Goal: Task Accomplishment & Management: Manage account settings

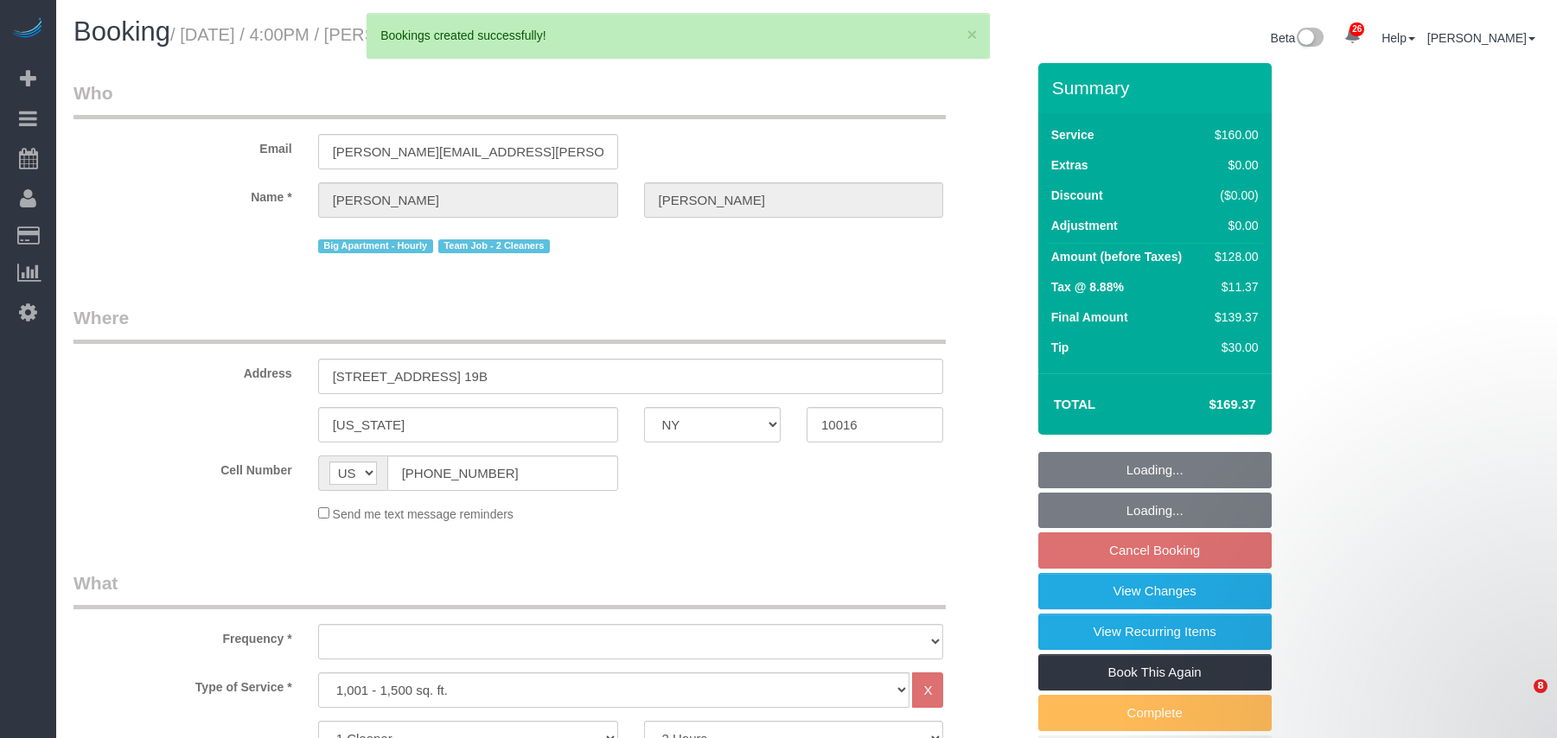
select select "NY"
select select "object:8124"
select select "string:stripe-pm_1QmmDe4VGloSiKo7qN6Zl7hg"
select select "number:89"
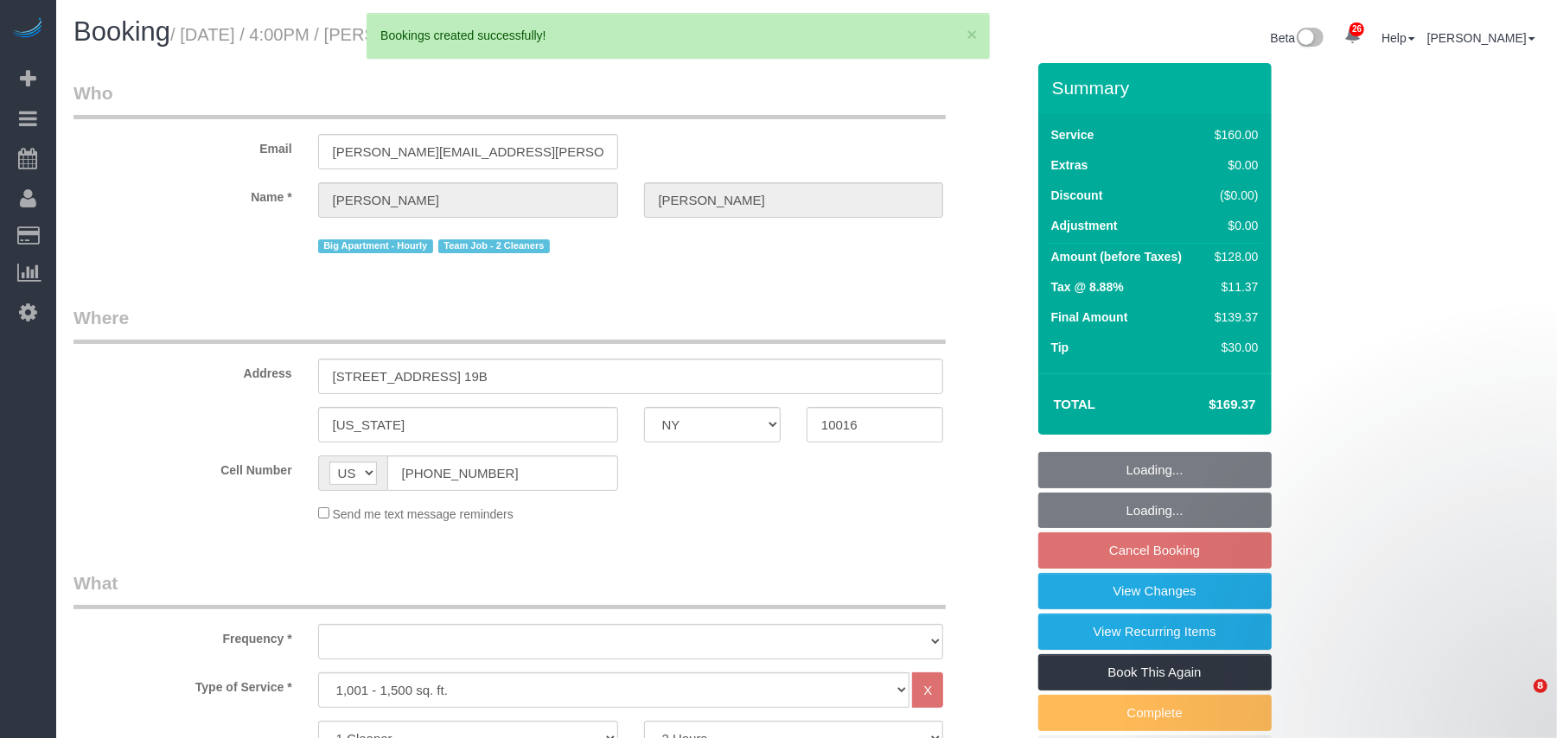
select select "number:90"
select select "number:15"
select select "number:5"
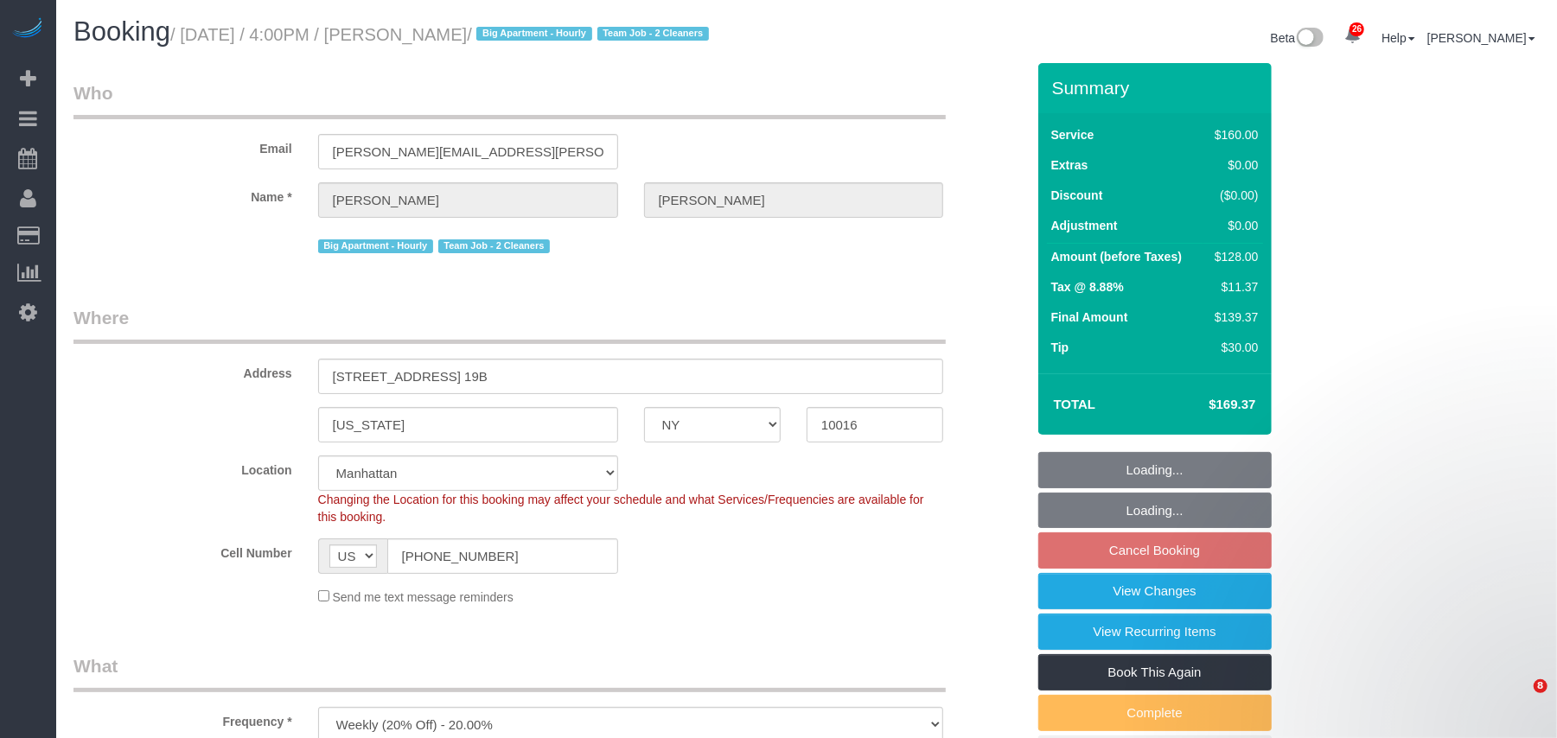
select select "object:8566"
select select "spot9"
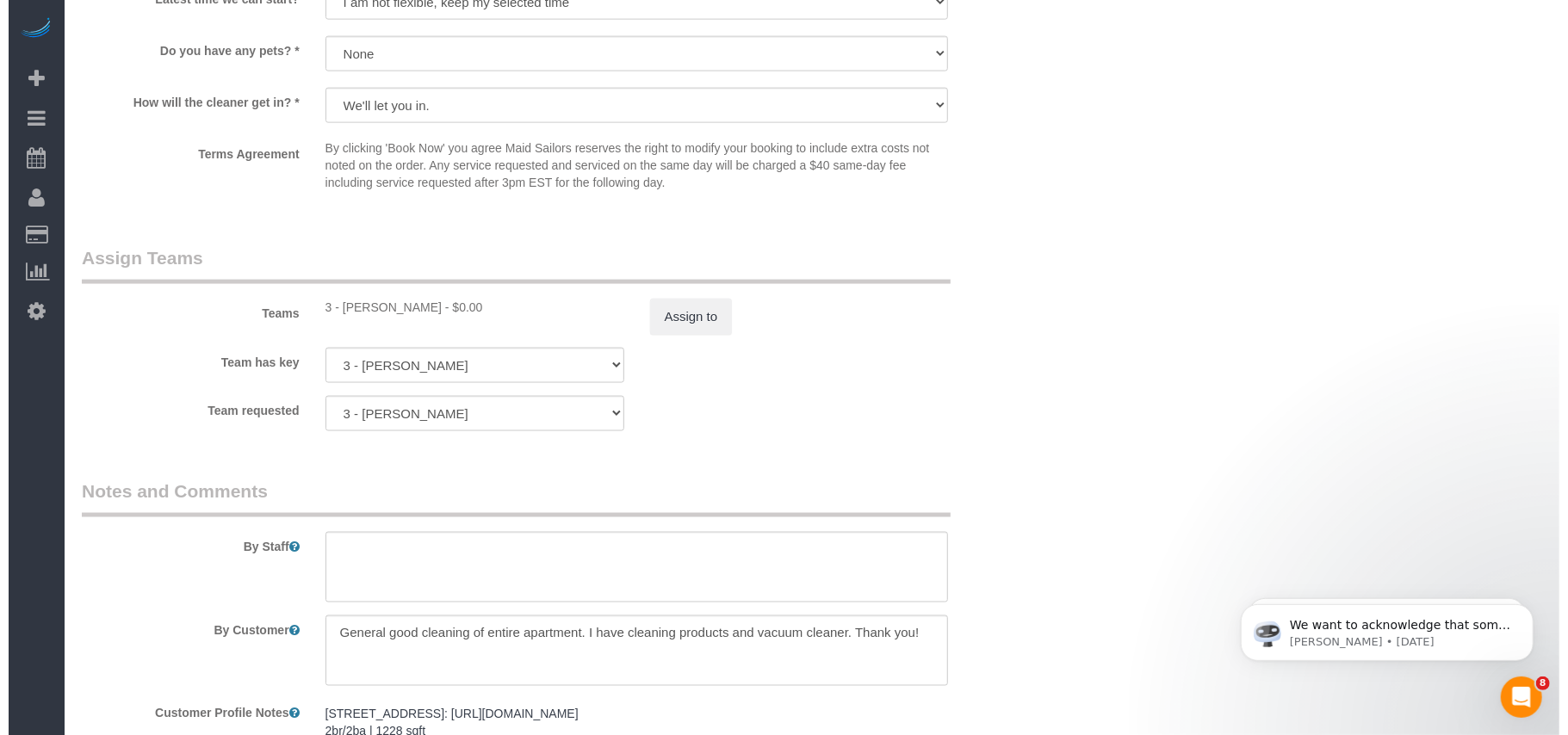
scroll to position [1837, 0]
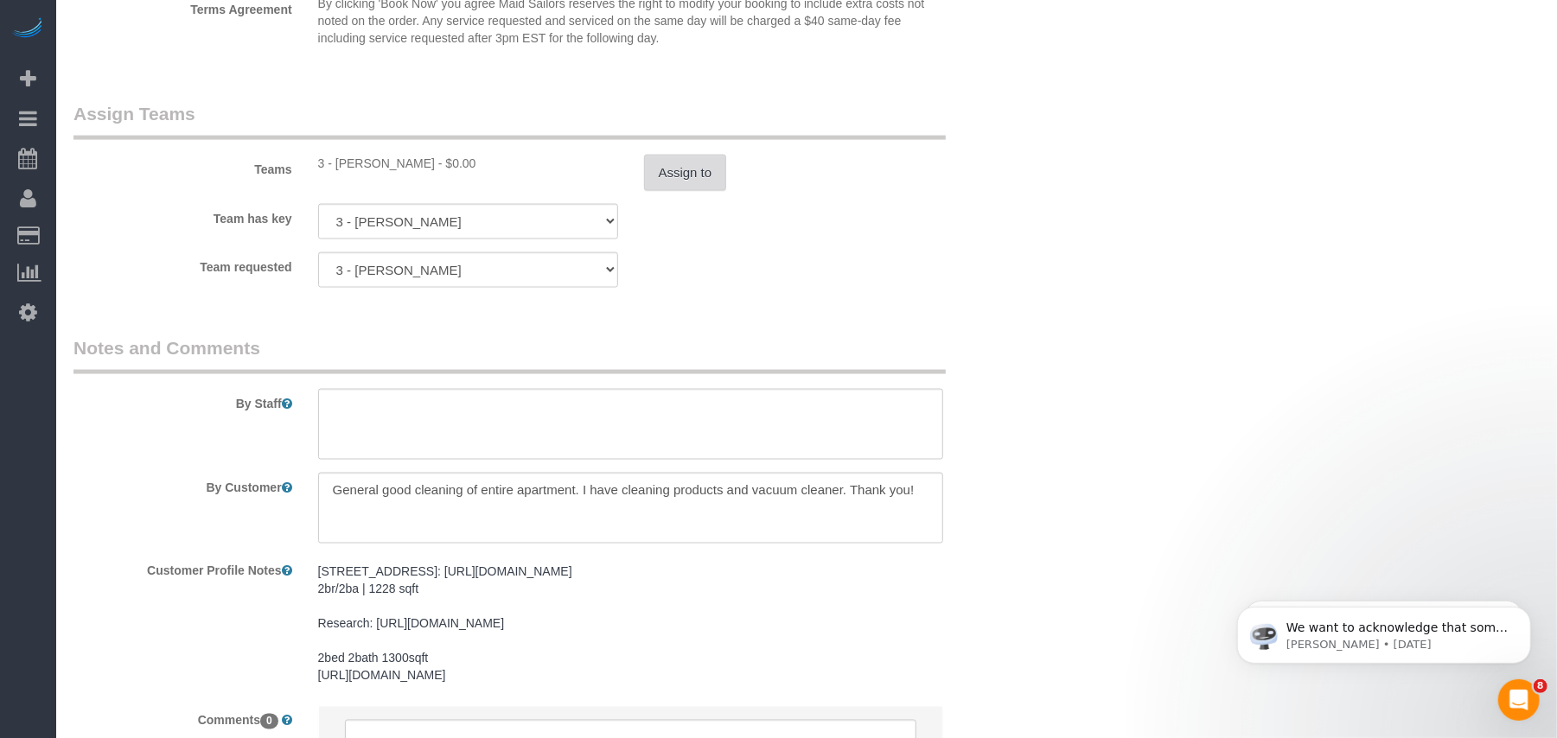
click at [702, 184] on button "Assign to" at bounding box center [685, 173] width 83 height 36
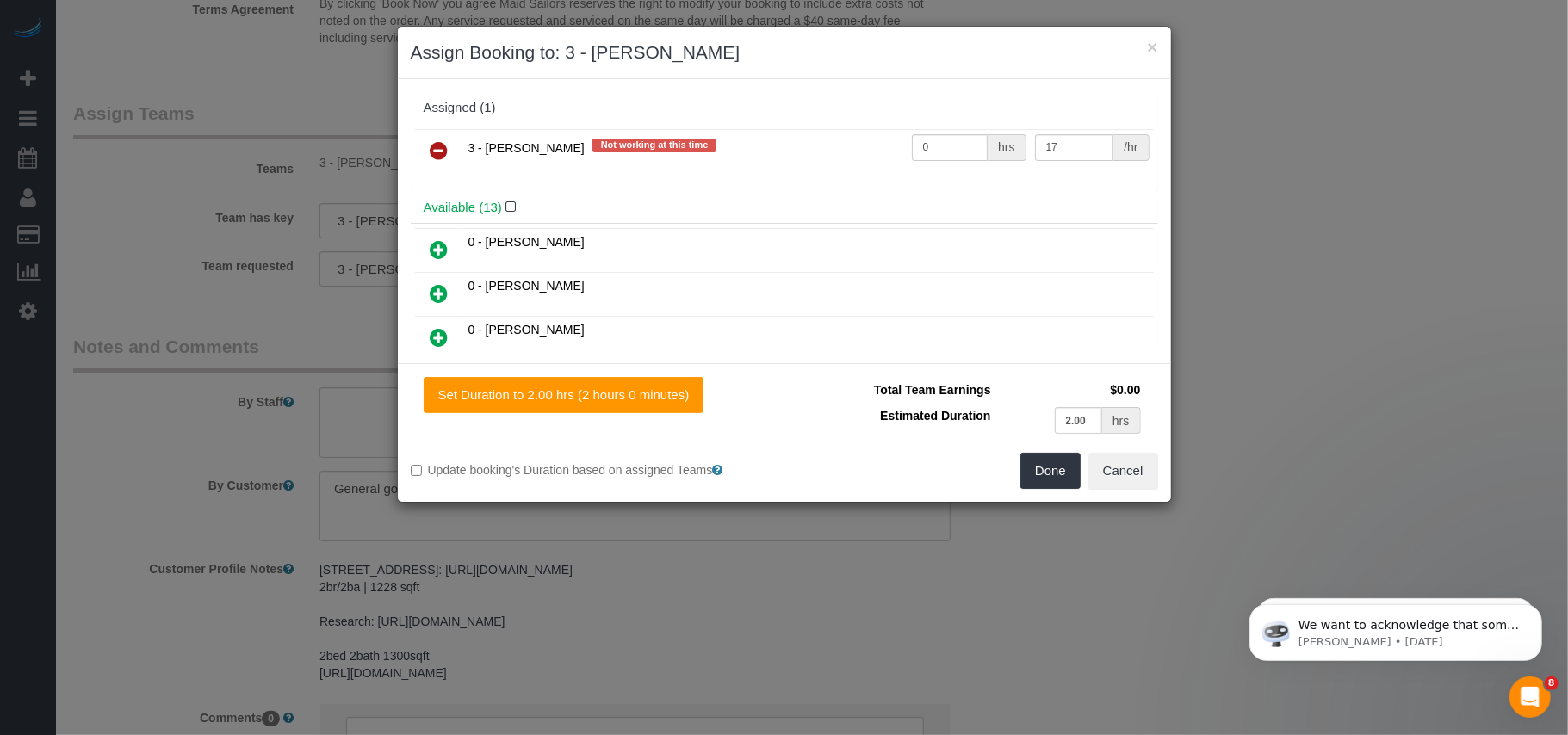
scroll to position [2763, 1568]
drag, startPoint x: 438, startPoint y: 153, endPoint x: 786, endPoint y: 288, distance: 373.3
click at [439, 152] on icon at bounding box center [439, 150] width 18 height 21
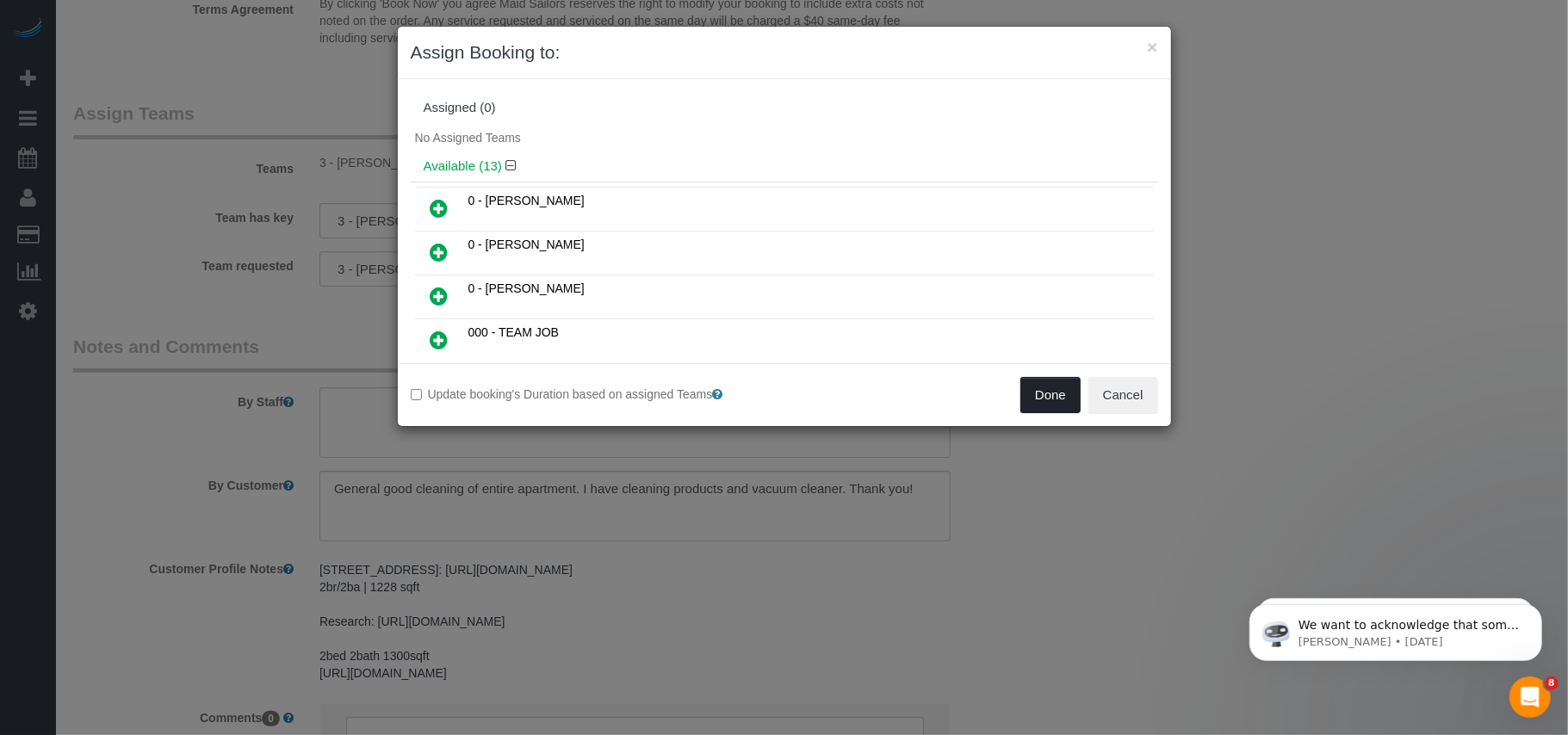
click at [1035, 399] on button "Done" at bounding box center [1050, 395] width 61 height 36
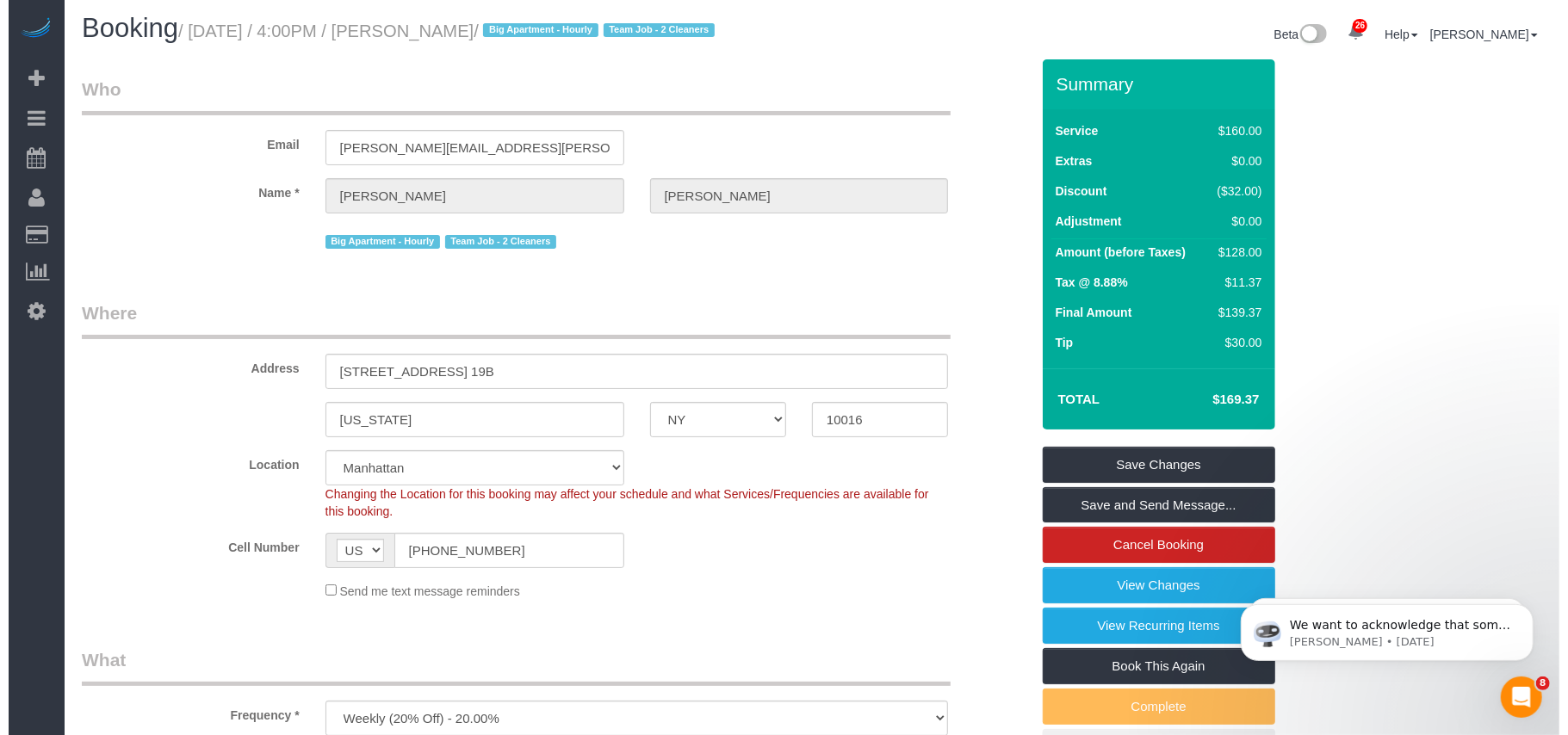
scroll to position [0, 0]
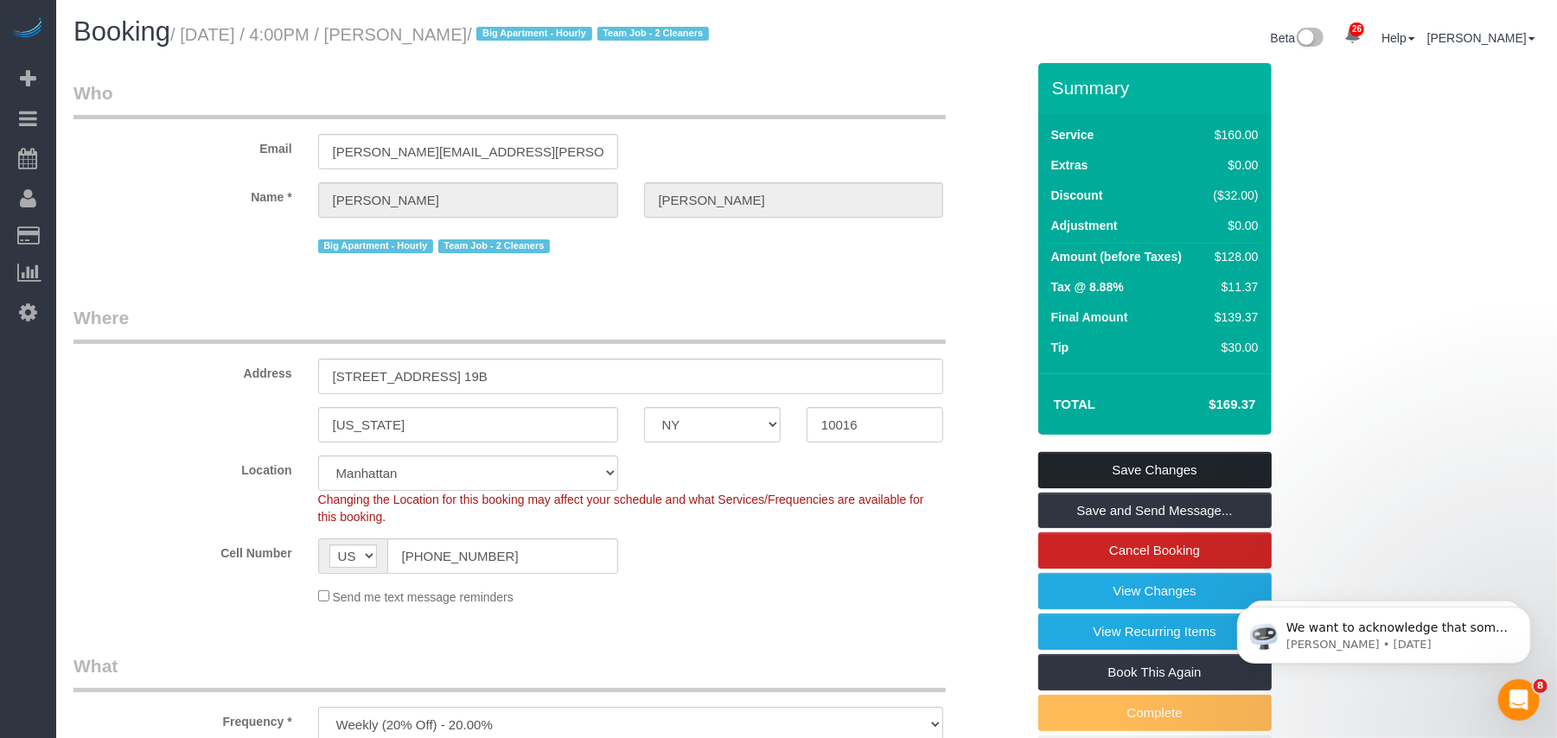
click at [1145, 467] on link "Save Changes" at bounding box center [1154, 470] width 233 height 36
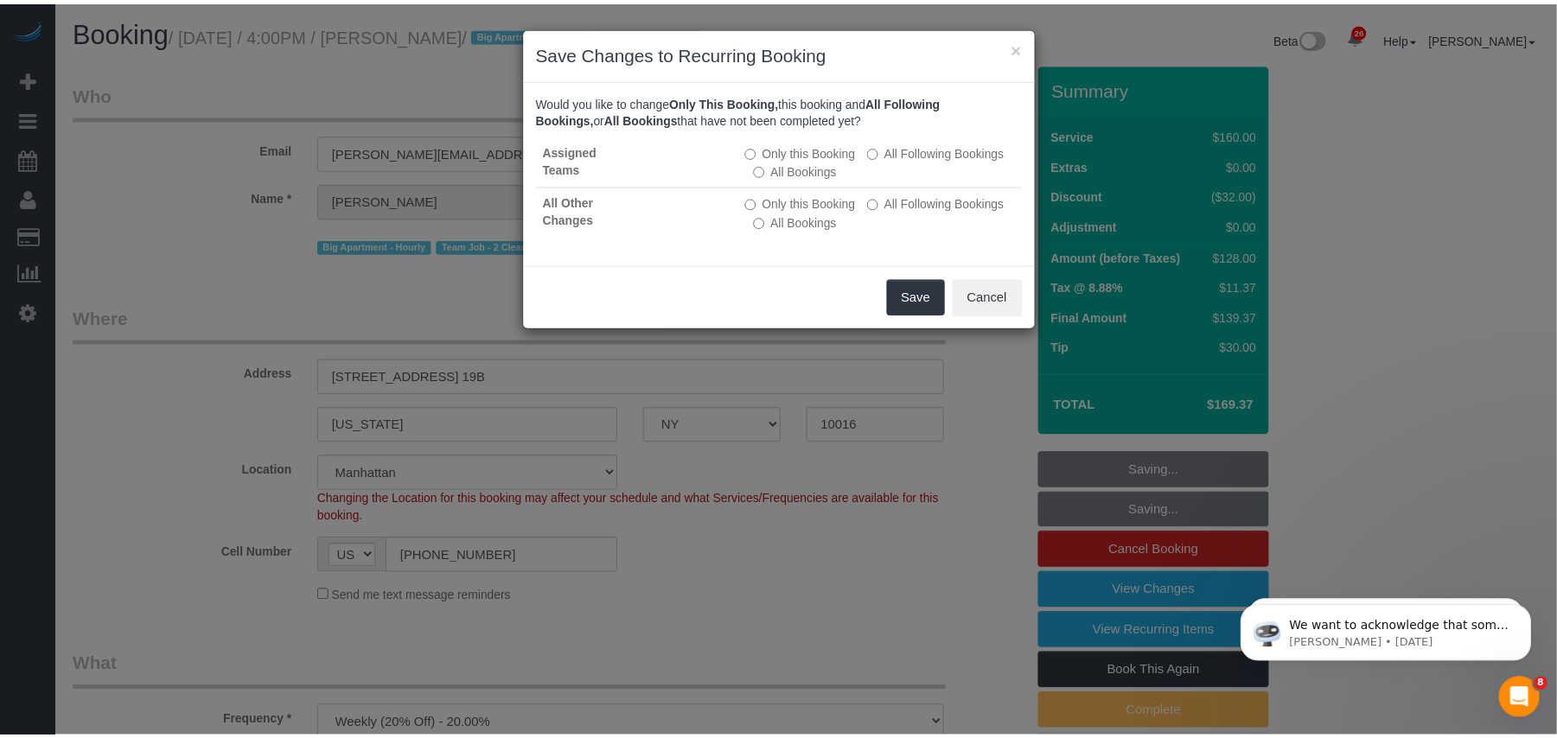
scroll to position [2774, 1574]
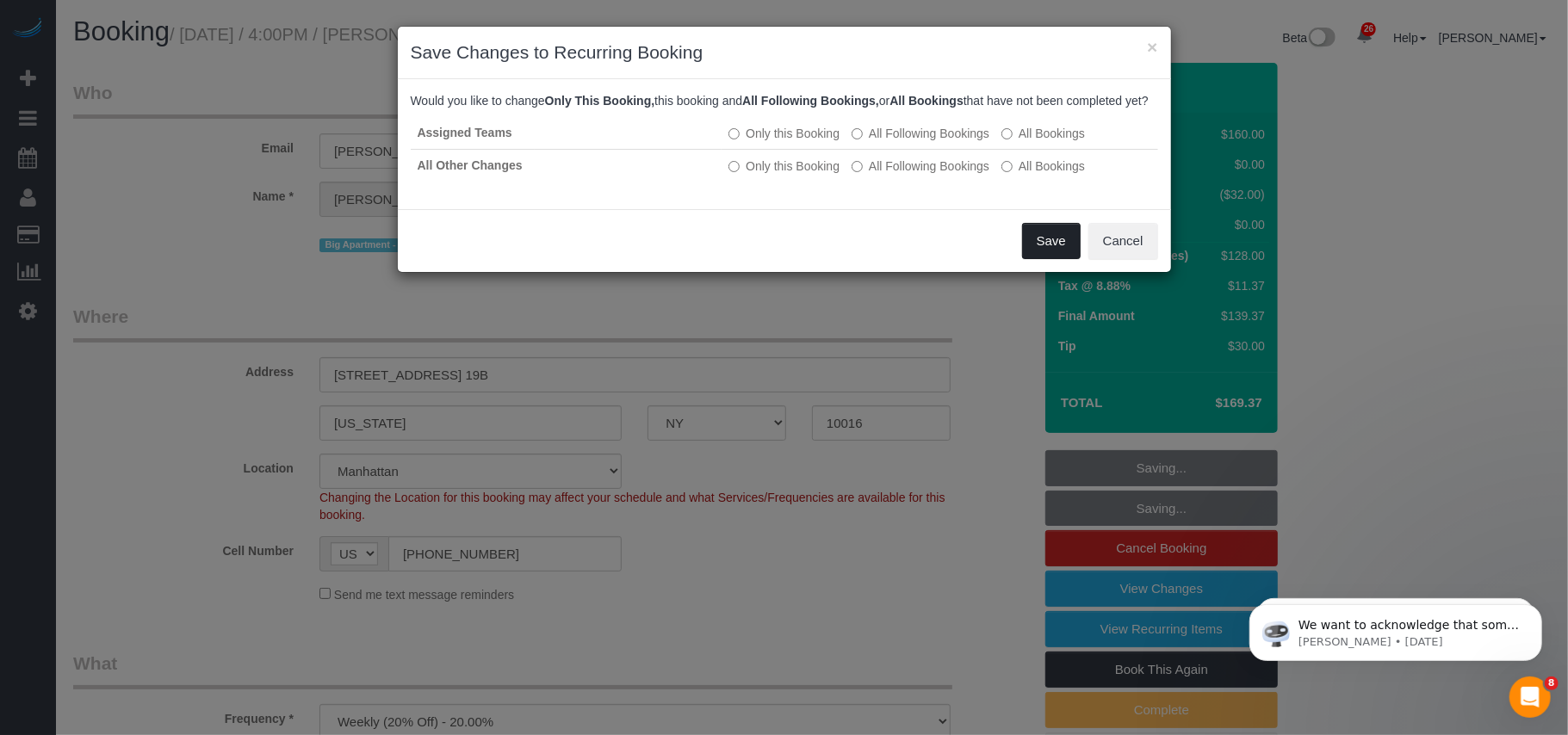
click at [1058, 259] on button "Save" at bounding box center [1051, 241] width 59 height 36
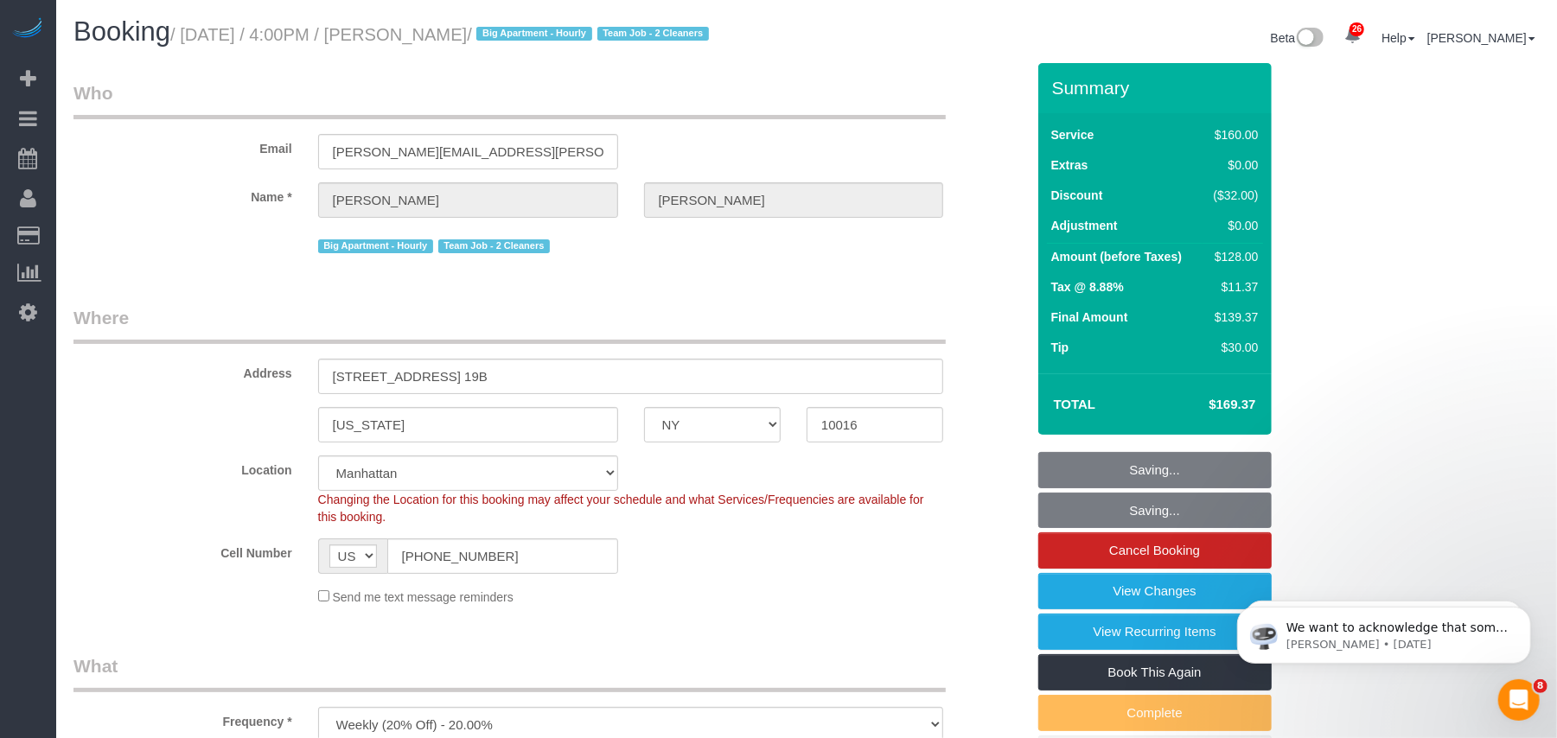
scroll to position [83656, 84873]
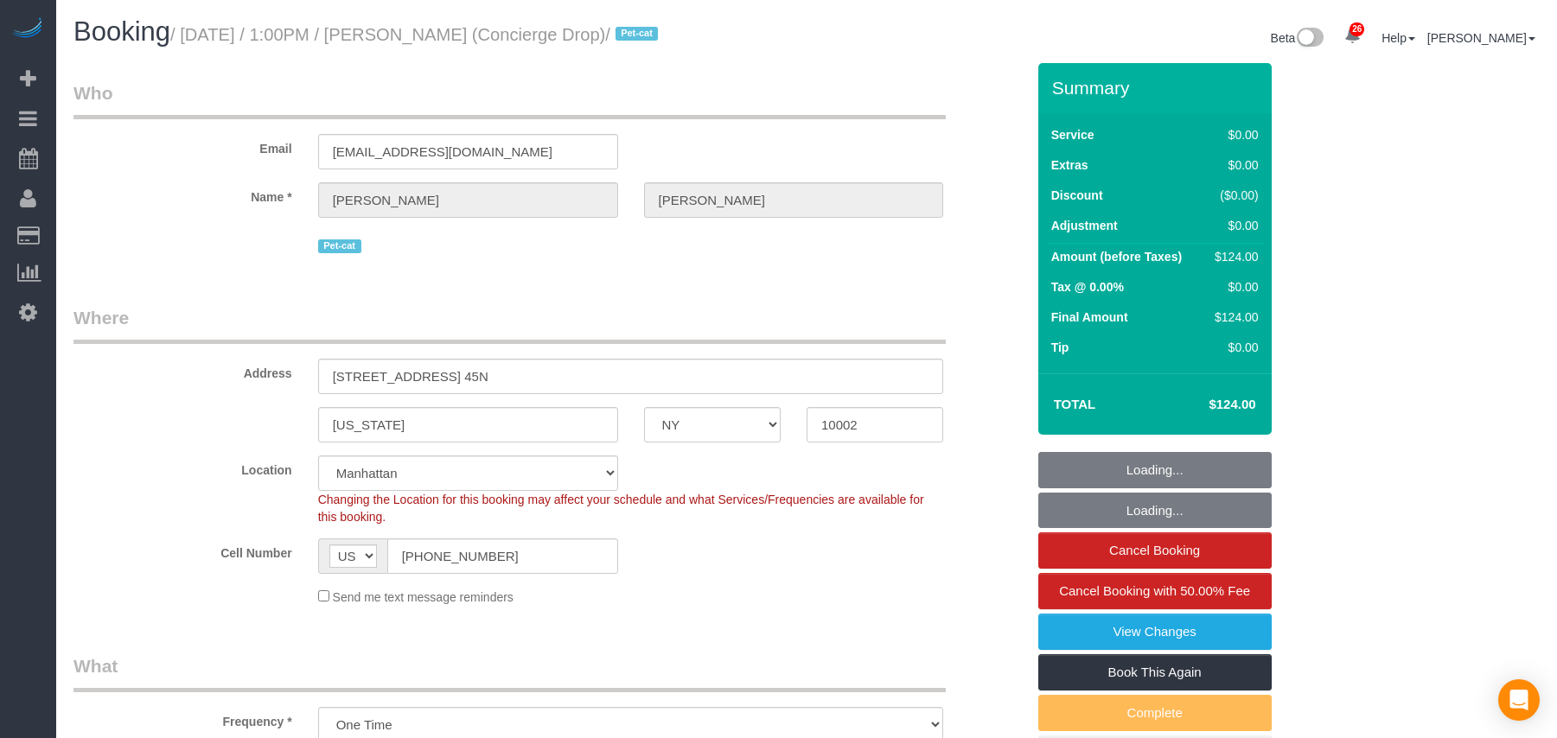
select select "NY"
select select "number:89"
select select "number:90"
select select "number:15"
select select "number:6"
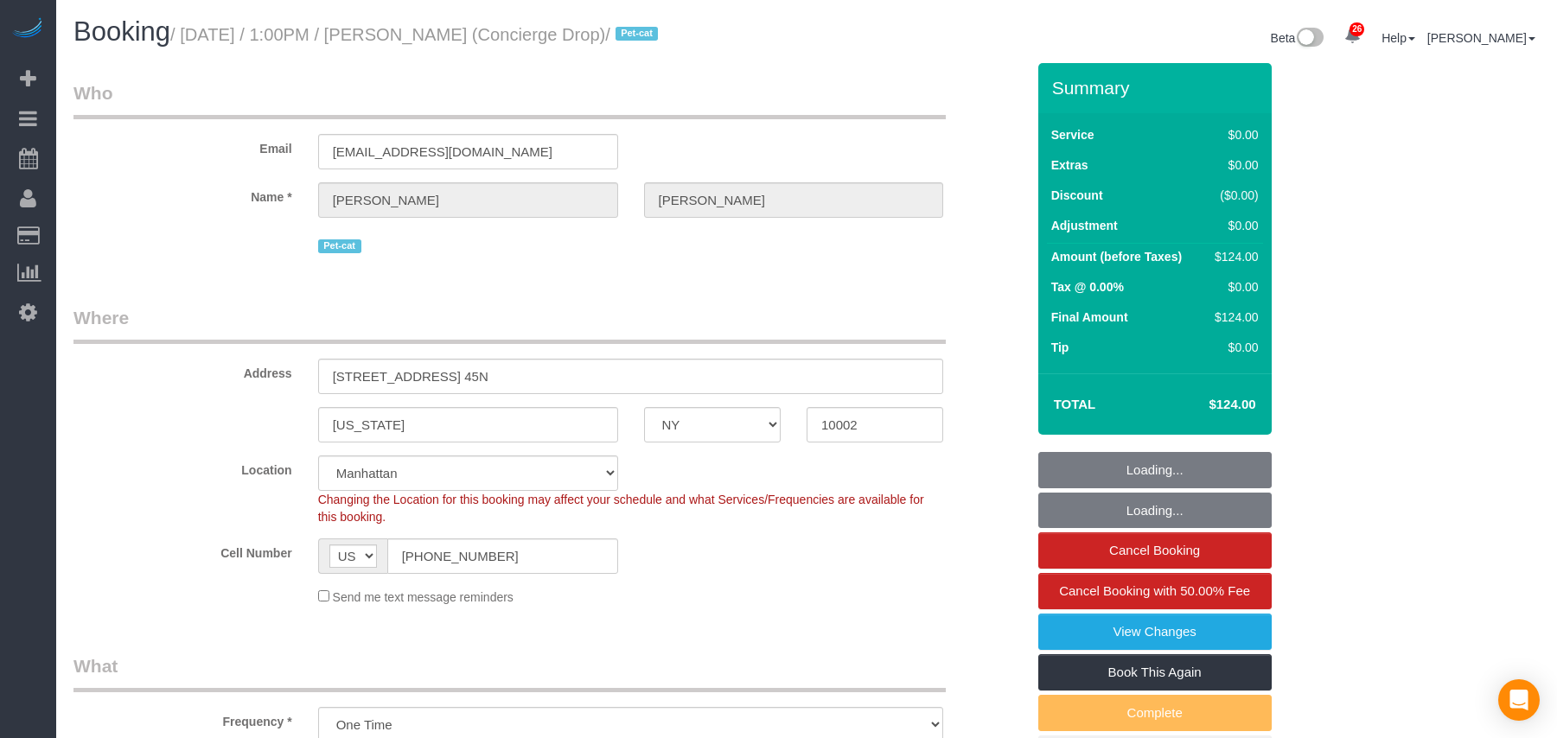
select select "object:1511"
select select "1"
select select "spot1"
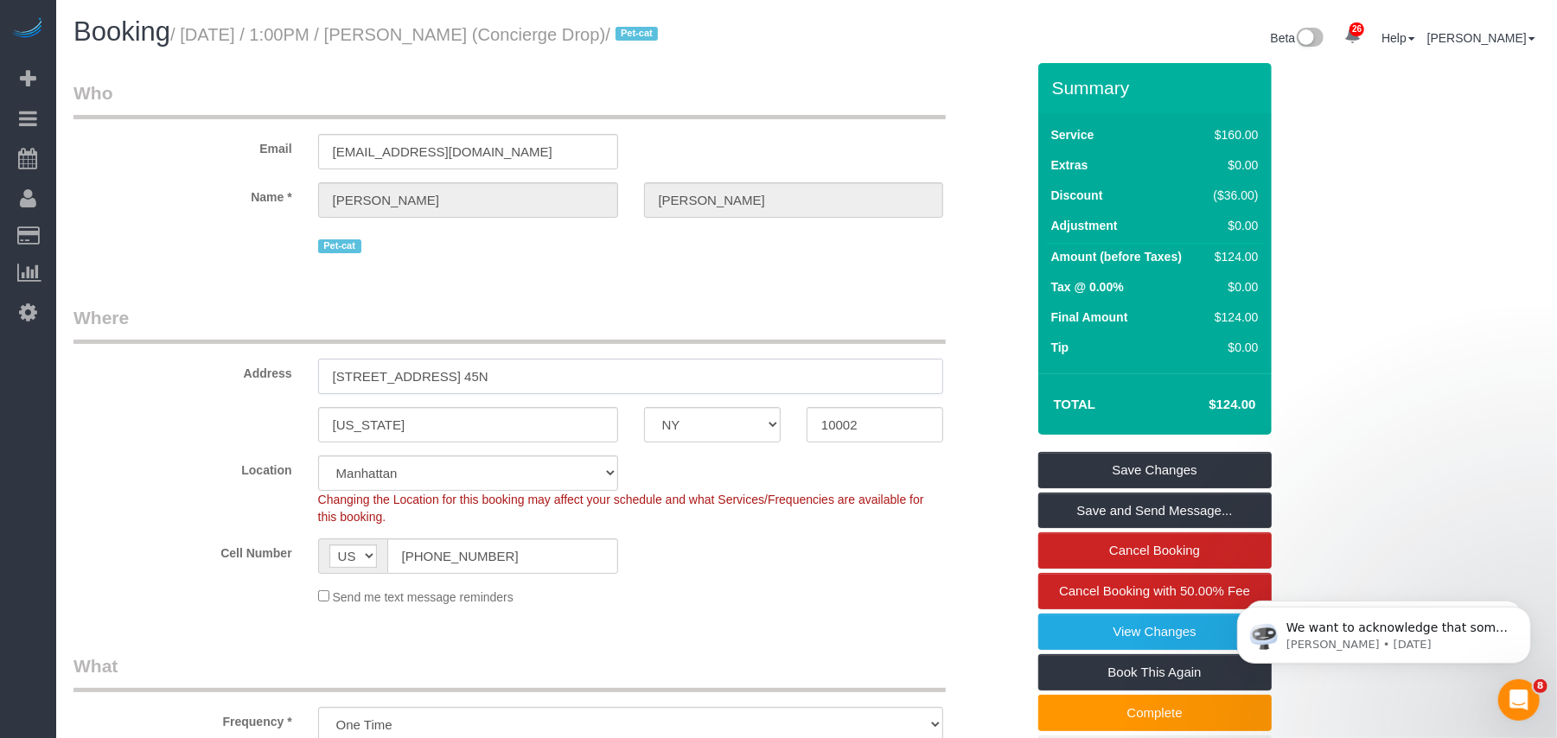
drag, startPoint x: 503, startPoint y: 375, endPoint x: 281, endPoint y: 375, distance: 222.1
click at [281, 375] on div "Address 225 Cherry Street, Apt. 45N" at bounding box center [550, 349] width 978 height 89
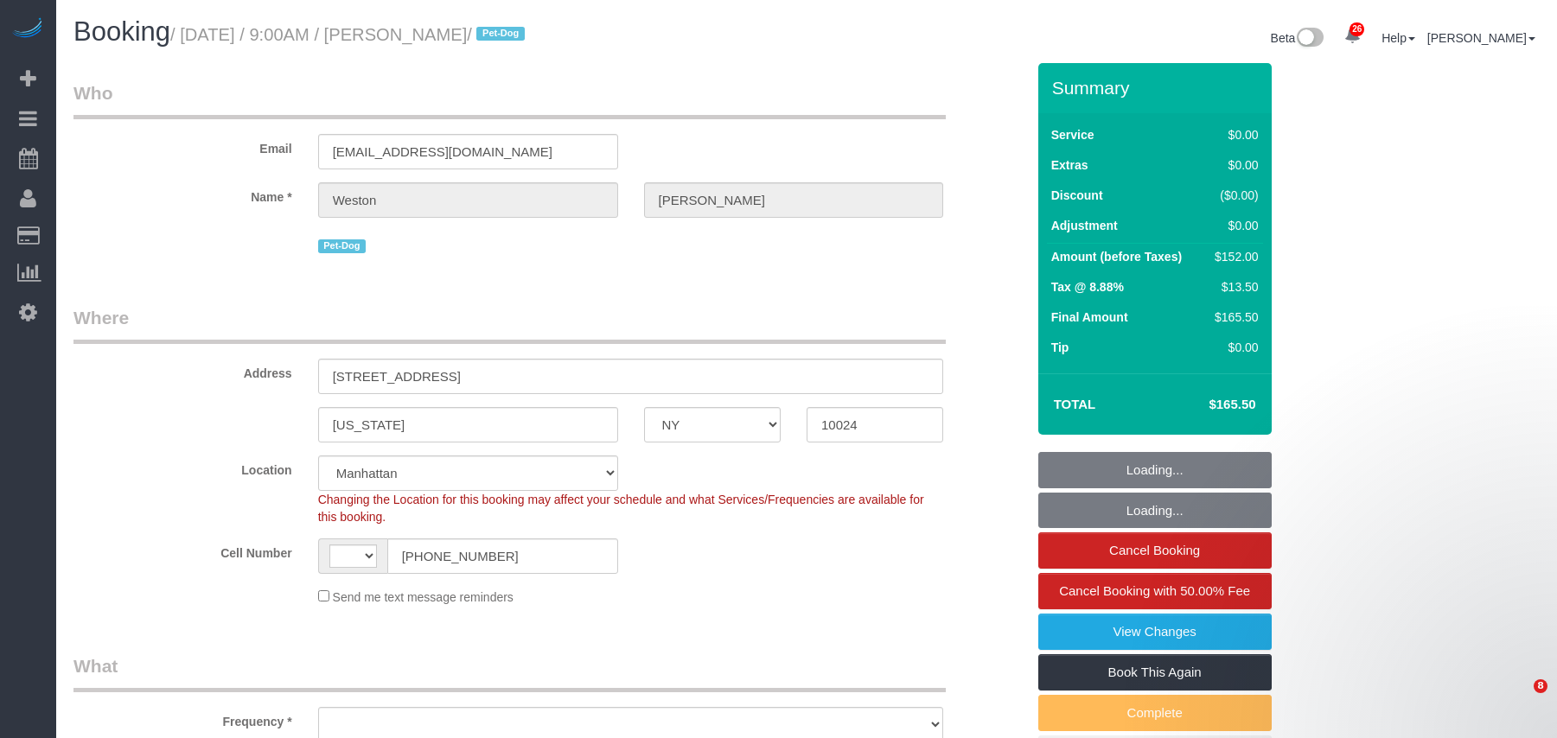
select select "NY"
select select "string:US"
select select "object:966"
select select "string:stripe-pm_1S0kuA4VGloSiKo7TQT4BI7k"
select select "number:57"
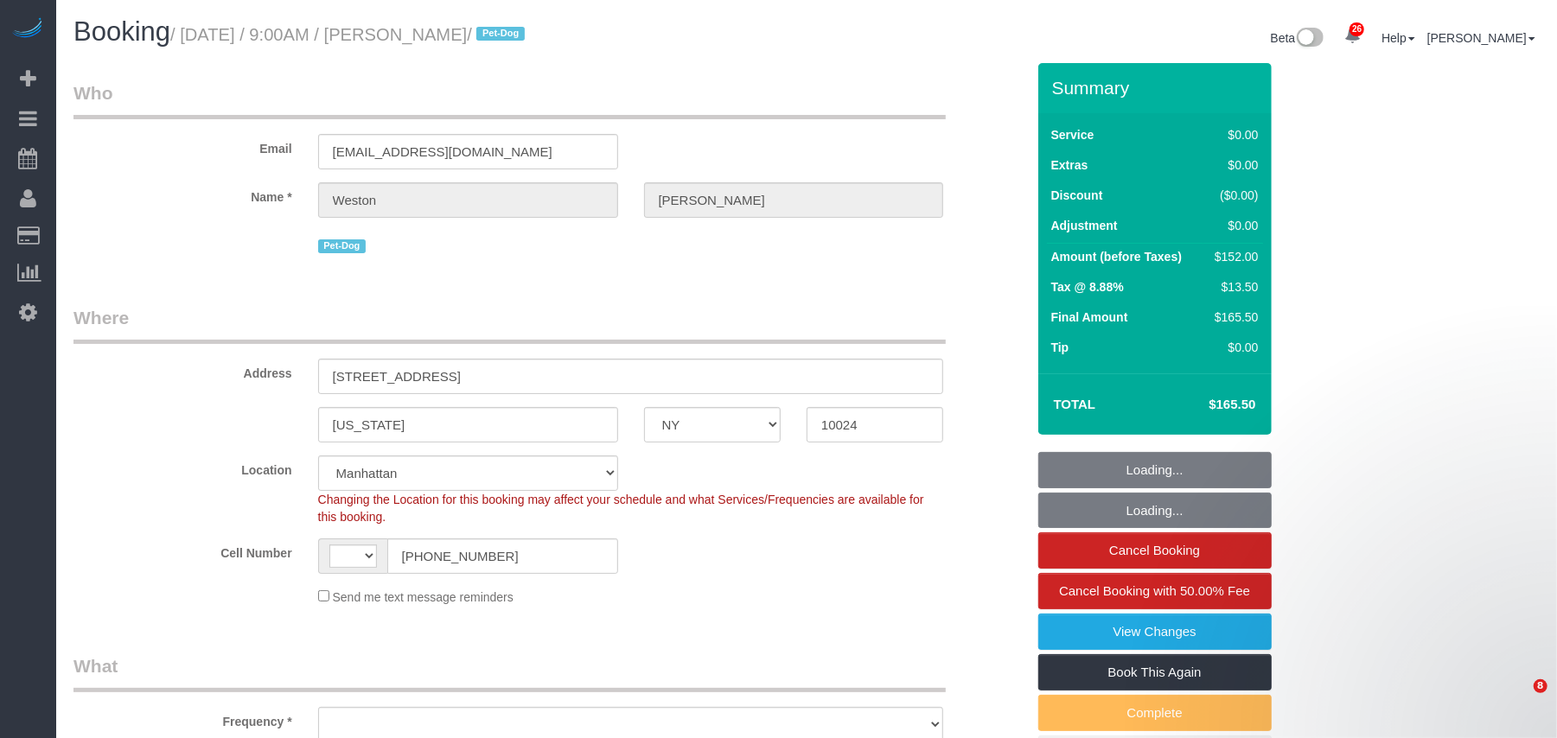
select select "number:72"
select select "number:13"
select select "number:6"
select select "object:975"
select select "spot1"
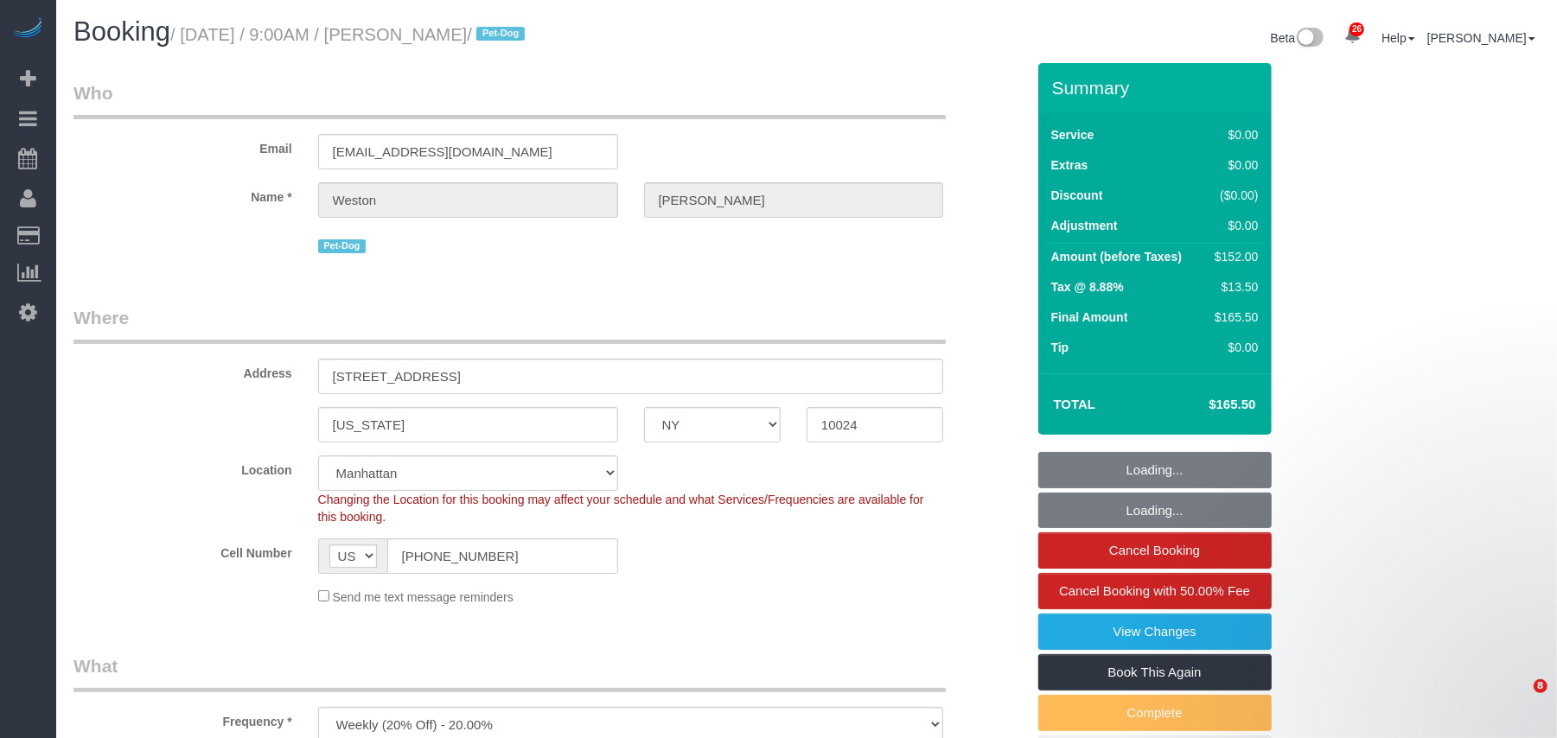
select select "2"
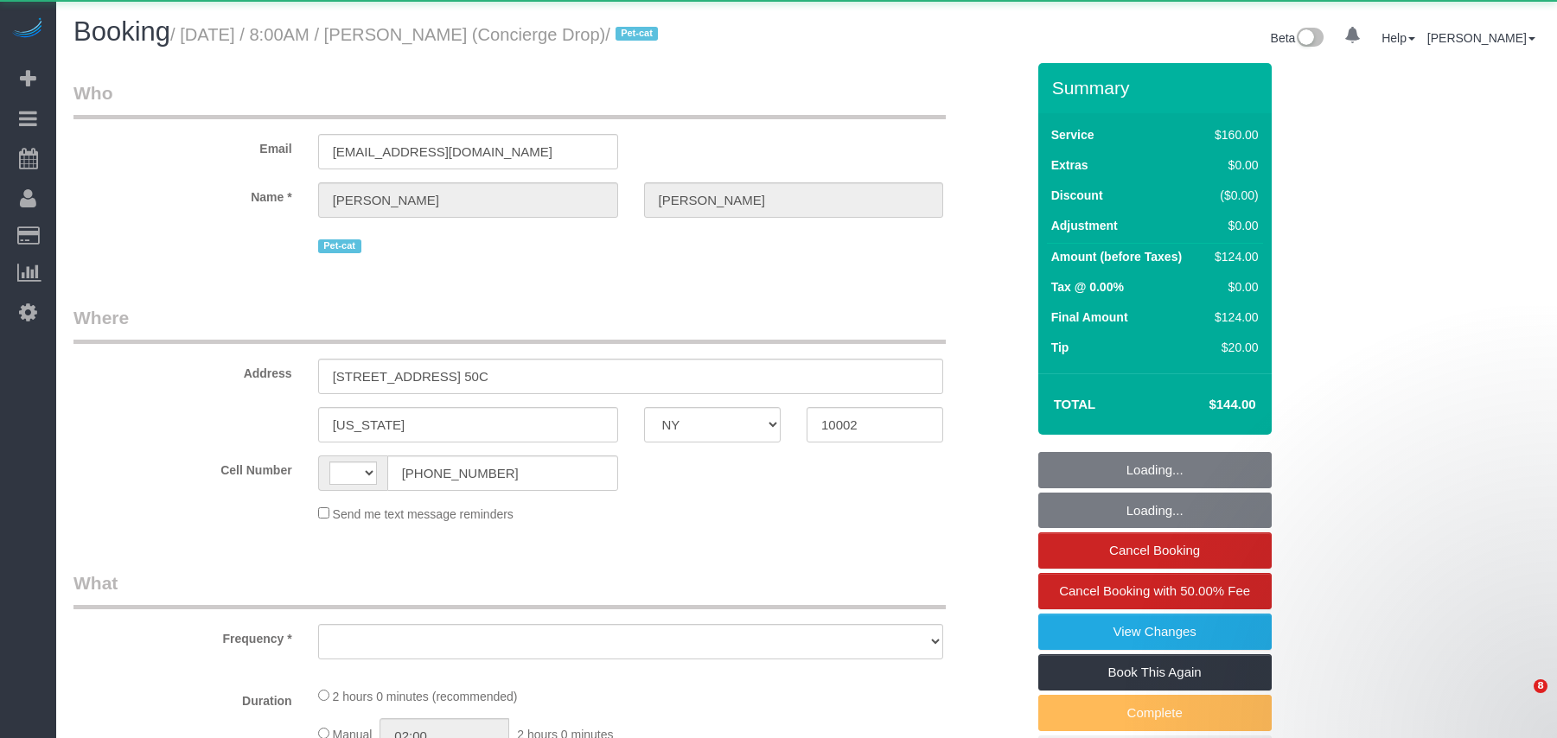
select select "NY"
select select "string:stripe-pm_1RaQn24VGloSiKo7zeOF73Wj"
select select "number:89"
select select "number:90"
select select "number:15"
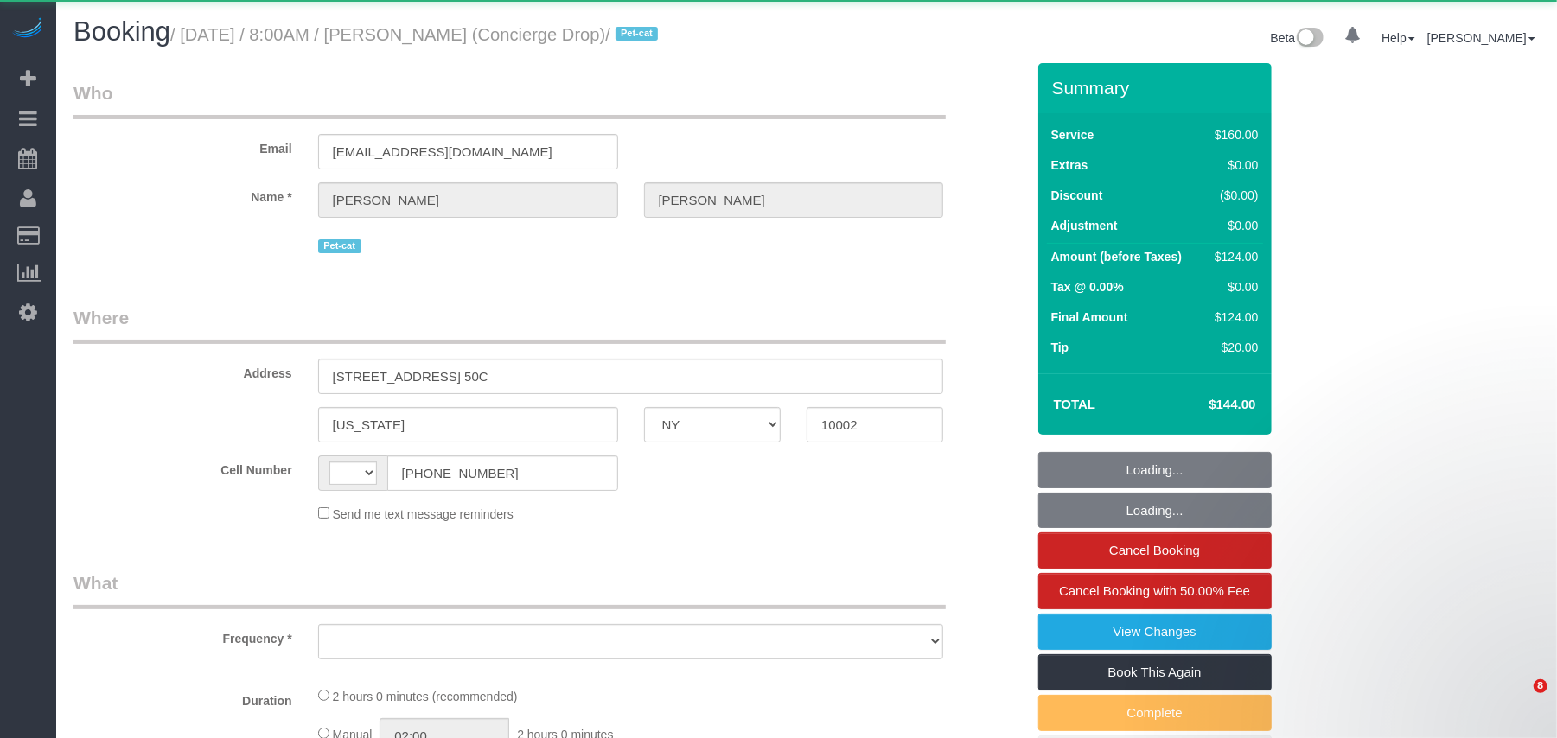
select select "number:6"
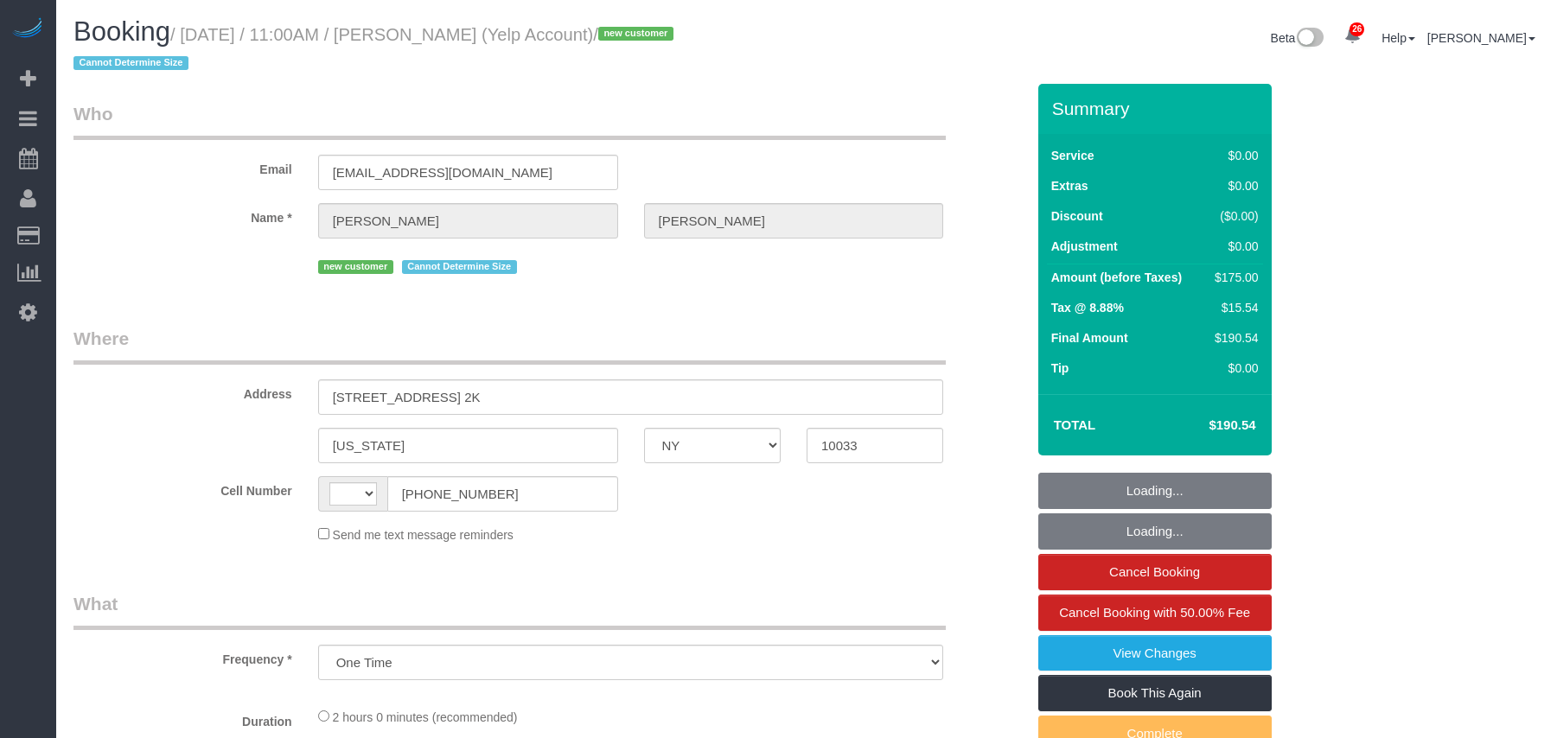
select select "NY"
select select "number:56"
select select "number:72"
select select "number:15"
select select "number:5"
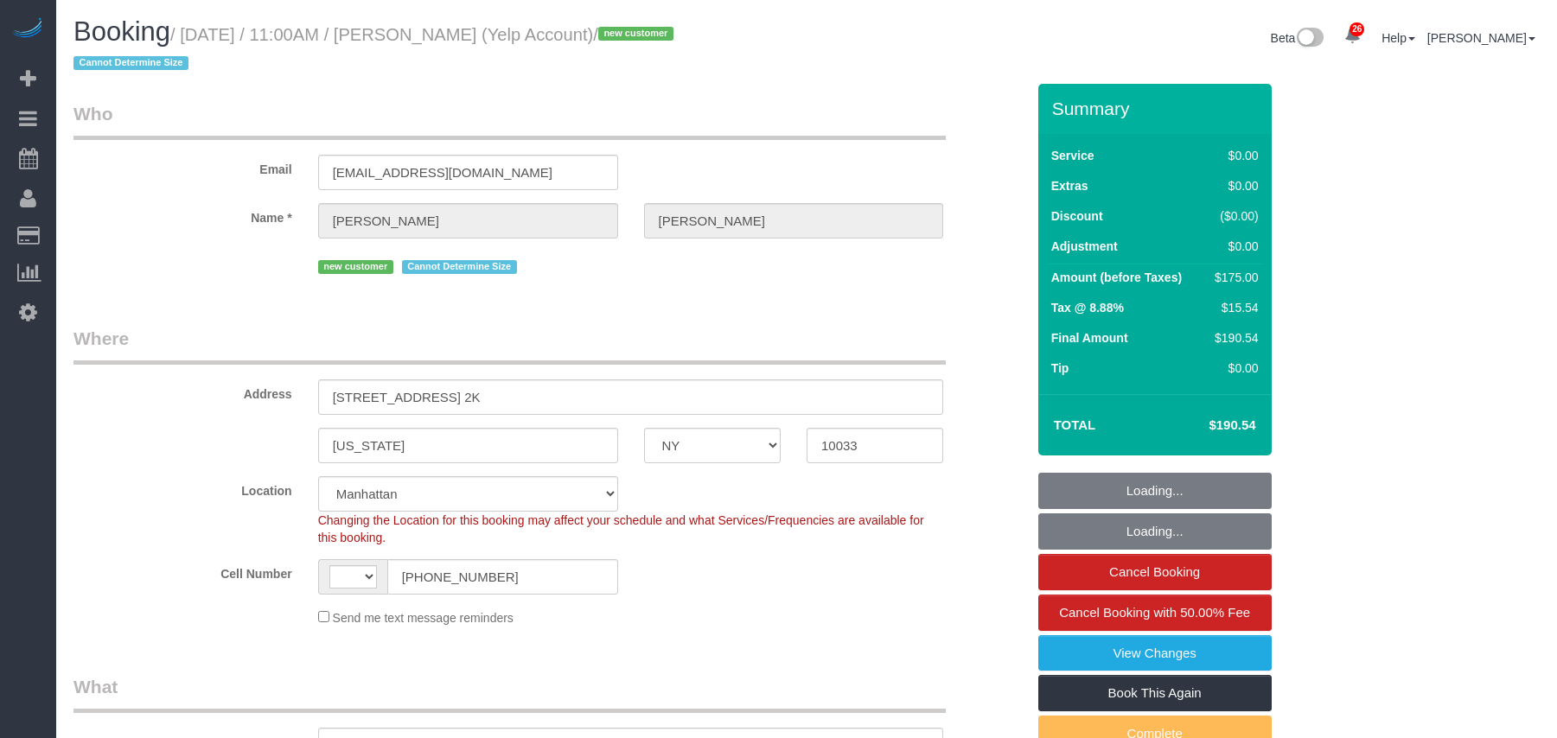
select select "string:stripe-pm_1SAaHZ4VGloSiKo7criLaJCG"
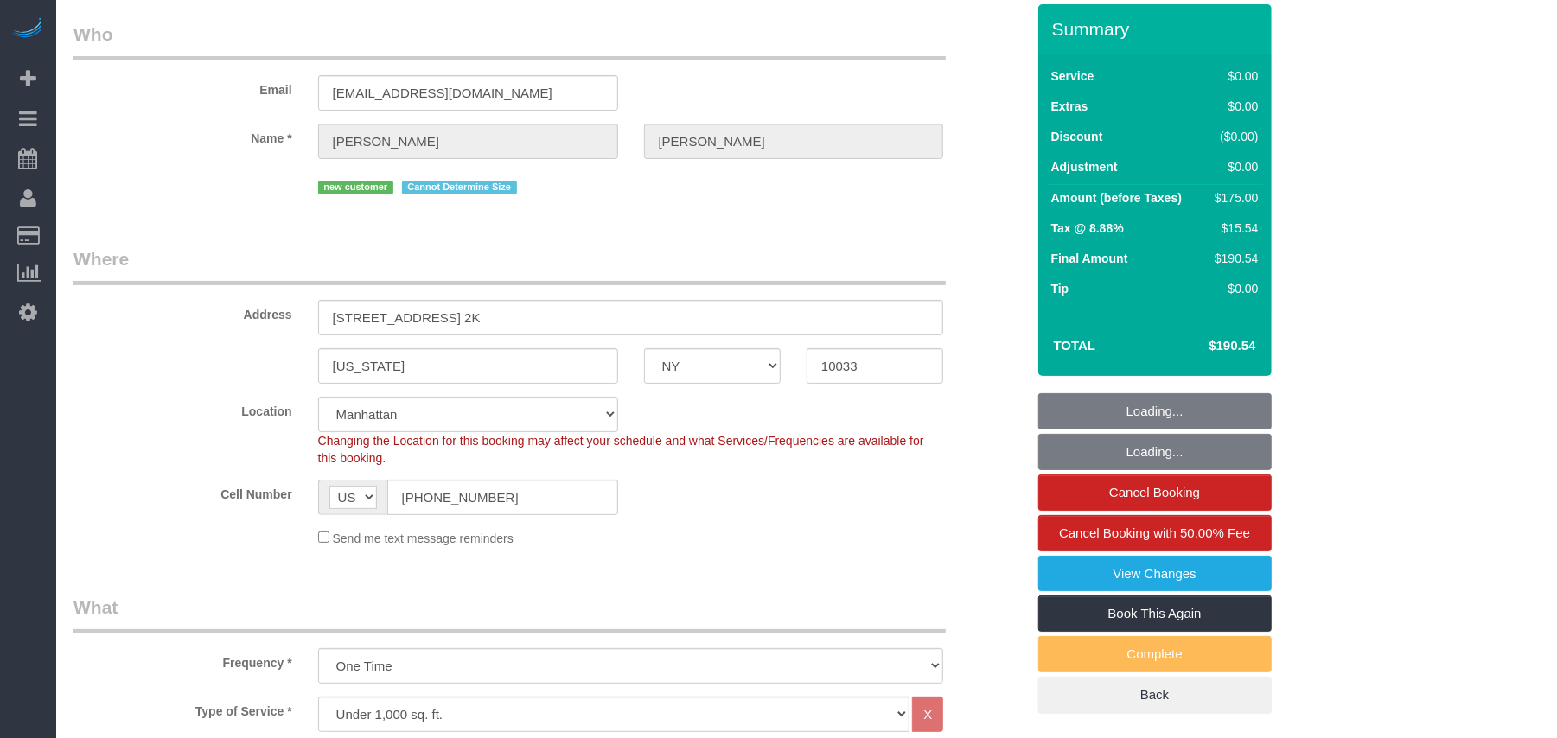
select select "string:US"
select select "object:1077"
select select "1"
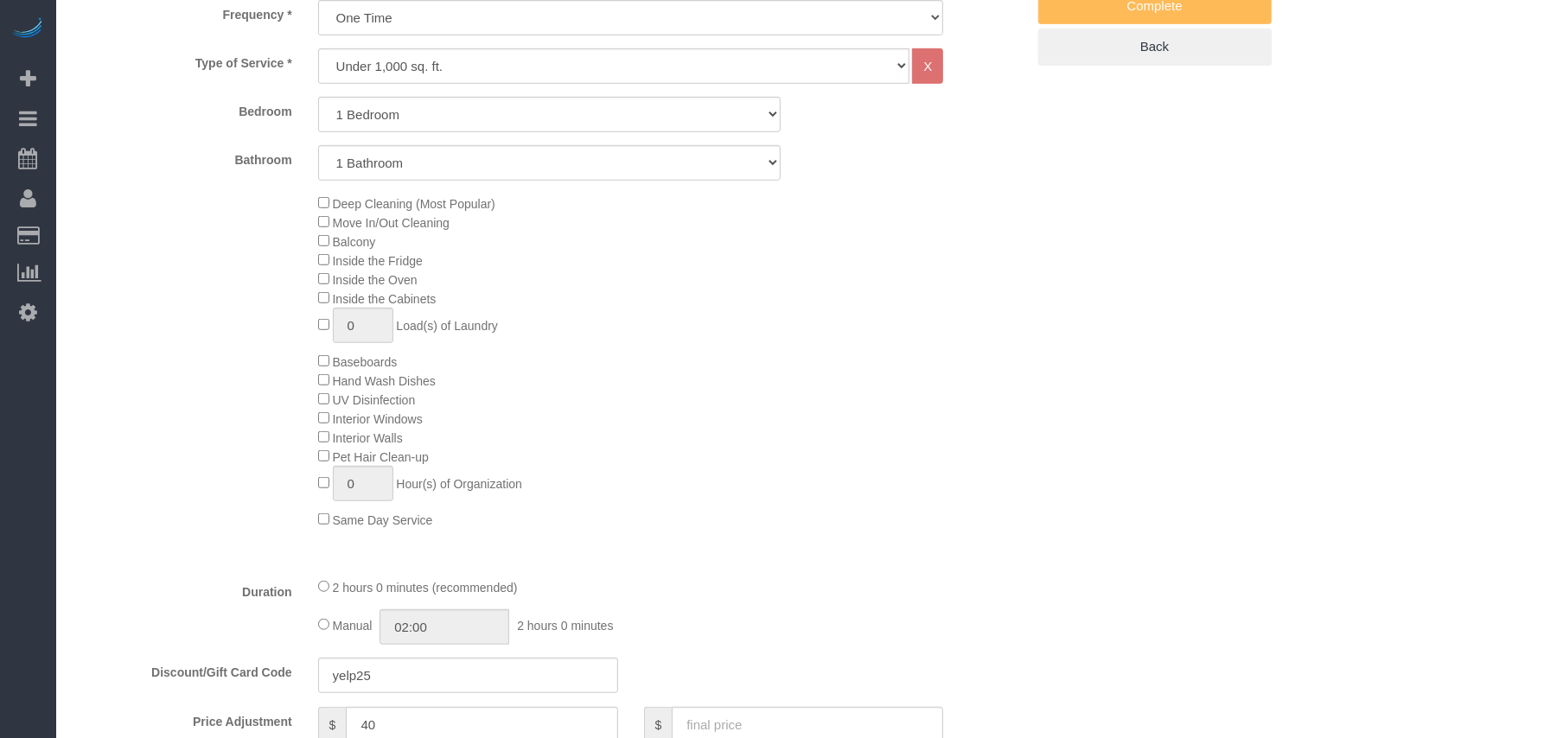
select select "spot1"
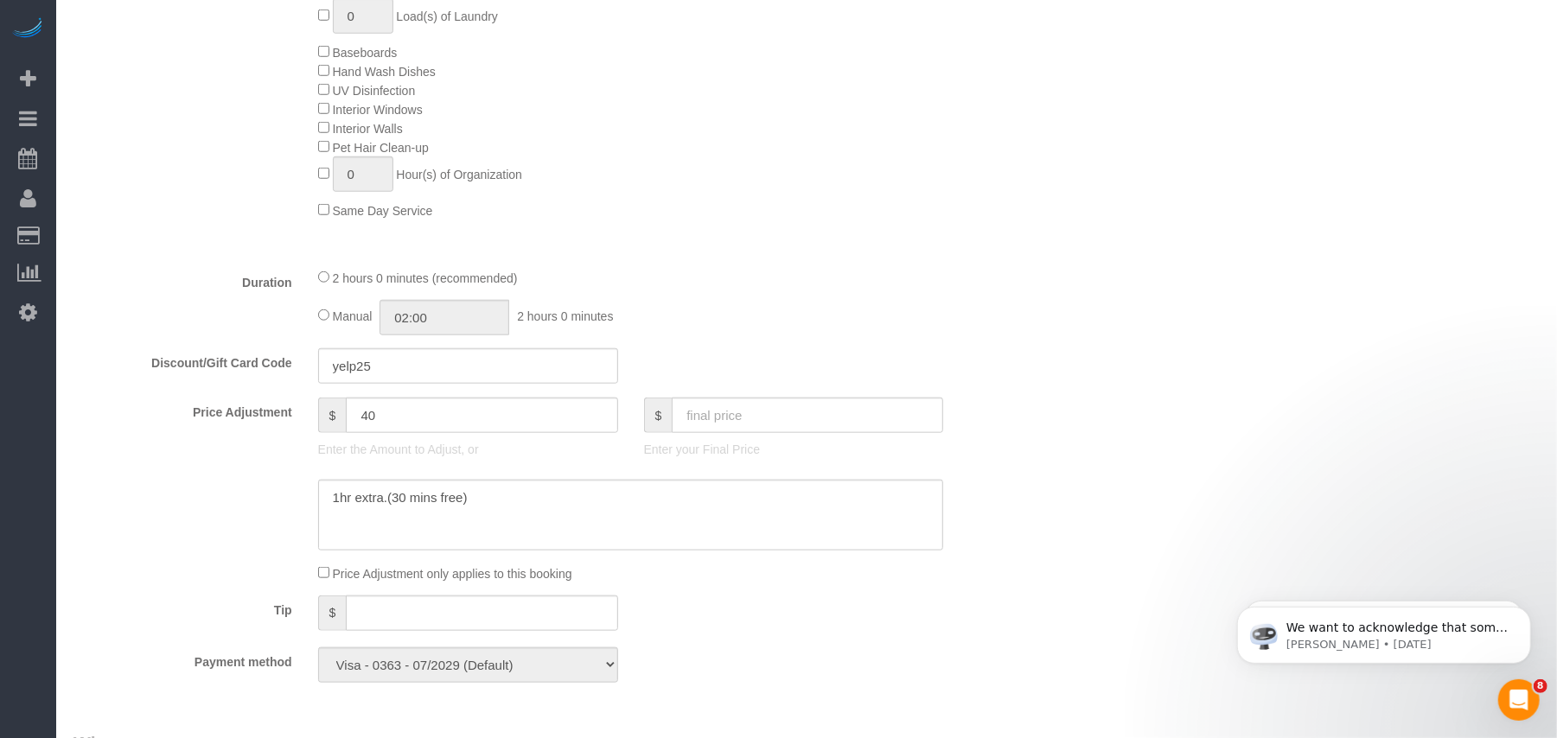
scroll to position [0, 0]
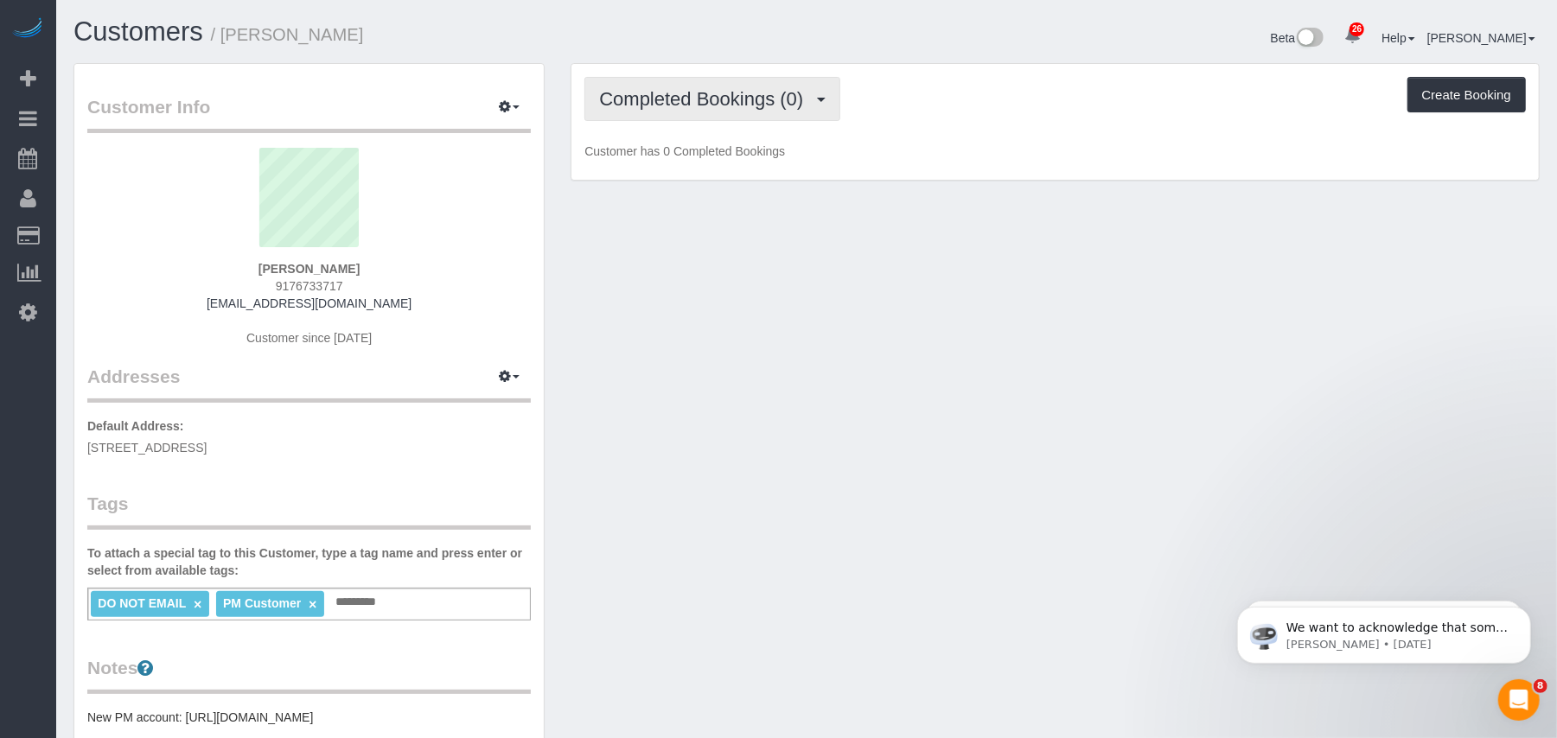
click at [669, 100] on span "Completed Bookings (0)" at bounding box center [705, 99] width 213 height 22
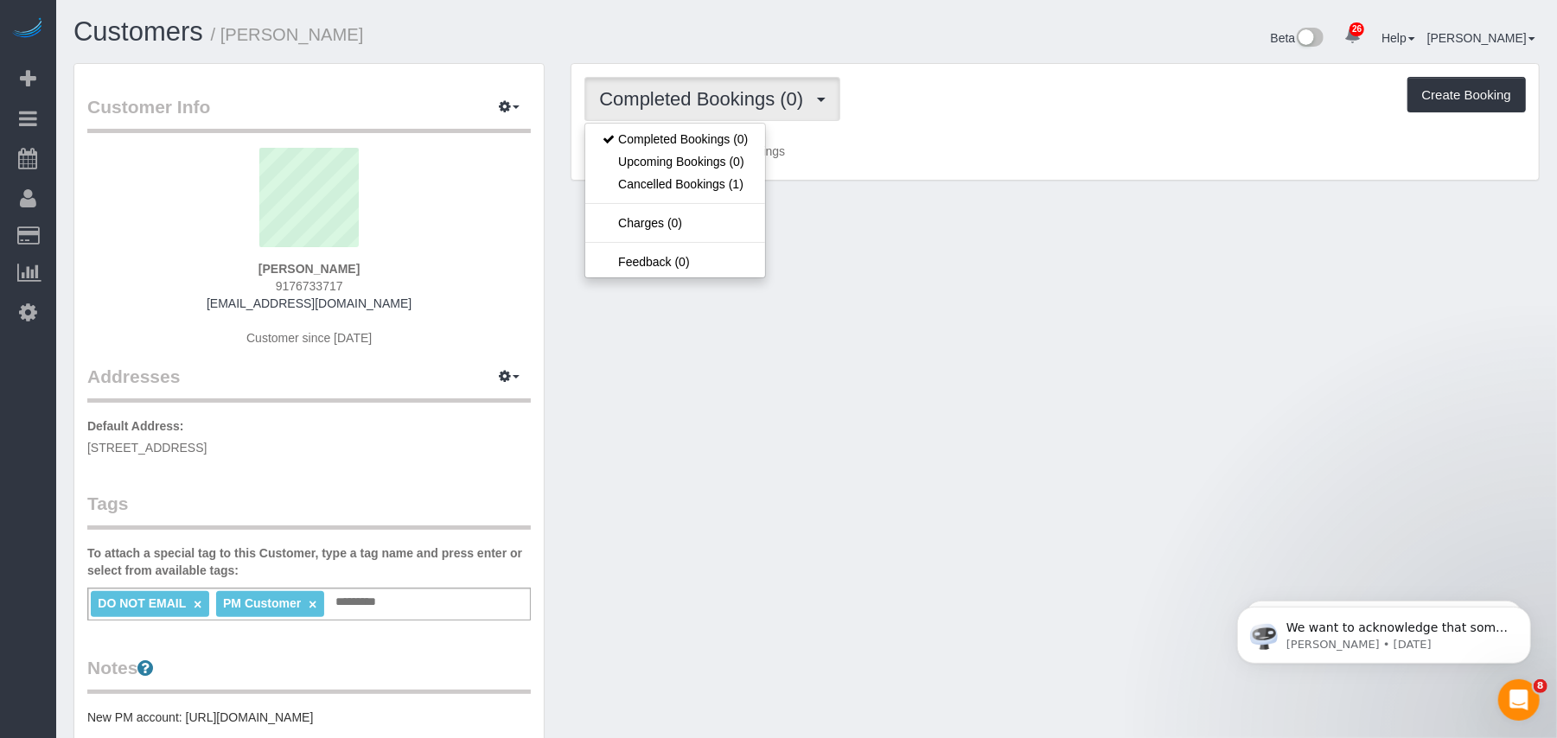
click at [821, 99] on span "button" at bounding box center [821, 100] width 9 height 4
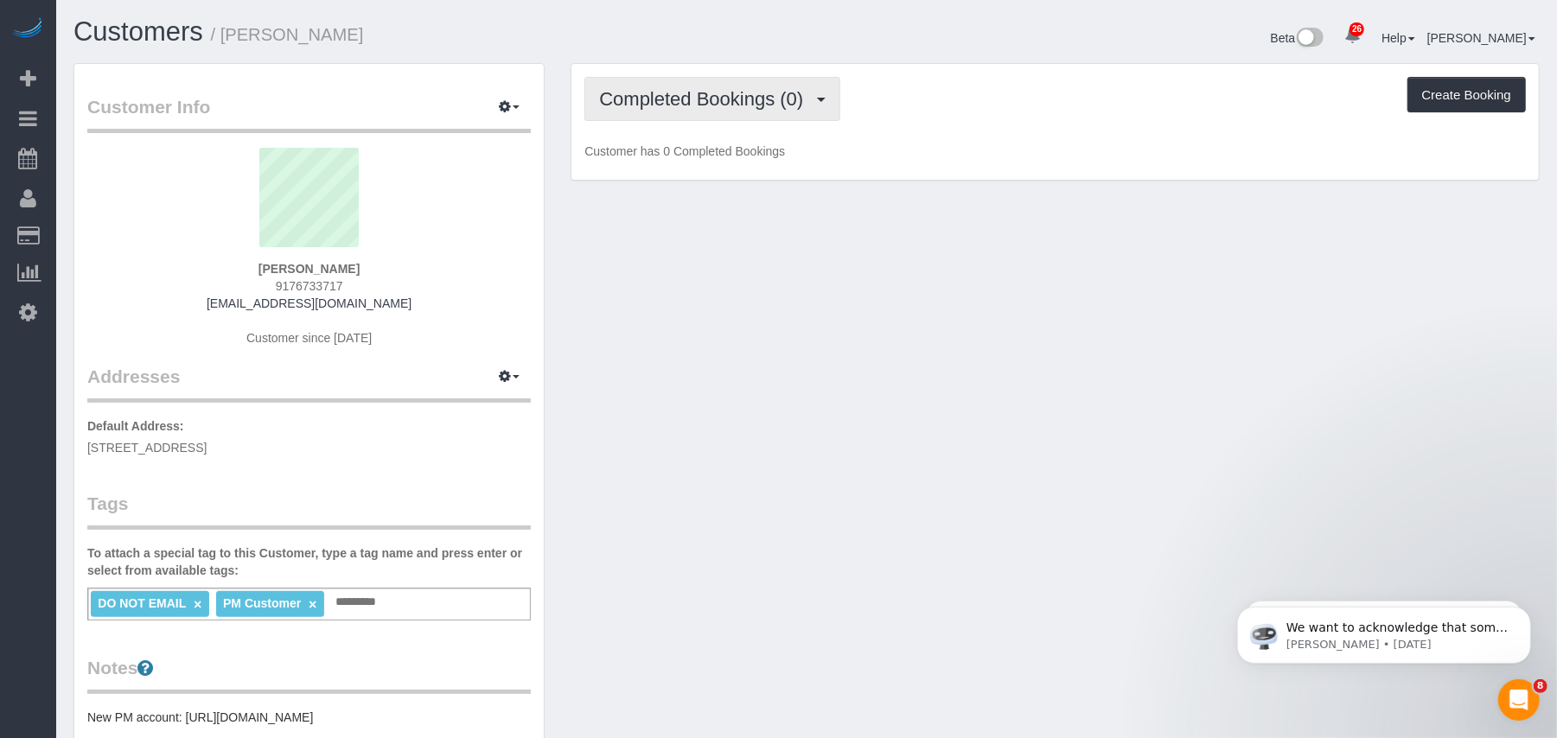
click at [789, 112] on button "Completed Bookings (0)" at bounding box center [712, 99] width 256 height 44
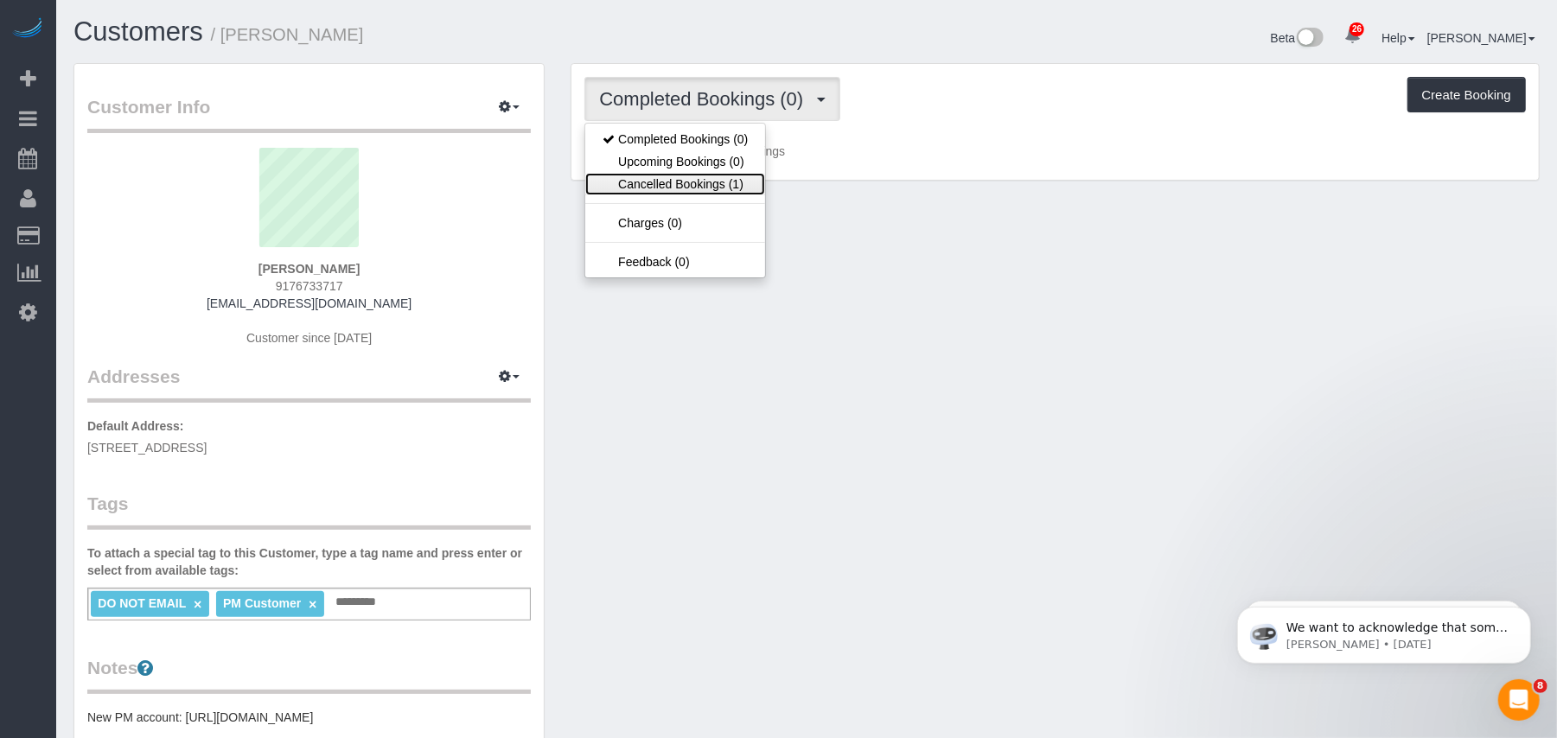
click at [731, 183] on link "Cancelled Bookings (1)" at bounding box center [675, 184] width 180 height 22
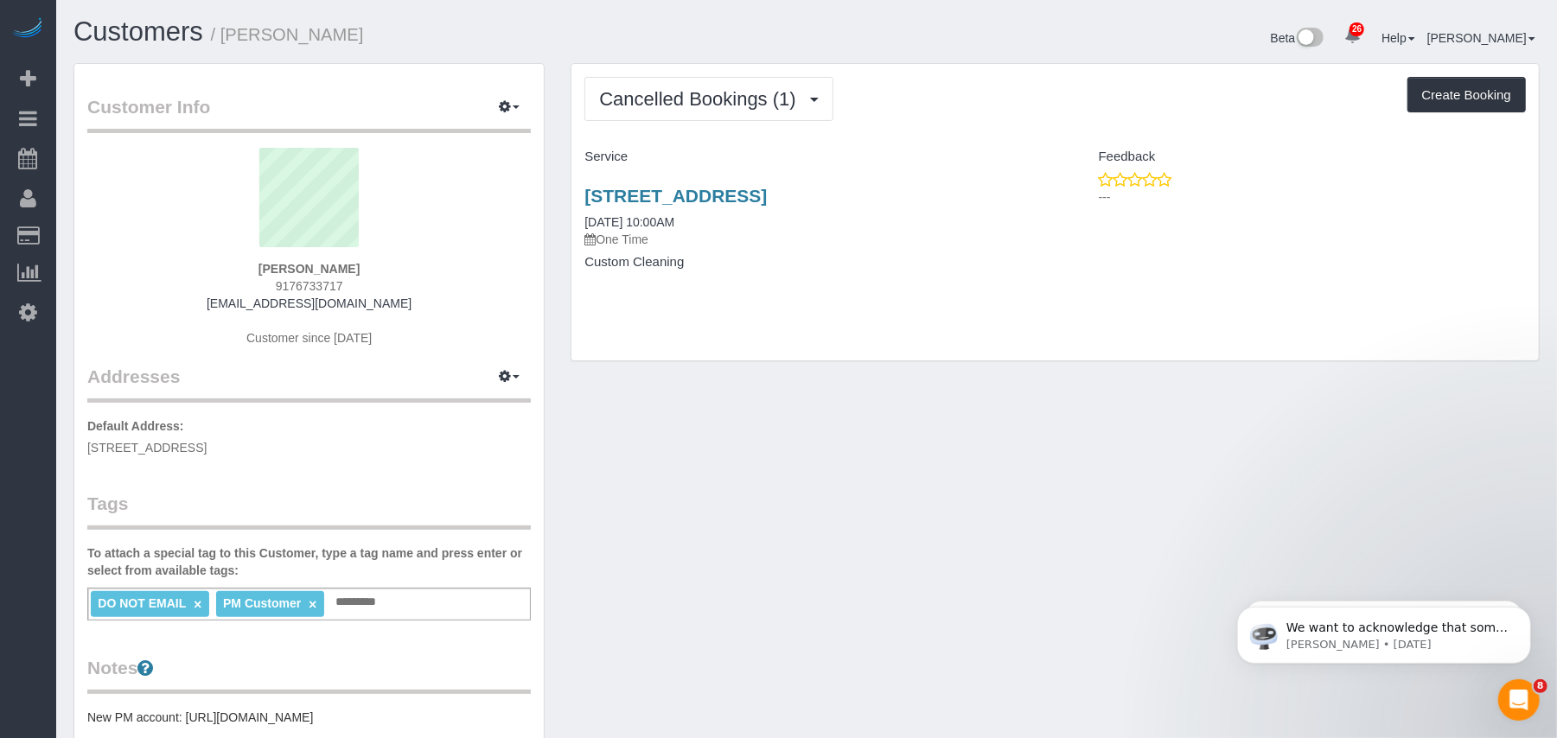
drag, startPoint x: 363, startPoint y: 267, endPoint x: 249, endPoint y: 263, distance: 114.2
click at [249, 263] on div "[PERSON_NAME] 9176733717 [EMAIL_ADDRESS][DOMAIN_NAME] Customer since [DATE]" at bounding box center [308, 256] width 443 height 216
copy strong "Alyssa Markovic"
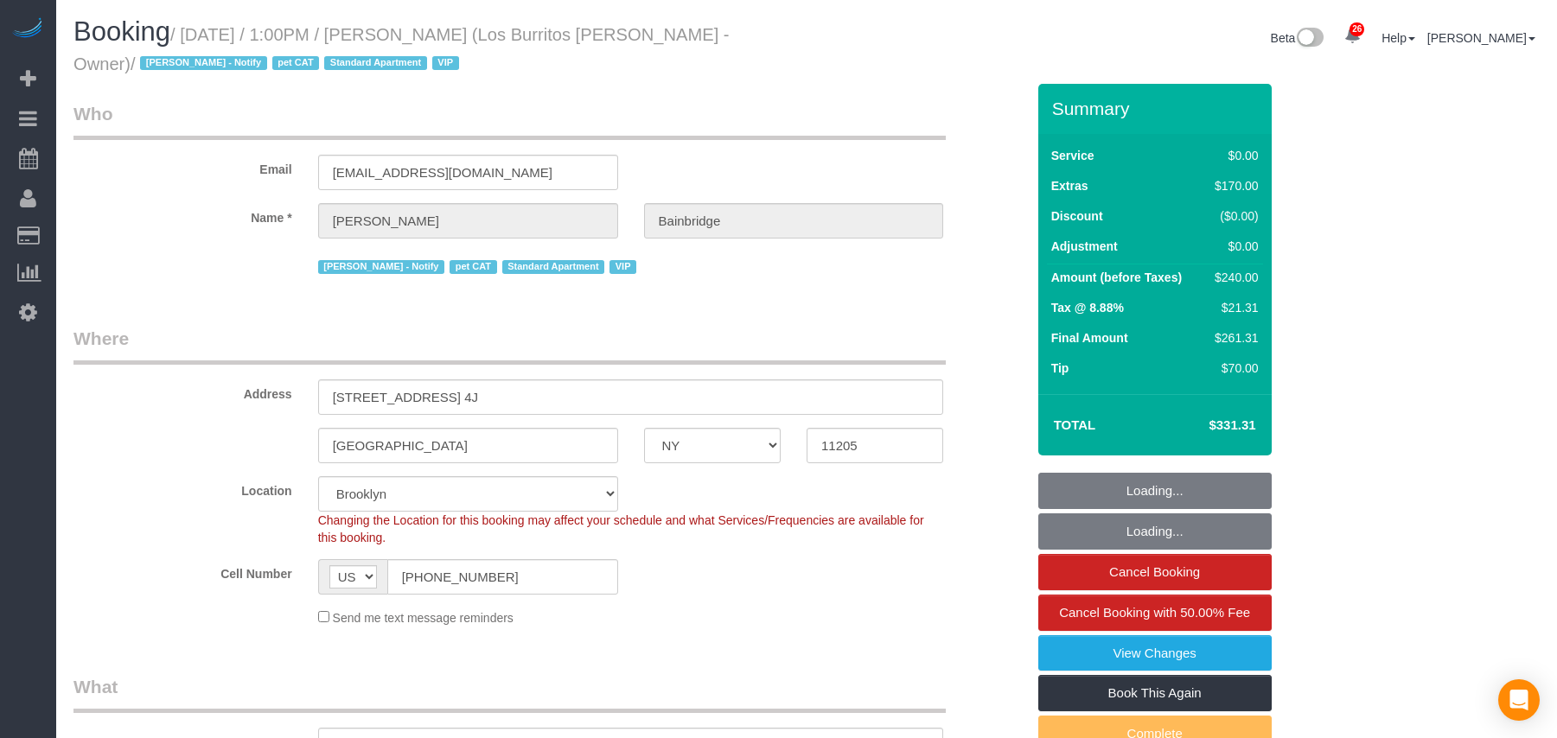
select select "NY"
select select "spot1"
select select "number:89"
select select "number:90"
select select "number:14"
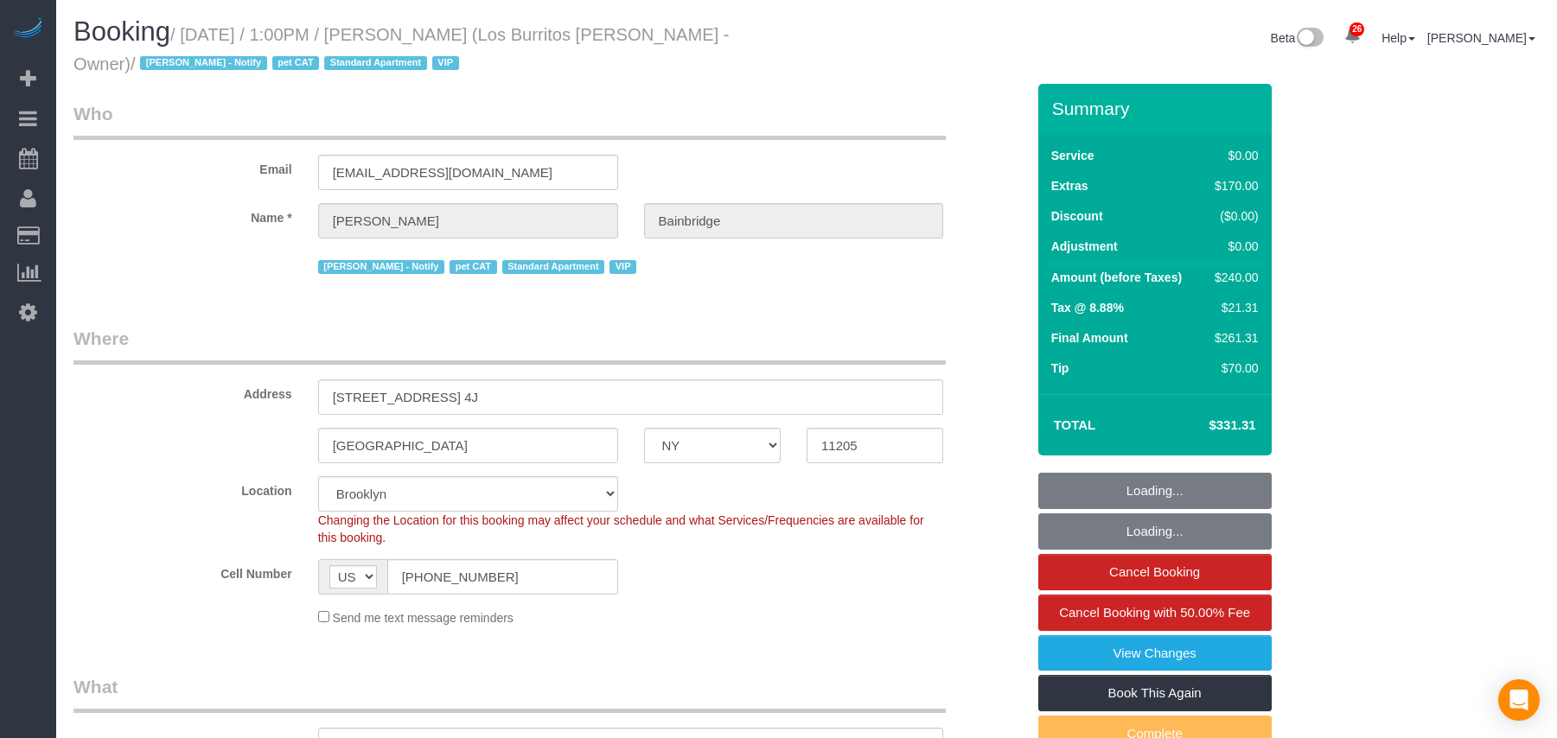
select select "number:5"
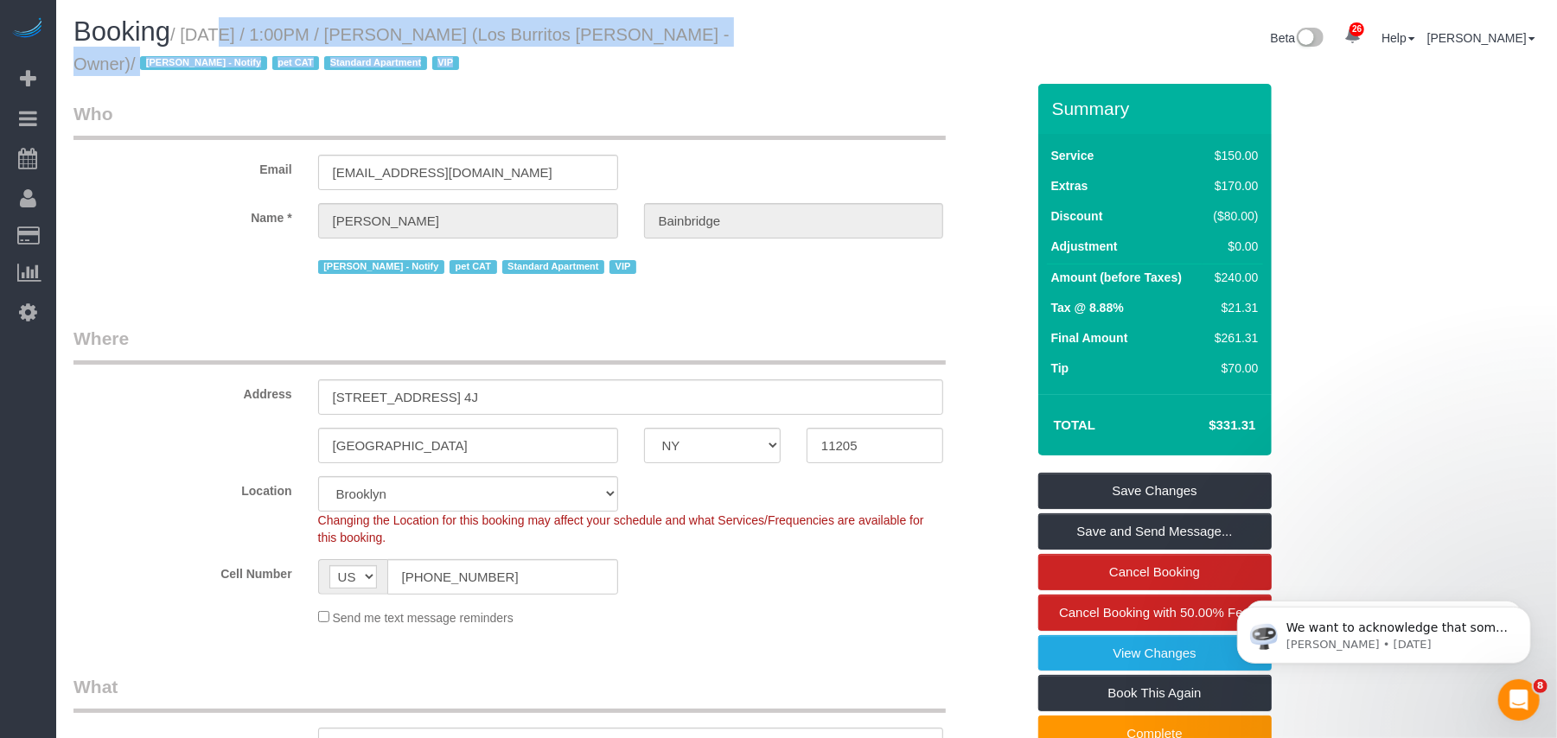
drag, startPoint x: 237, startPoint y: 28, endPoint x: 190, endPoint y: 29, distance: 46.7
click at [190, 29] on div "Booking / September 24, 2025 / 1:00PM / Julia Bainbridge (Los Burritos Juarez -…" at bounding box center [807, 50] width 1492 height 67
click at [187, 32] on small "/ September 24, 2025 / 1:00PM / Julia Bainbridge (Los Burritos Juarez - Owner) …" at bounding box center [401, 49] width 656 height 48
drag, startPoint x: 187, startPoint y: 38, endPoint x: 810, endPoint y: 35, distance: 623.2
click at [810, 35] on div "Booking / September 24, 2025 / 1:00PM / Julia Bainbridge (Los Burritos Juarez -…" at bounding box center [807, 50] width 1492 height 67
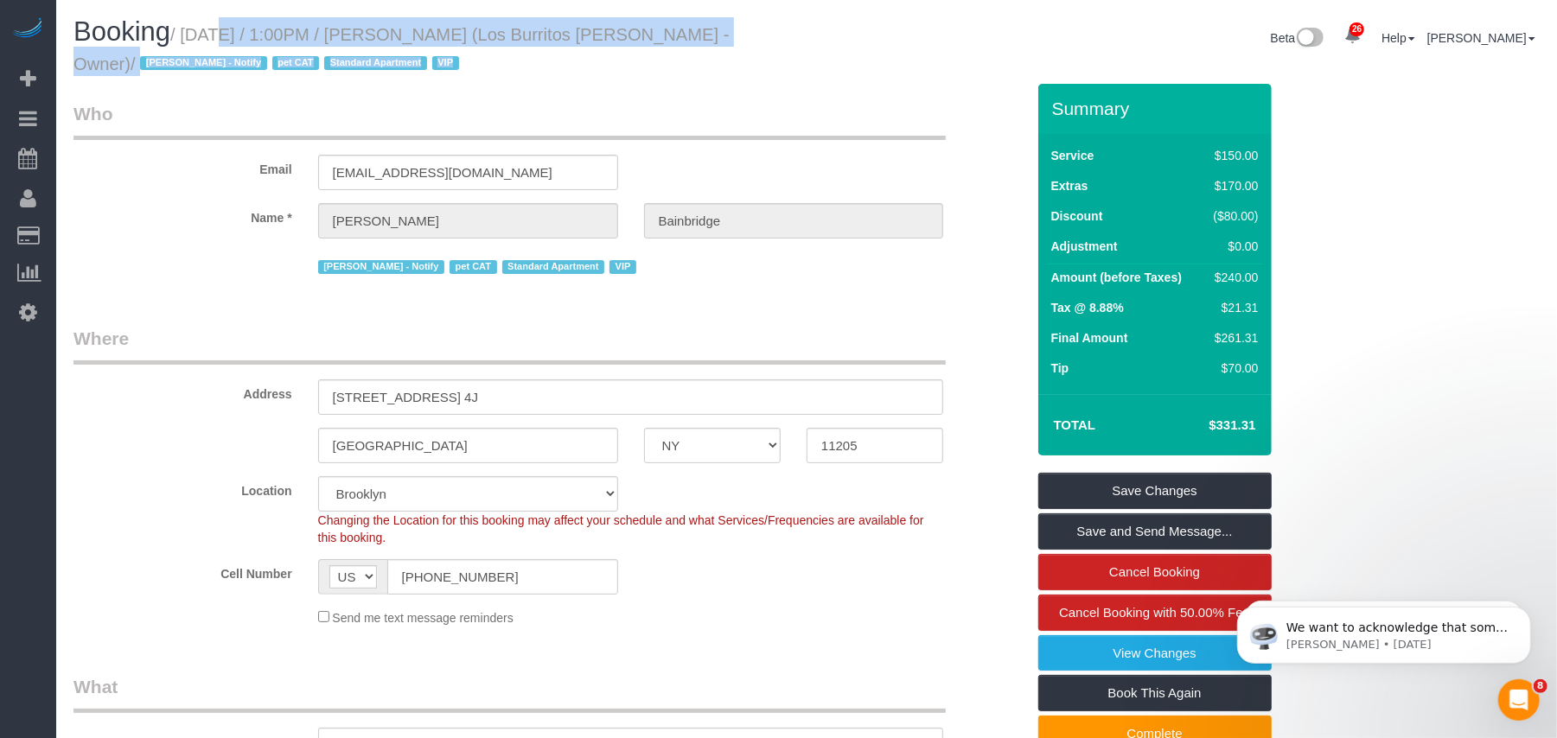
copy div "September 24, 2025 / 1:00PM / Julia Bainbridge (Los Burritos Juarez - Owner) / …"
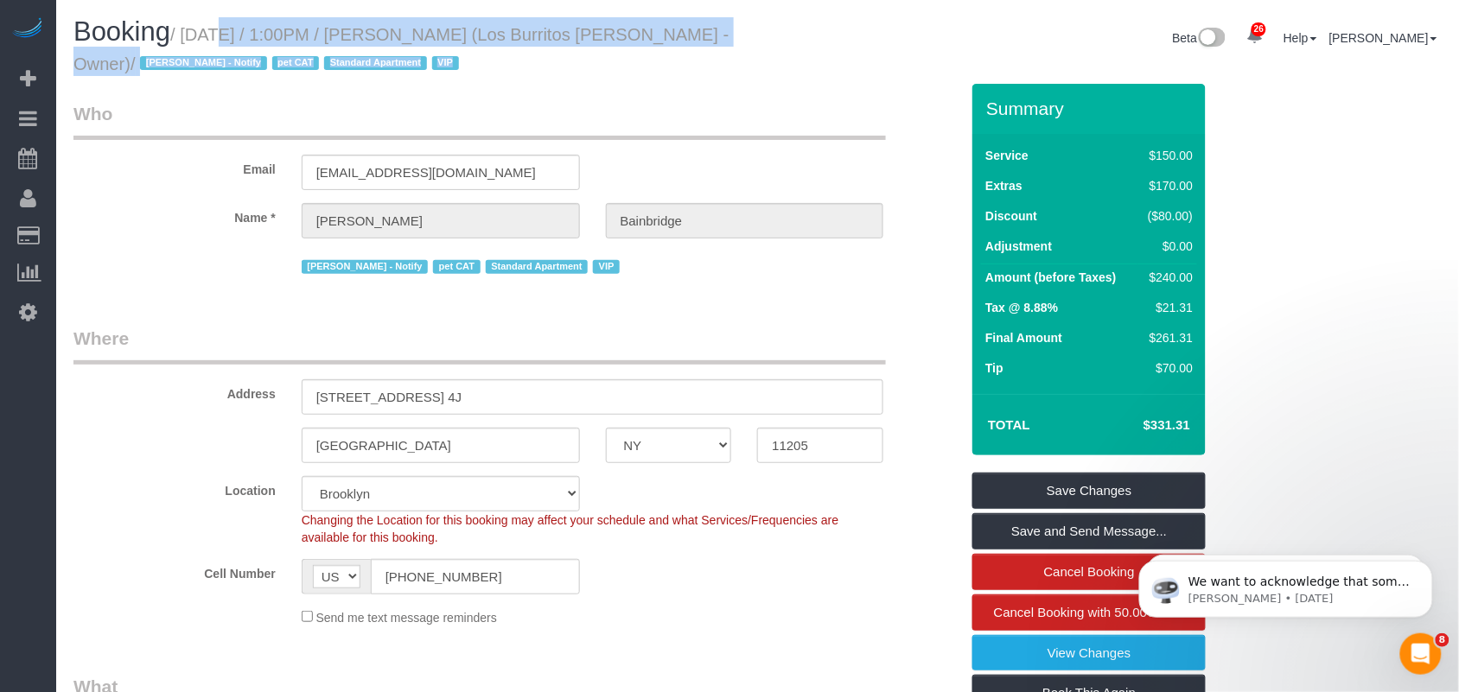
click at [631, 80] on div "Booking / September 24, 2025 / 1:00PM / Julia Bainbridge (Los Burritos Juarez -…" at bounding box center [409, 50] width 697 height 67
click at [753, 43] on div "Booking / September 24, 2025 / 1:00PM / Julia Bainbridge (Los Burritos Juarez -…" at bounding box center [409, 50] width 697 height 67
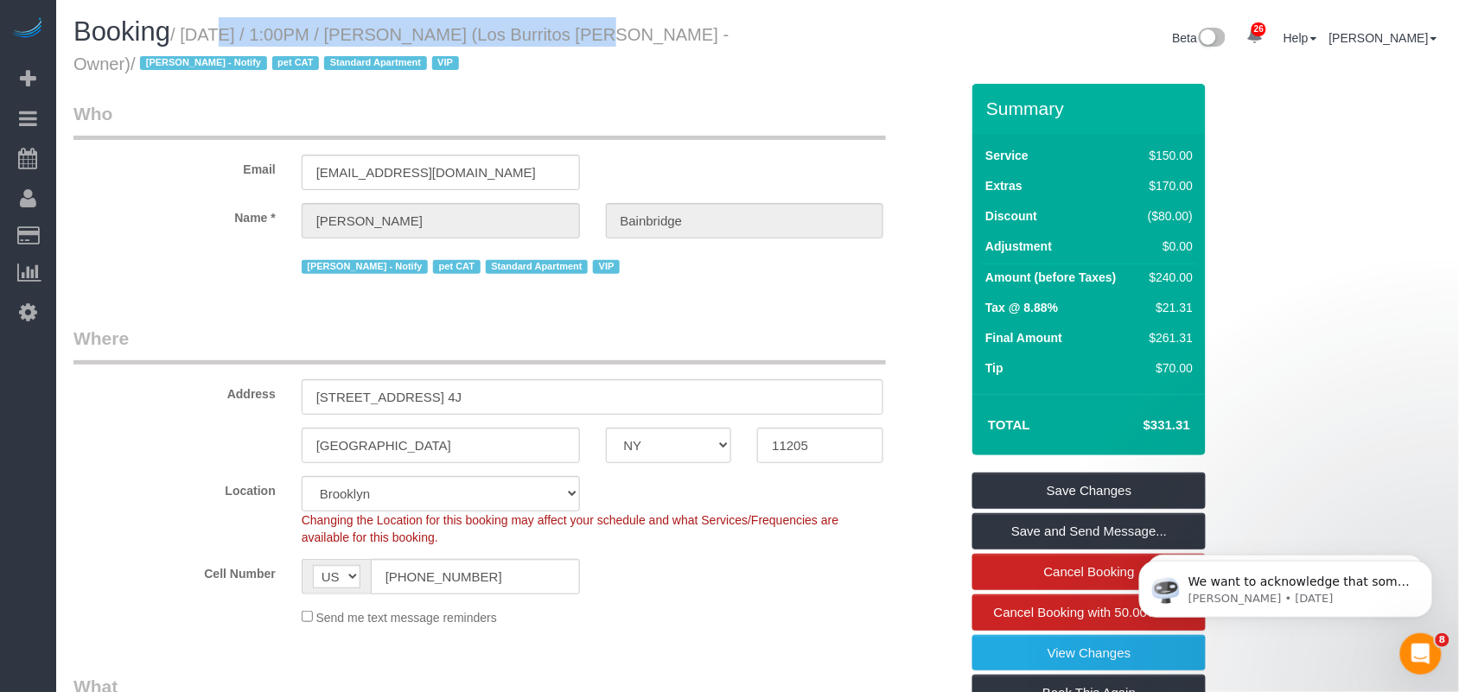
drag, startPoint x: 188, startPoint y: 30, endPoint x: 555, endPoint y: 36, distance: 366.5
click at [555, 36] on small "/ September 24, 2025 / 1:00PM / Julia Bainbridge (Los Burritos Juarez - Owner) …" at bounding box center [401, 49] width 656 height 48
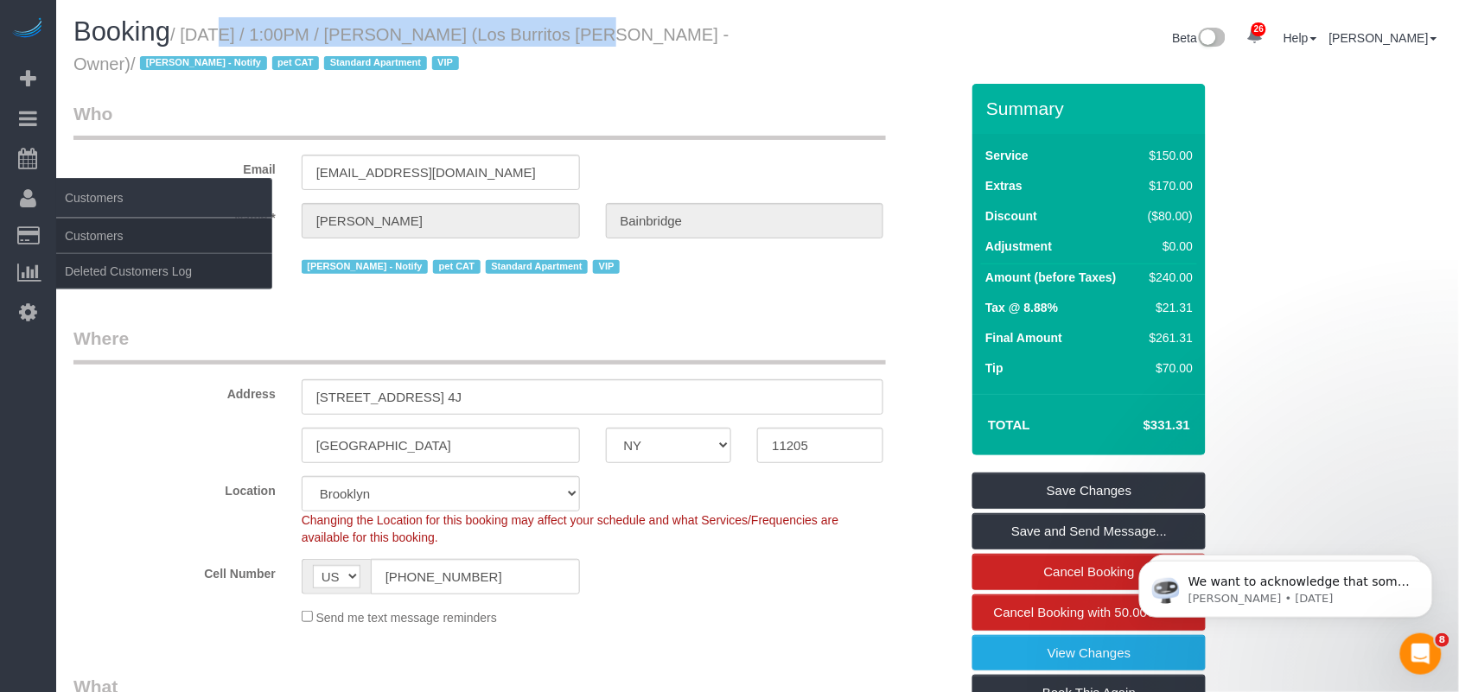
copy small "September 24, 2025 / 1:00PM / Julia Bainbridge"
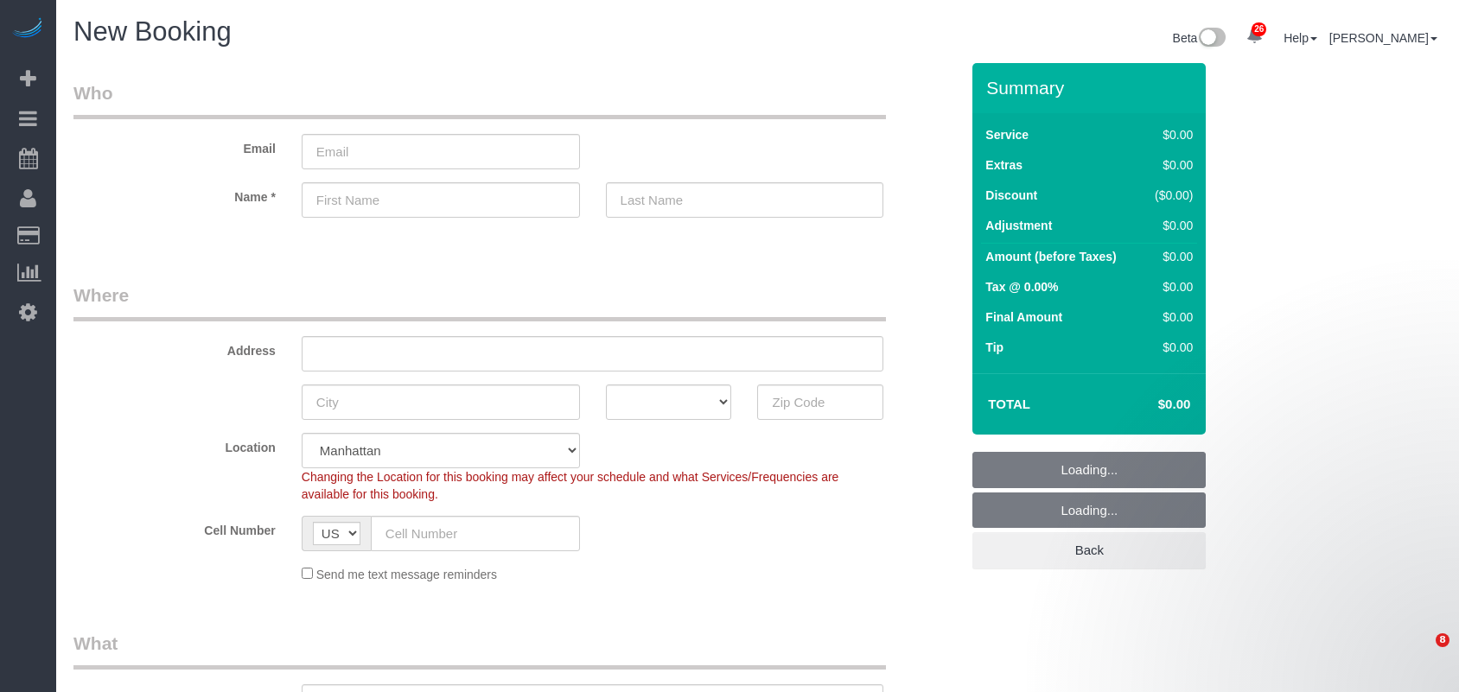
select select "number:89"
select select "number:90"
click at [391, 685] on select "One Time Weekly (20% Off) - 20.00% Every 2 Weeks (15% Off) - 15.00% Every 4 Wee…" at bounding box center [593, 702] width 583 height 35
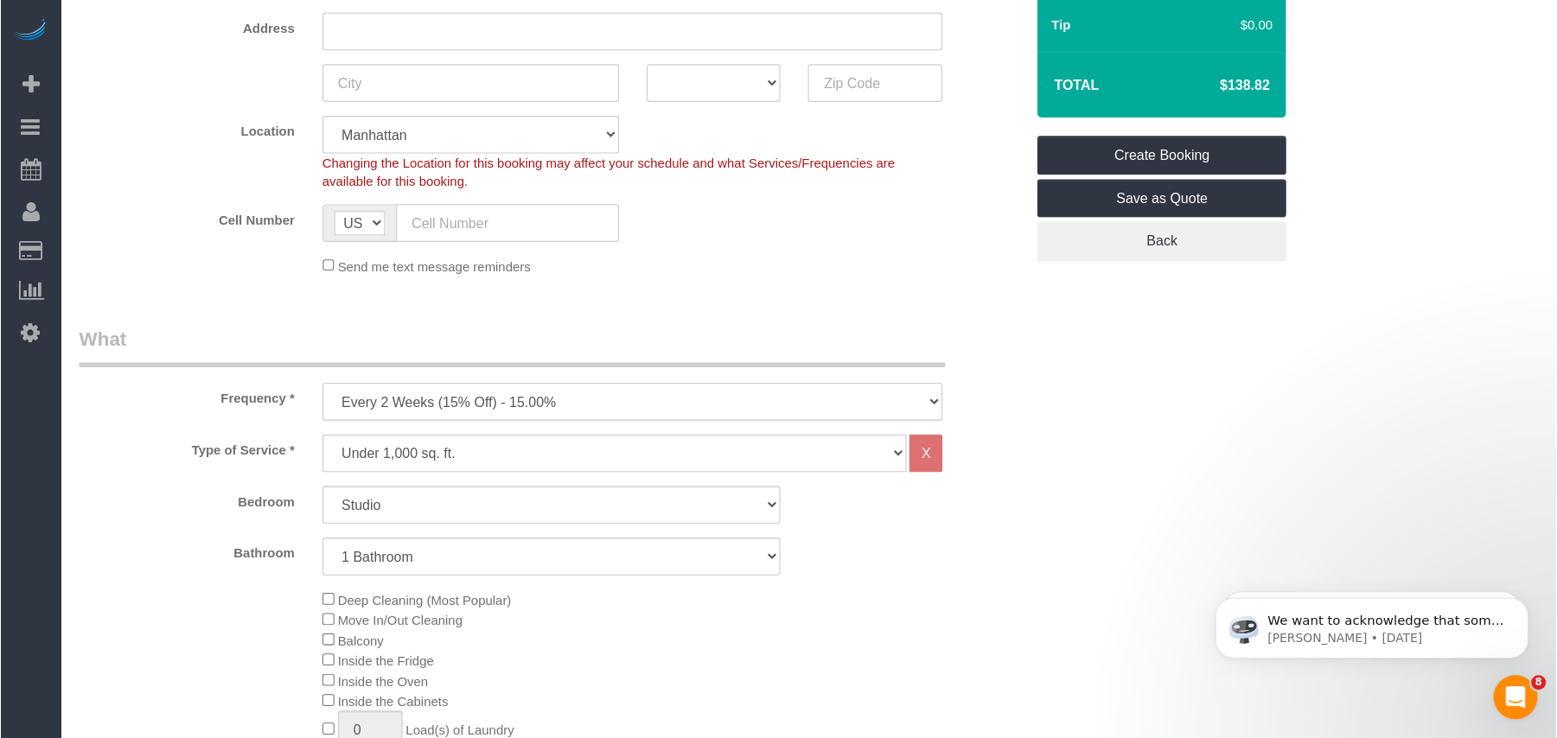
scroll to position [323, 0]
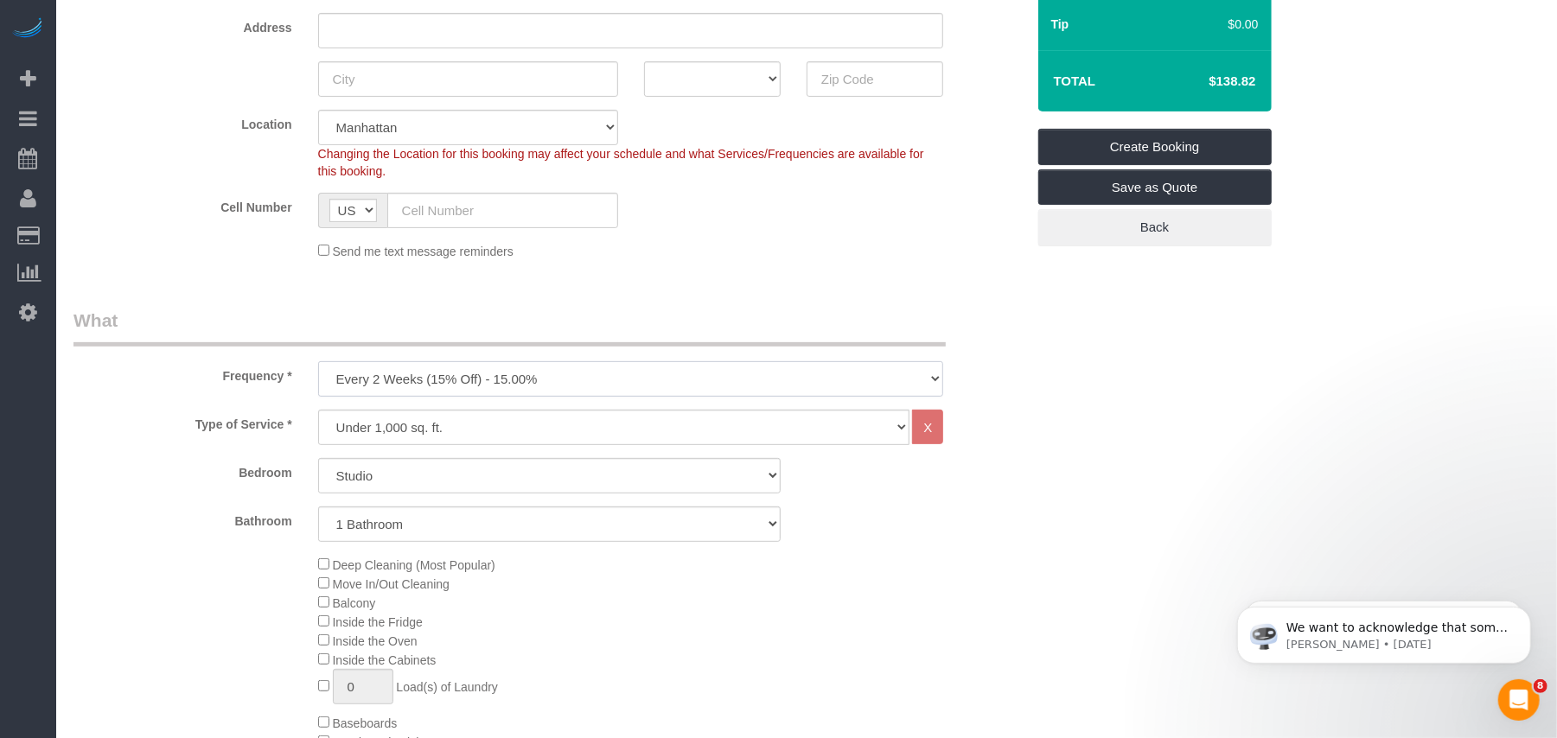
click at [399, 381] on select "One Time Weekly (20% Off) - 20.00% Every 2 Weeks (15% Off) - 15.00% Every 4 Wee…" at bounding box center [631, 378] width 626 height 35
select select "object:2585"
click at [318, 361] on select "One Time Weekly (20% Off) - 20.00% Every 2 Weeks (15% Off) - 15.00% Every 4 Wee…" at bounding box center [631, 378] width 626 height 35
click at [392, 475] on select "Studio 1 Bedroom 2 Bedrooms 3 Bedrooms" at bounding box center [549, 475] width 462 height 35
select select "2"
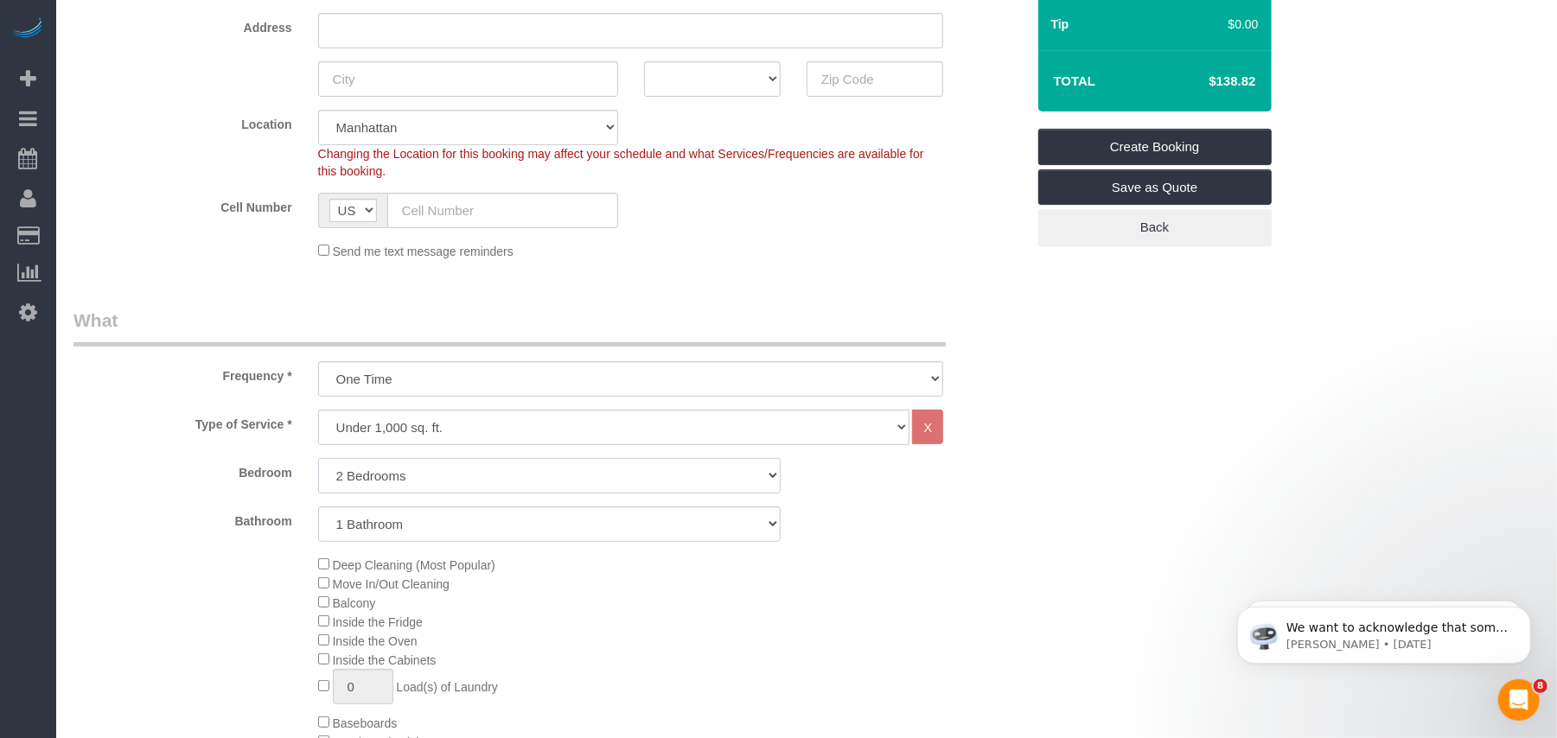
click at [318, 458] on select "Studio 1 Bedroom 2 Bedrooms 3 Bedrooms" at bounding box center [549, 475] width 462 height 35
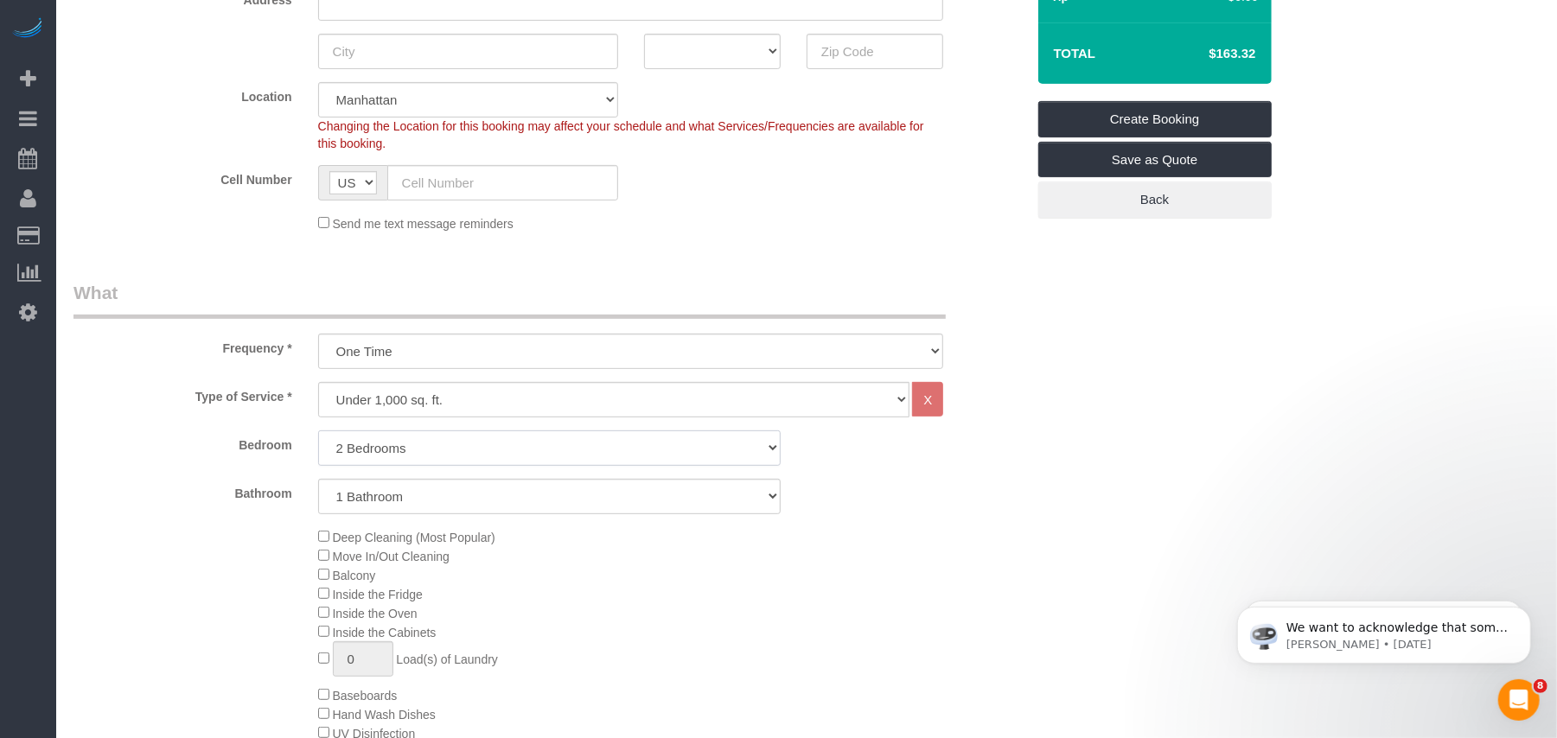
scroll to position [439, 0]
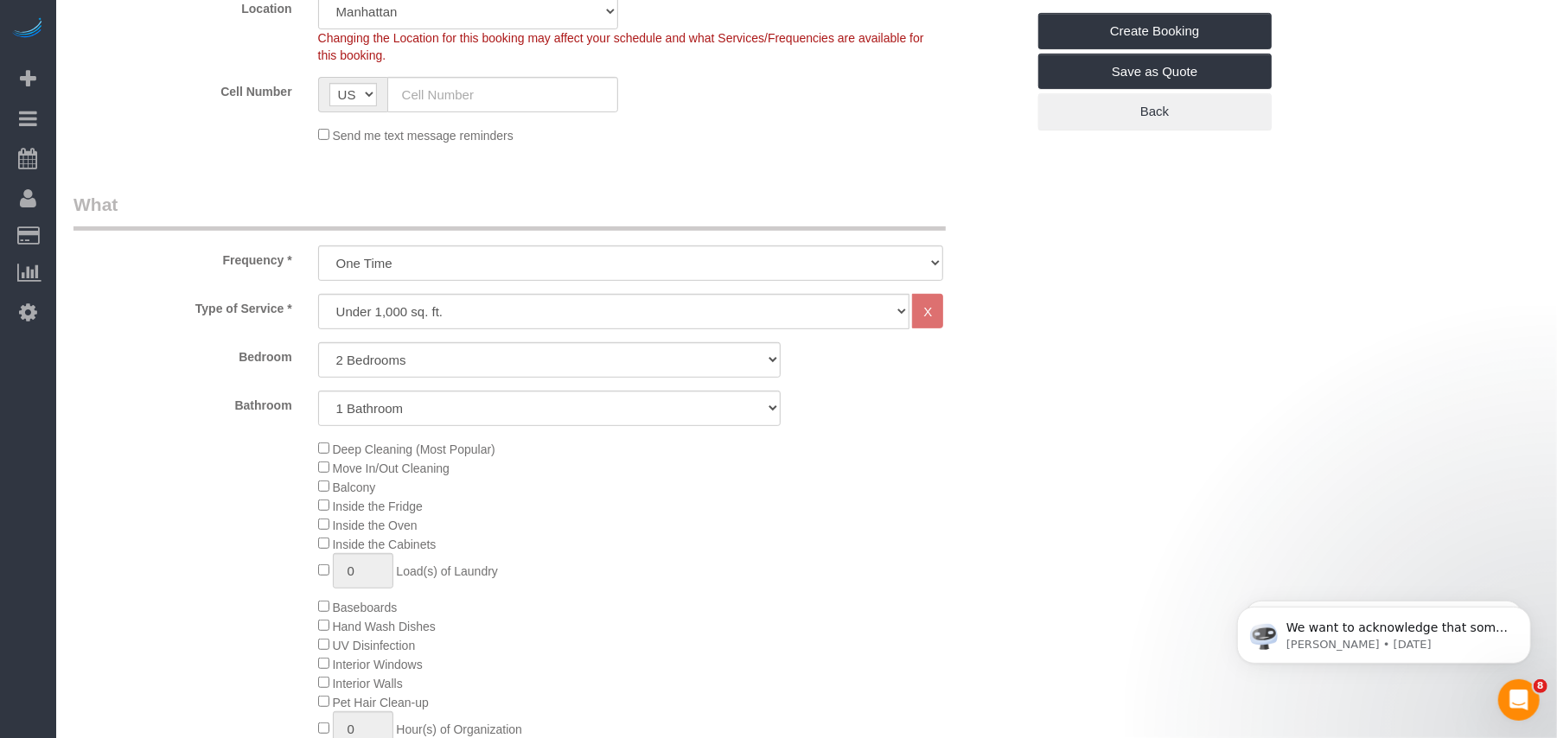
click at [520, 479] on div "Deep Cleaning (Most Popular) Move In/Out Cleaning Balcony Inside the Fridge Ins…" at bounding box center [671, 606] width 733 height 335
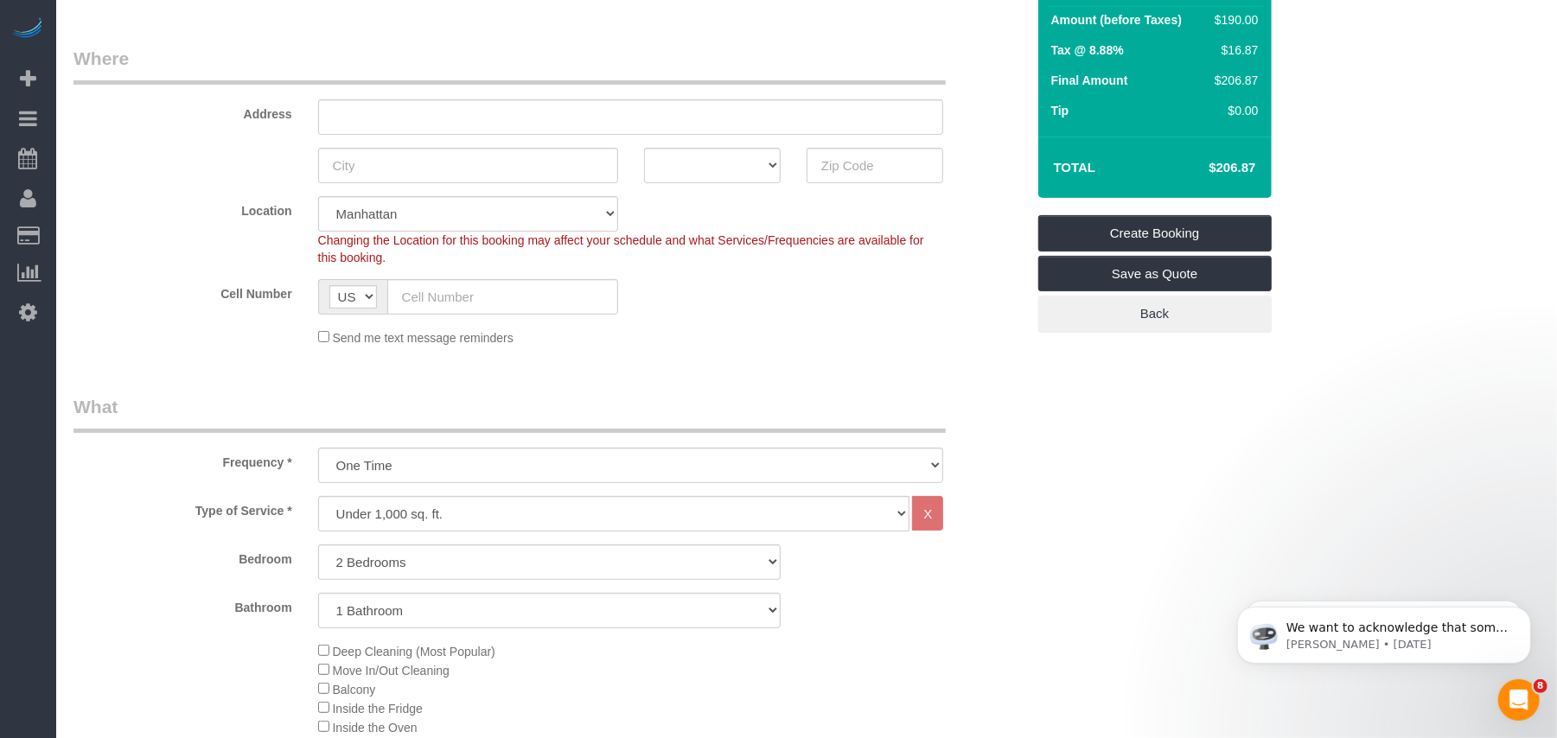
scroll to position [93, 0]
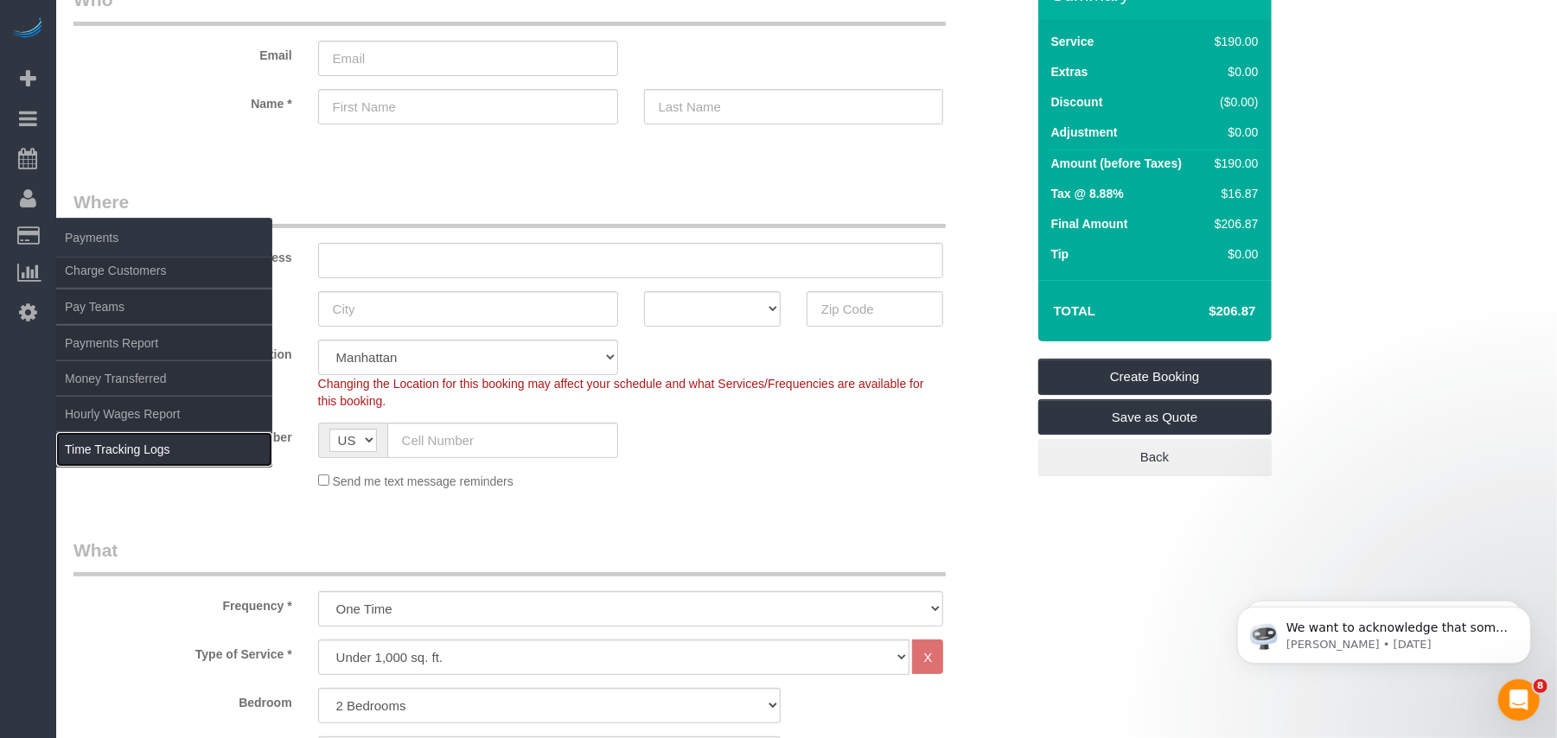
click at [139, 436] on link "Time Tracking Logs" at bounding box center [164, 449] width 216 height 35
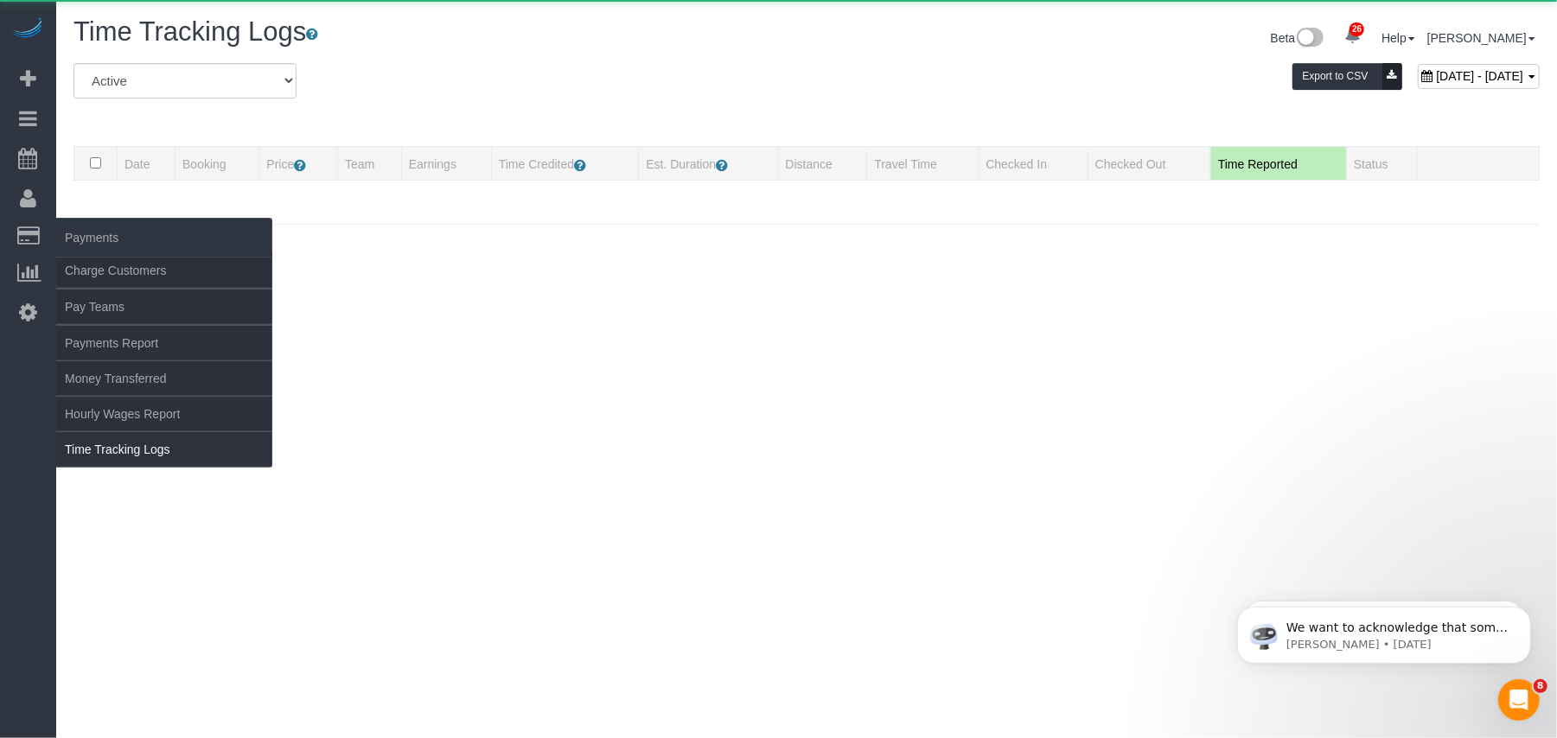
scroll to position [0, 0]
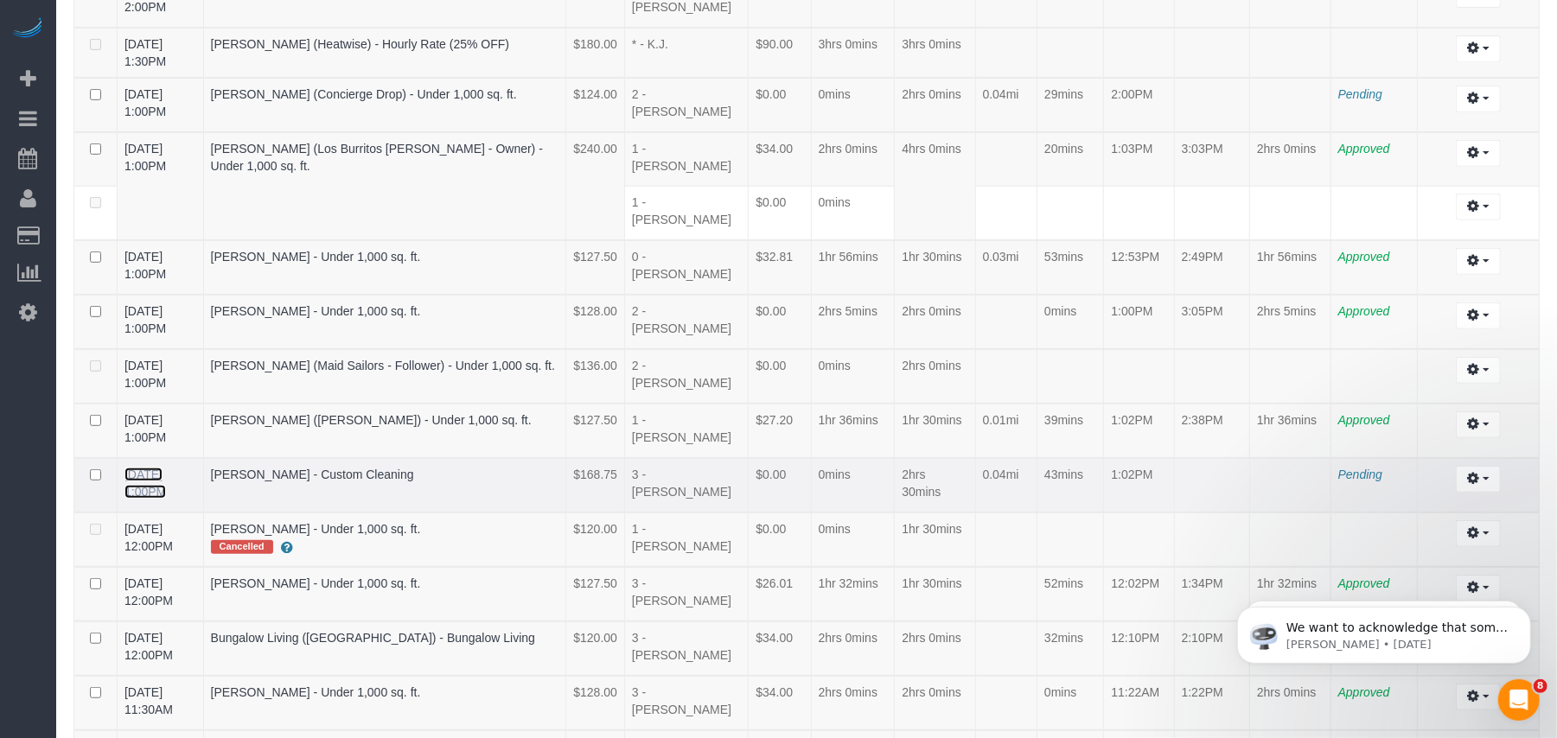
click at [160, 468] on link "09/24/2025 1:00PM" at bounding box center [144, 483] width 41 height 31
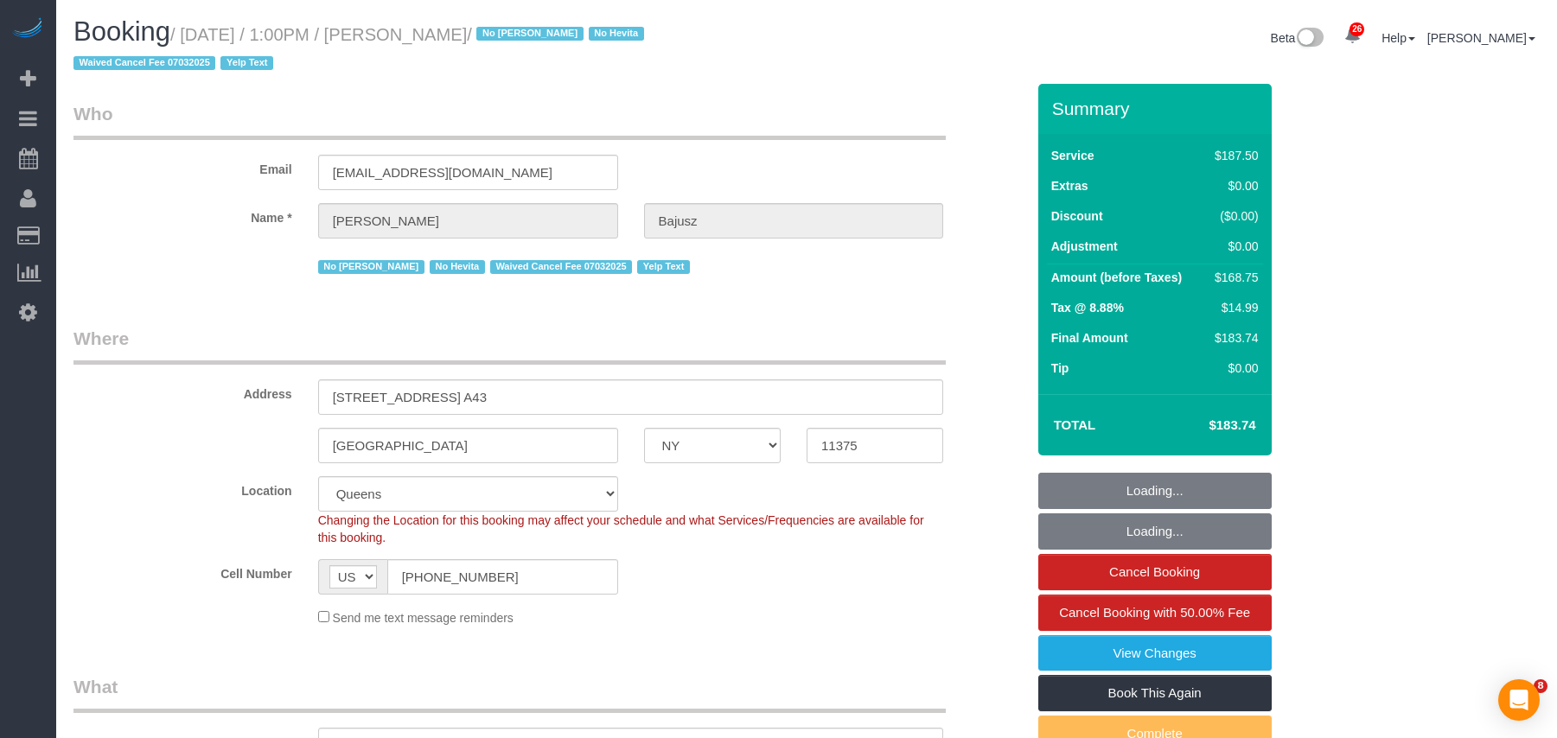
select select "NY"
select select "150"
select select "string:stripe-pm_1HGn0b4VGloSiKo748NNm9fv"
select select "number:89"
select select "number:90"
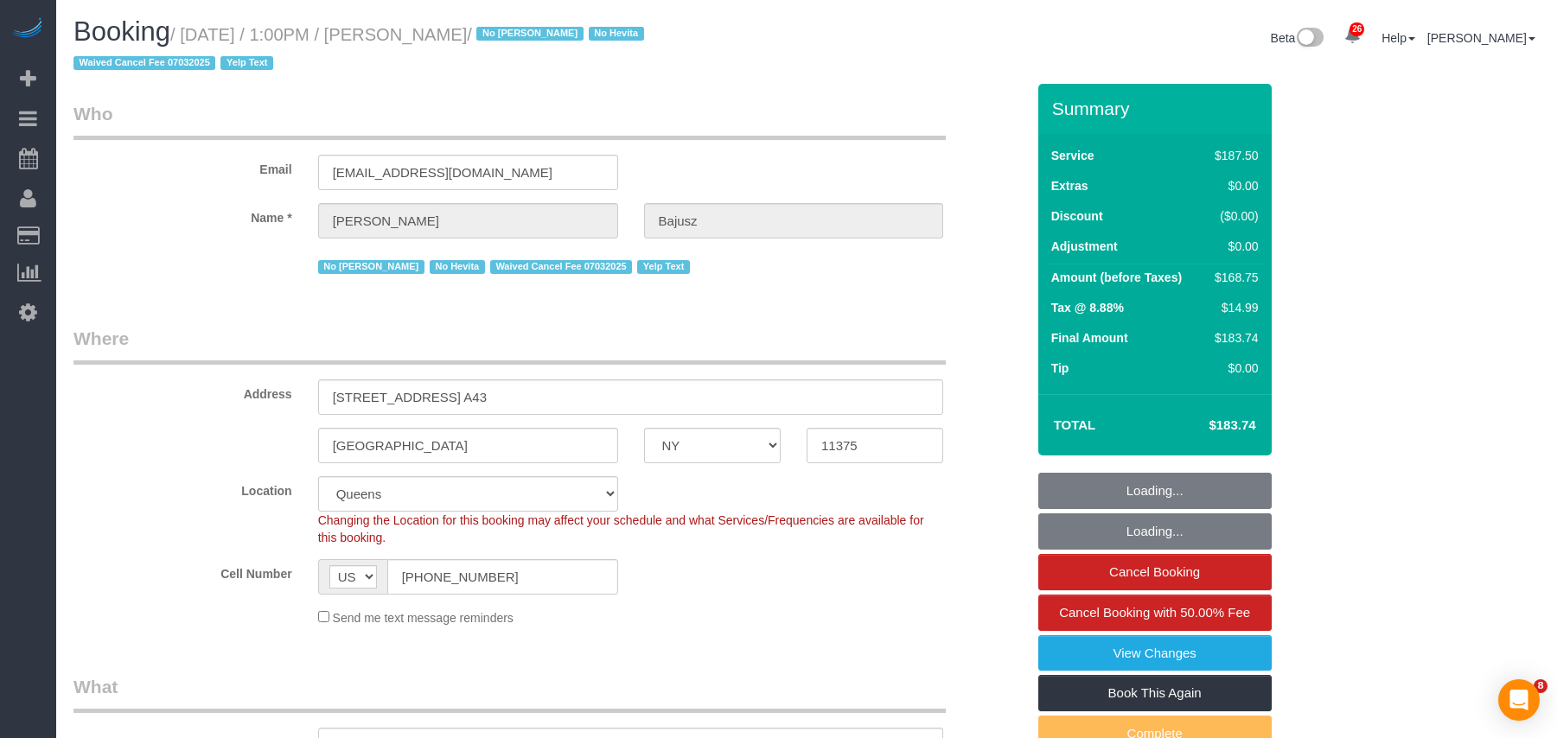
select select "number:15"
select select "number:5"
select select "number:21"
select select "spot1"
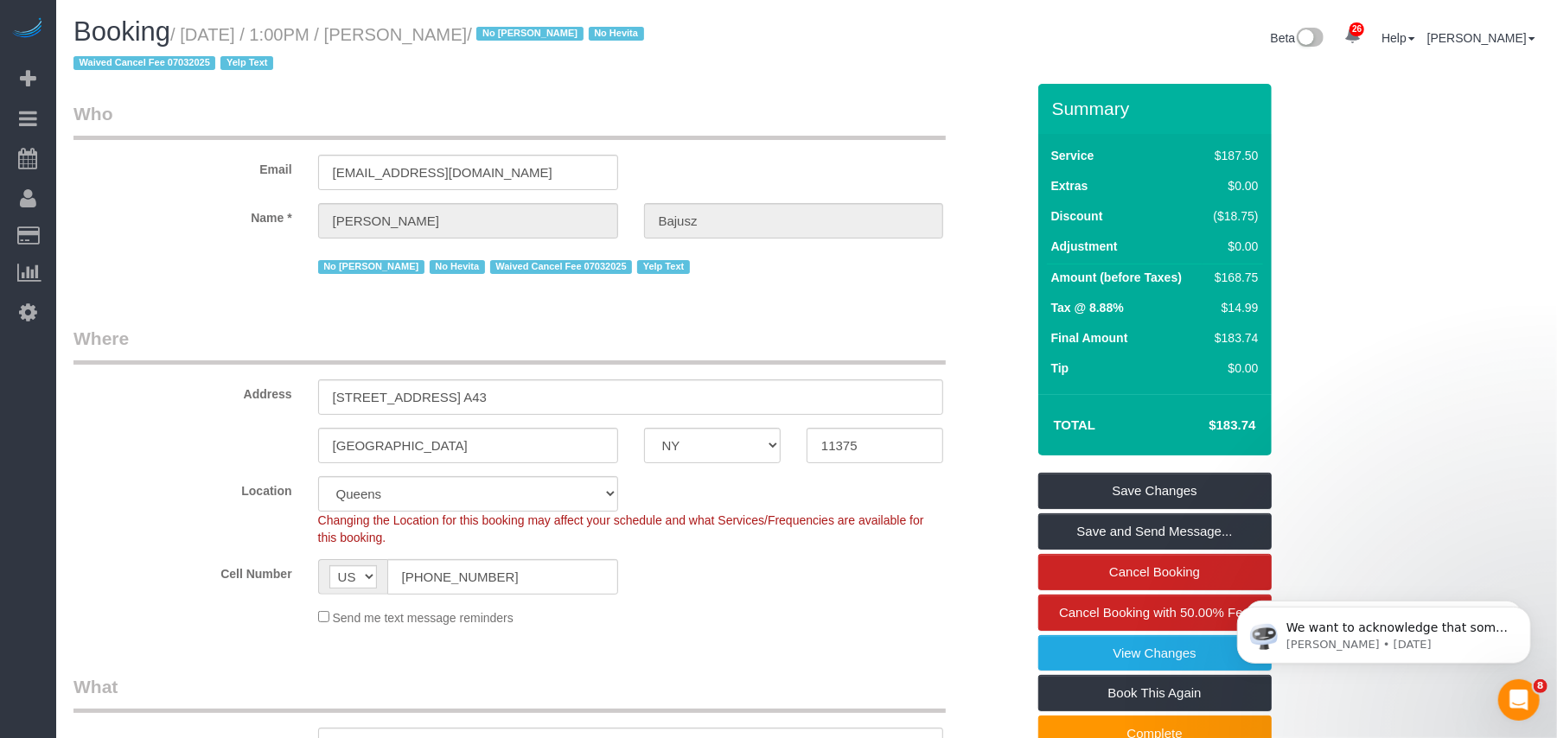
drag, startPoint x: 537, startPoint y: 31, endPoint x: 188, endPoint y: 29, distance: 348.3
click at [188, 29] on small "/ [DATE] / 1:00PM / [PERSON_NAME] / No [PERSON_NAME] No Hevita Waived Cancel Fe…" at bounding box center [361, 49] width 576 height 48
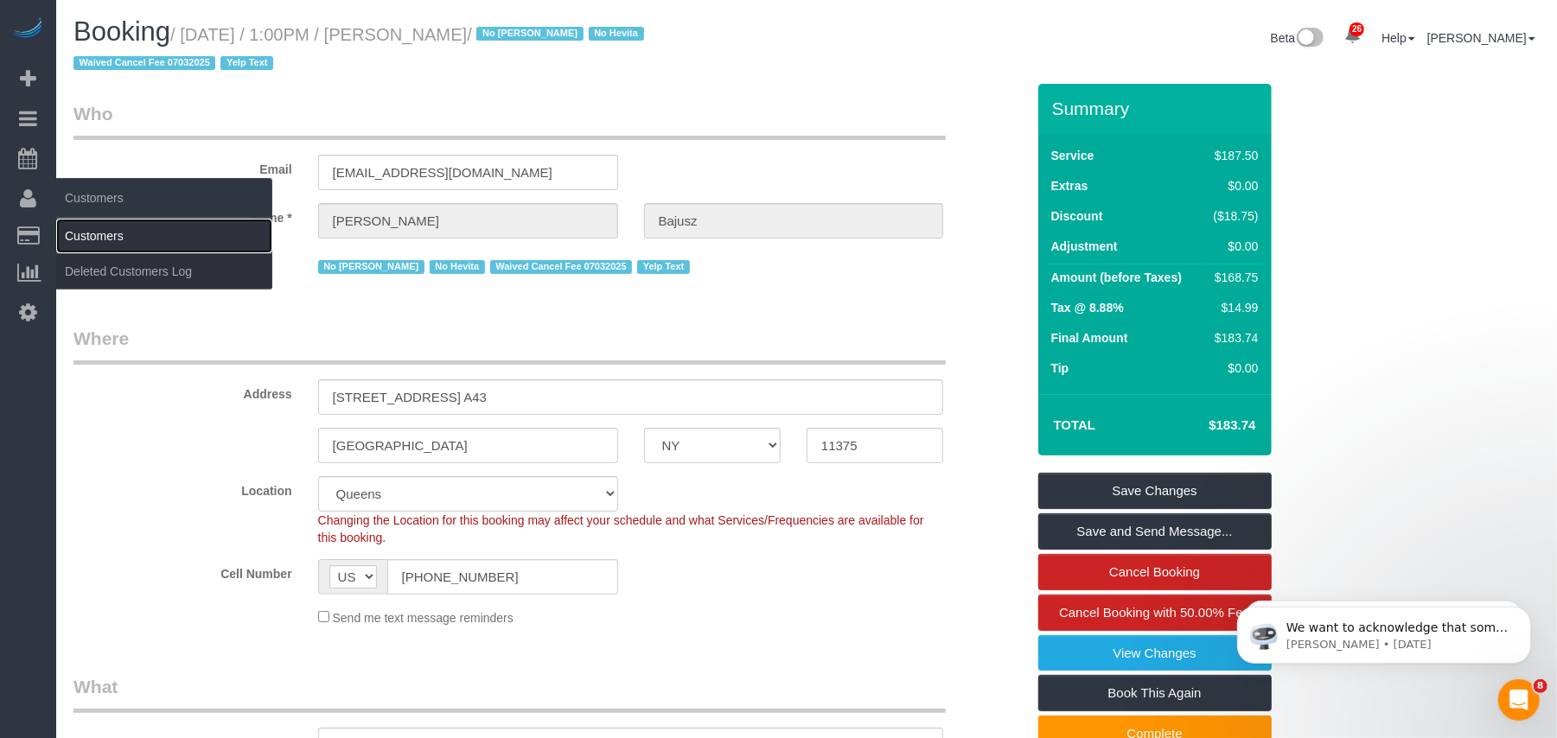
click at [93, 225] on link "Customers" at bounding box center [164, 236] width 216 height 35
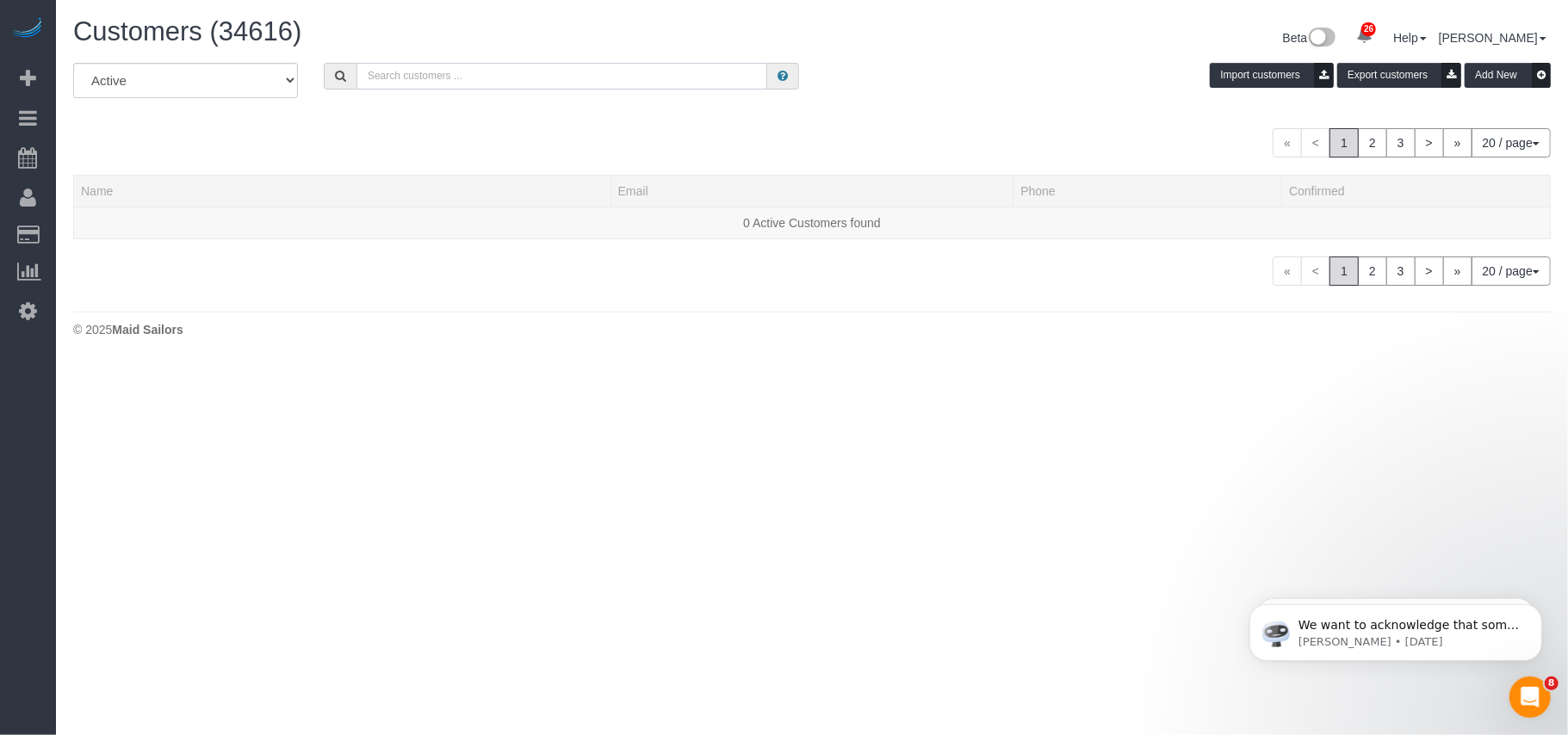
click at [404, 76] on input "text" at bounding box center [562, 76] width 410 height 27
paste input "[PERSON_NAME]"
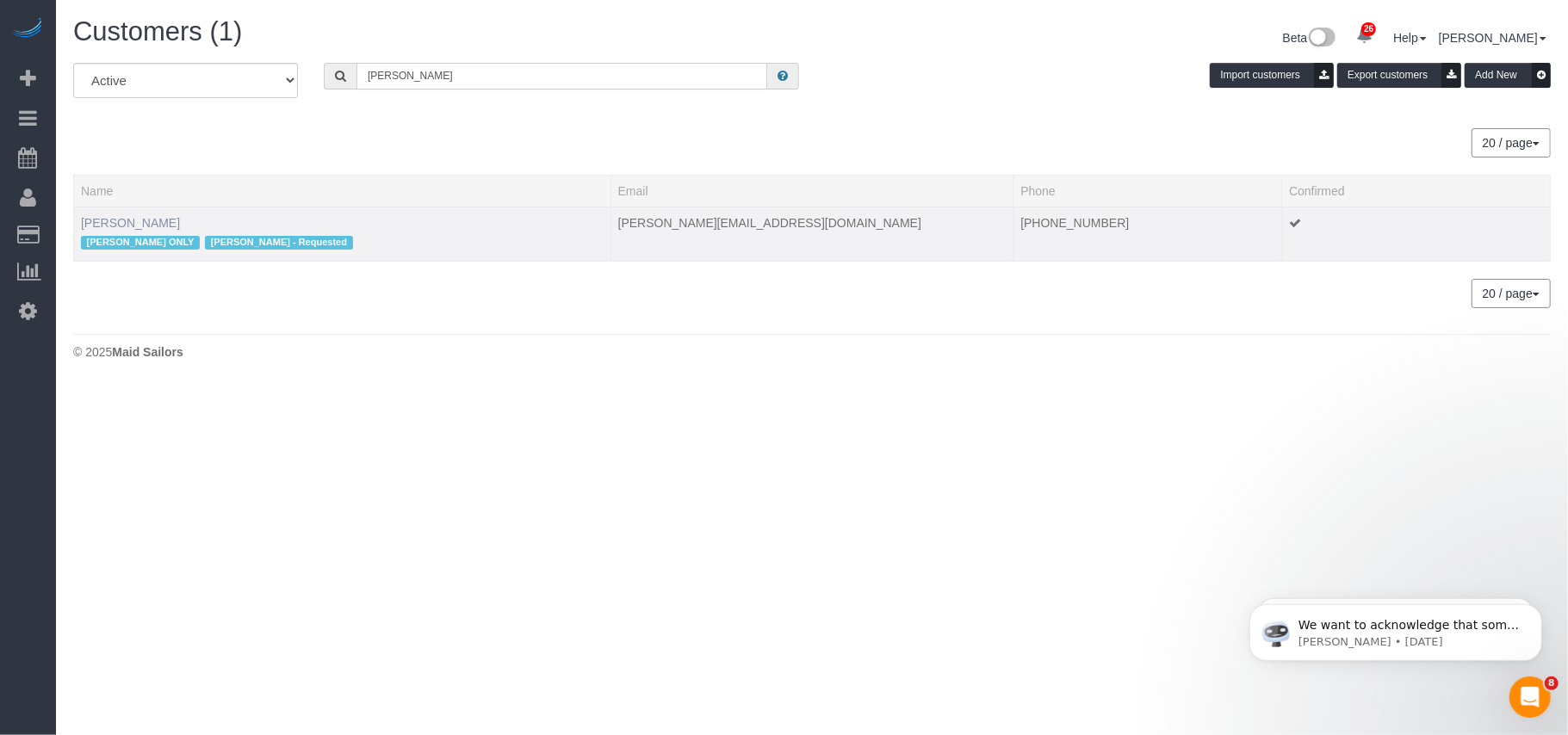
type input "[PERSON_NAME]"
click at [111, 217] on link "[PERSON_NAME]" at bounding box center [130, 223] width 99 height 14
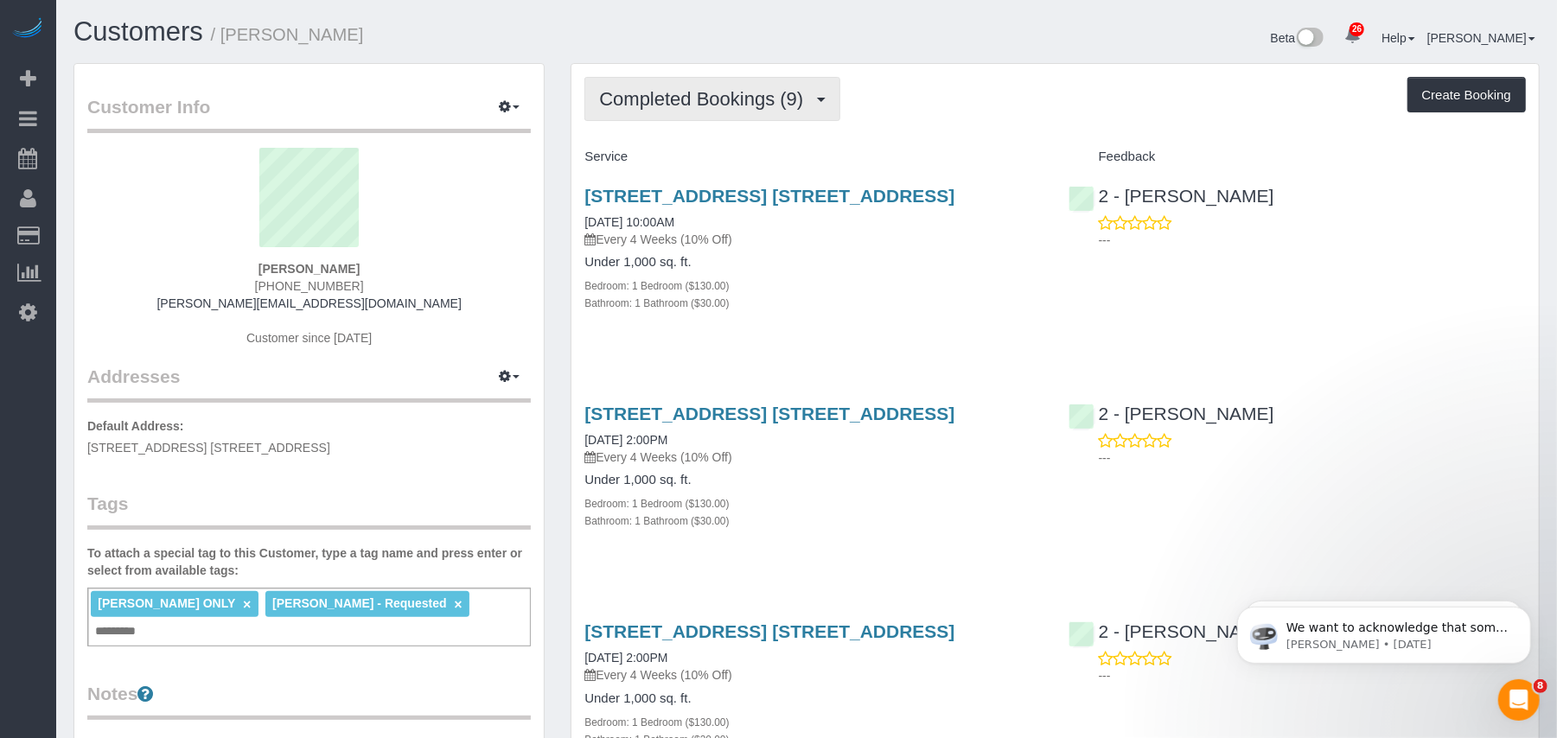
click at [666, 111] on button "Completed Bookings (9)" at bounding box center [712, 99] width 256 height 44
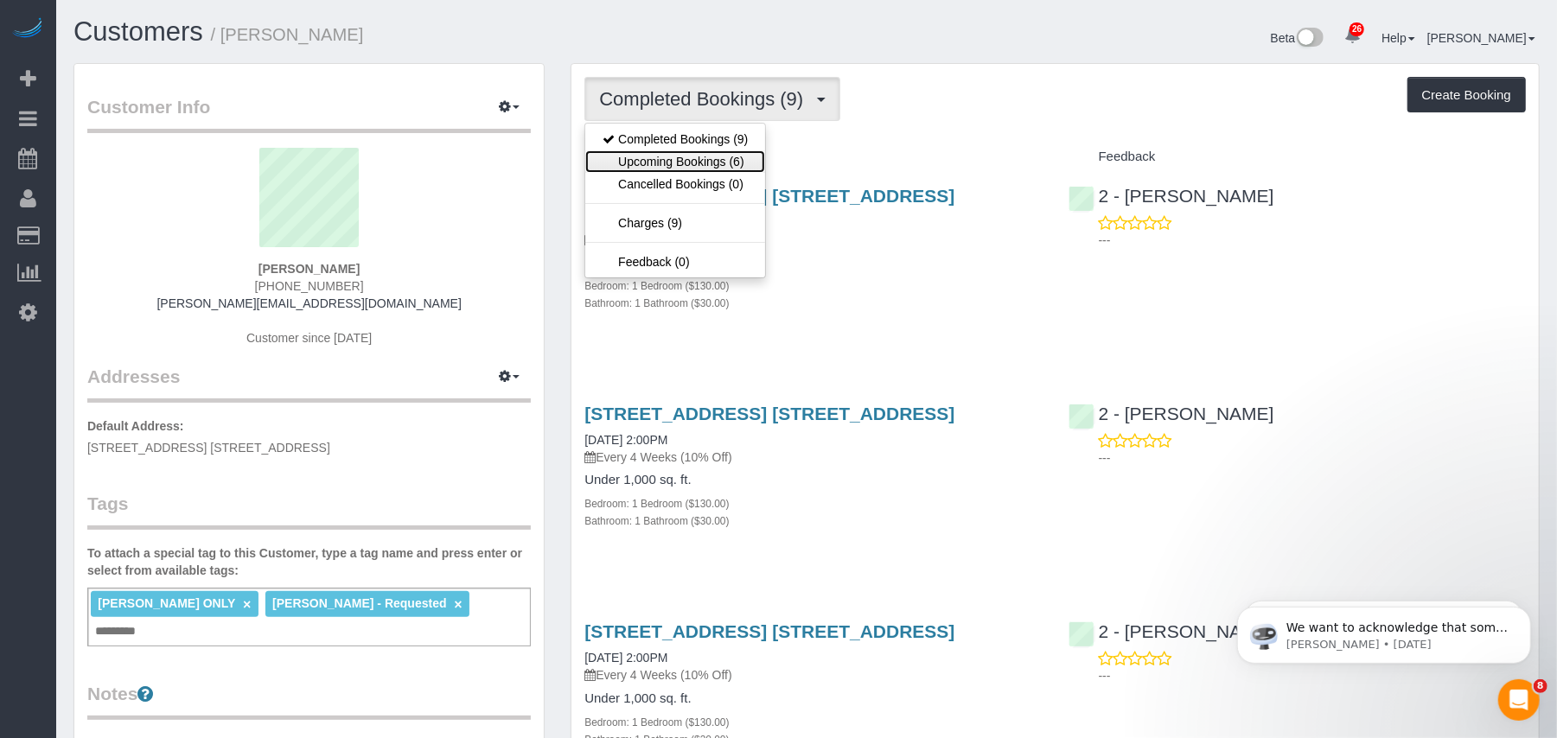
click at [678, 156] on link "Upcoming Bookings (6)" at bounding box center [675, 161] width 180 height 22
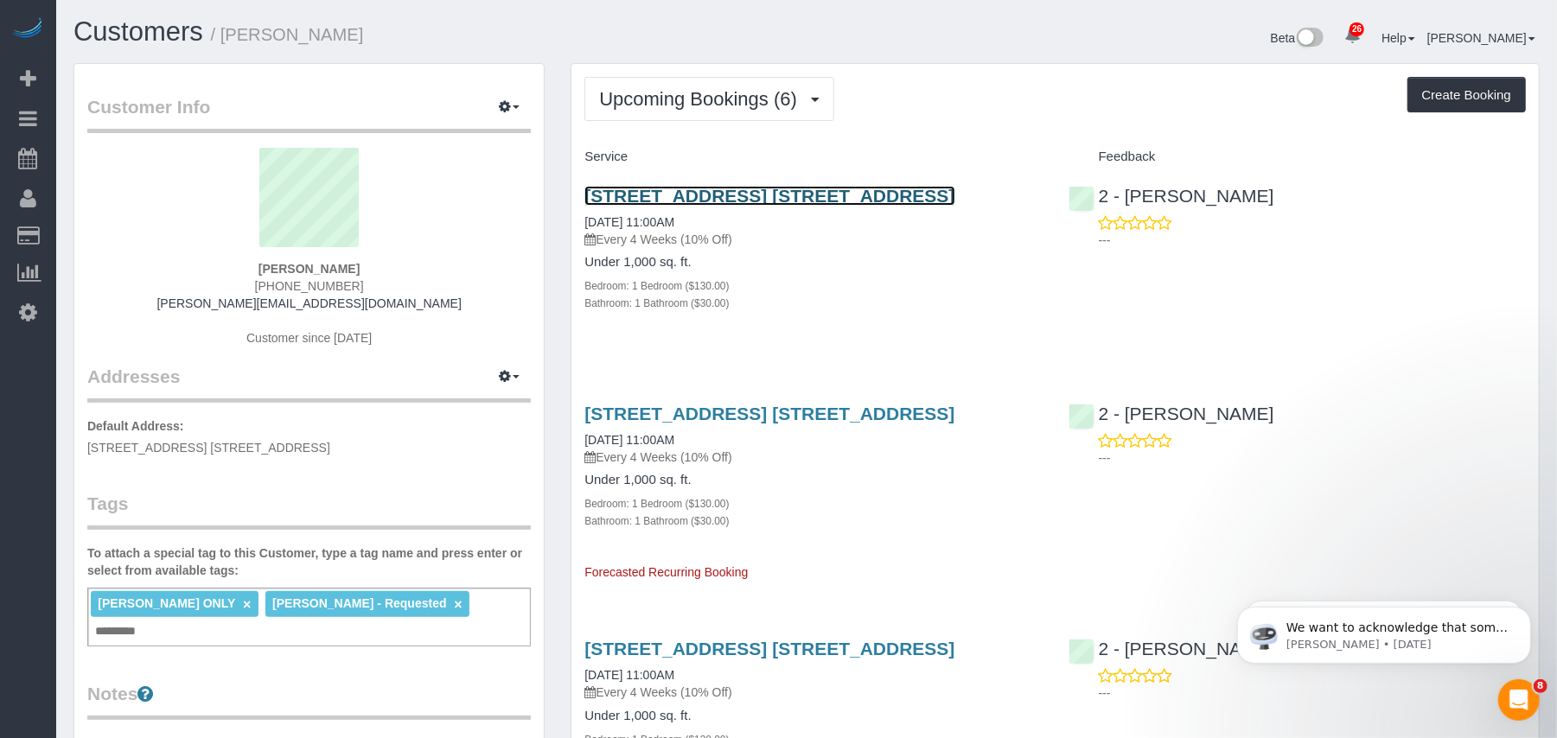
click at [637, 187] on link "250 Ashland Place, Apt. 25c, Brooklyn, NY 11217" at bounding box center [769, 196] width 370 height 20
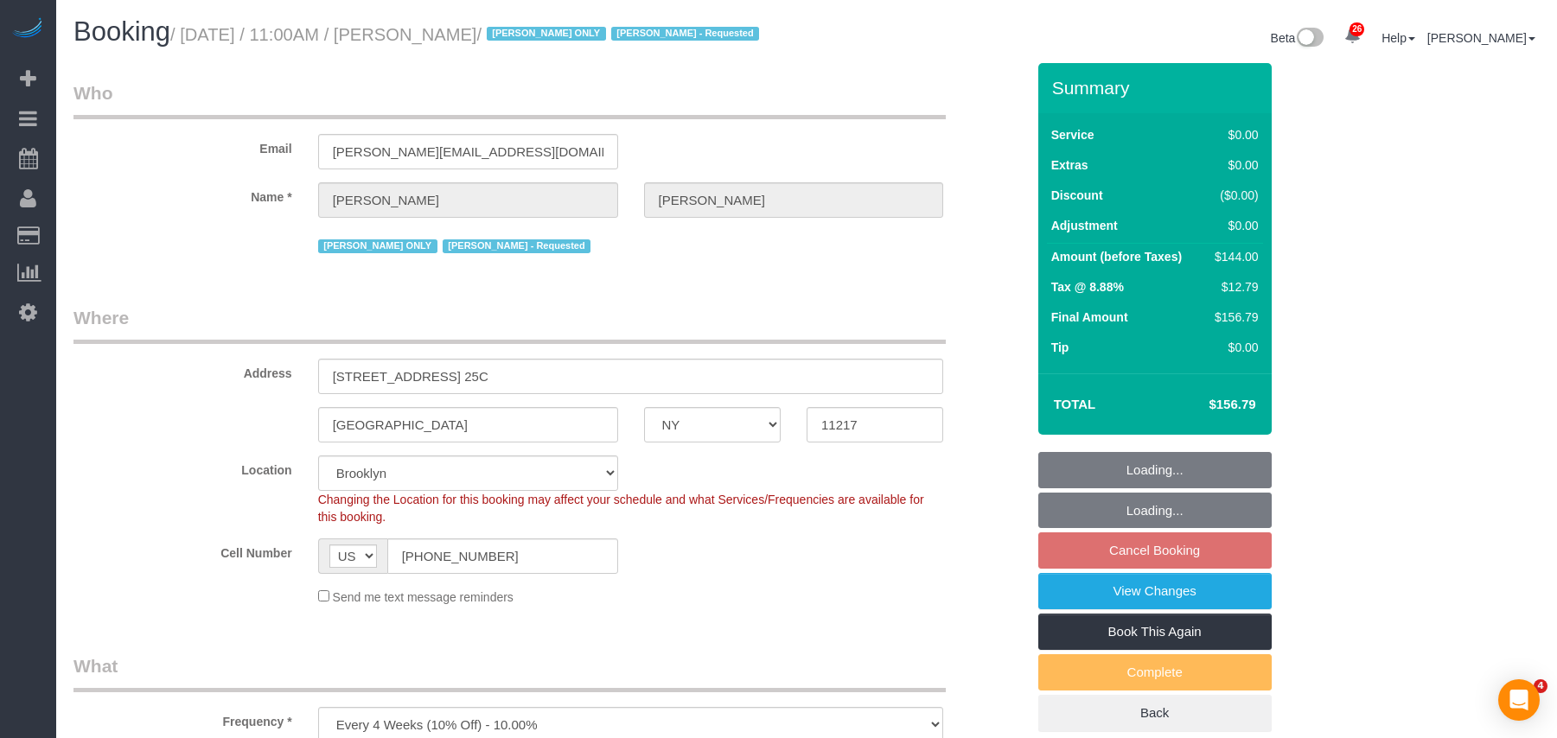
select select "NY"
select select "spot4"
select select "number:61"
select select "number:77"
select select "number:15"
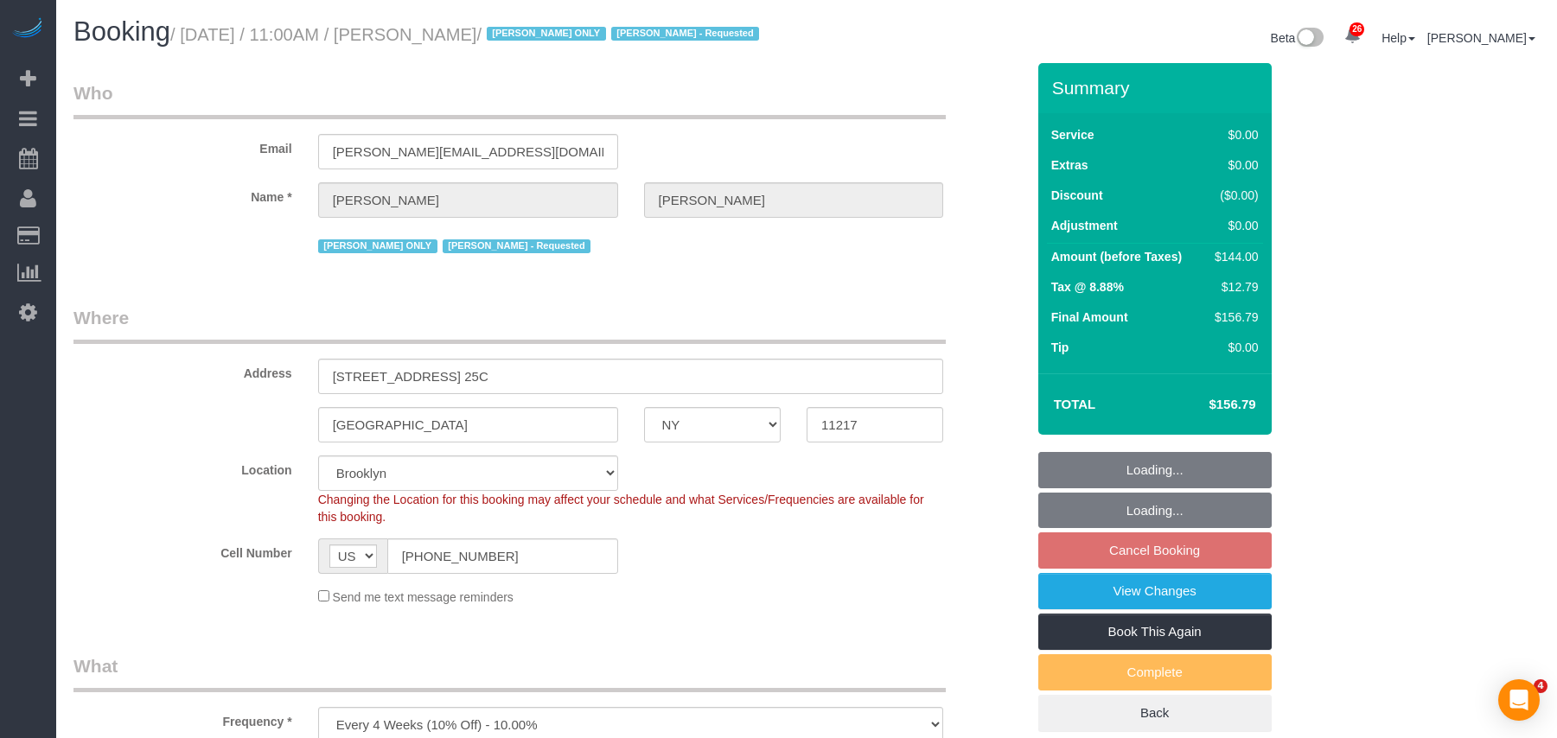
select select "number:5"
select select "object:1476"
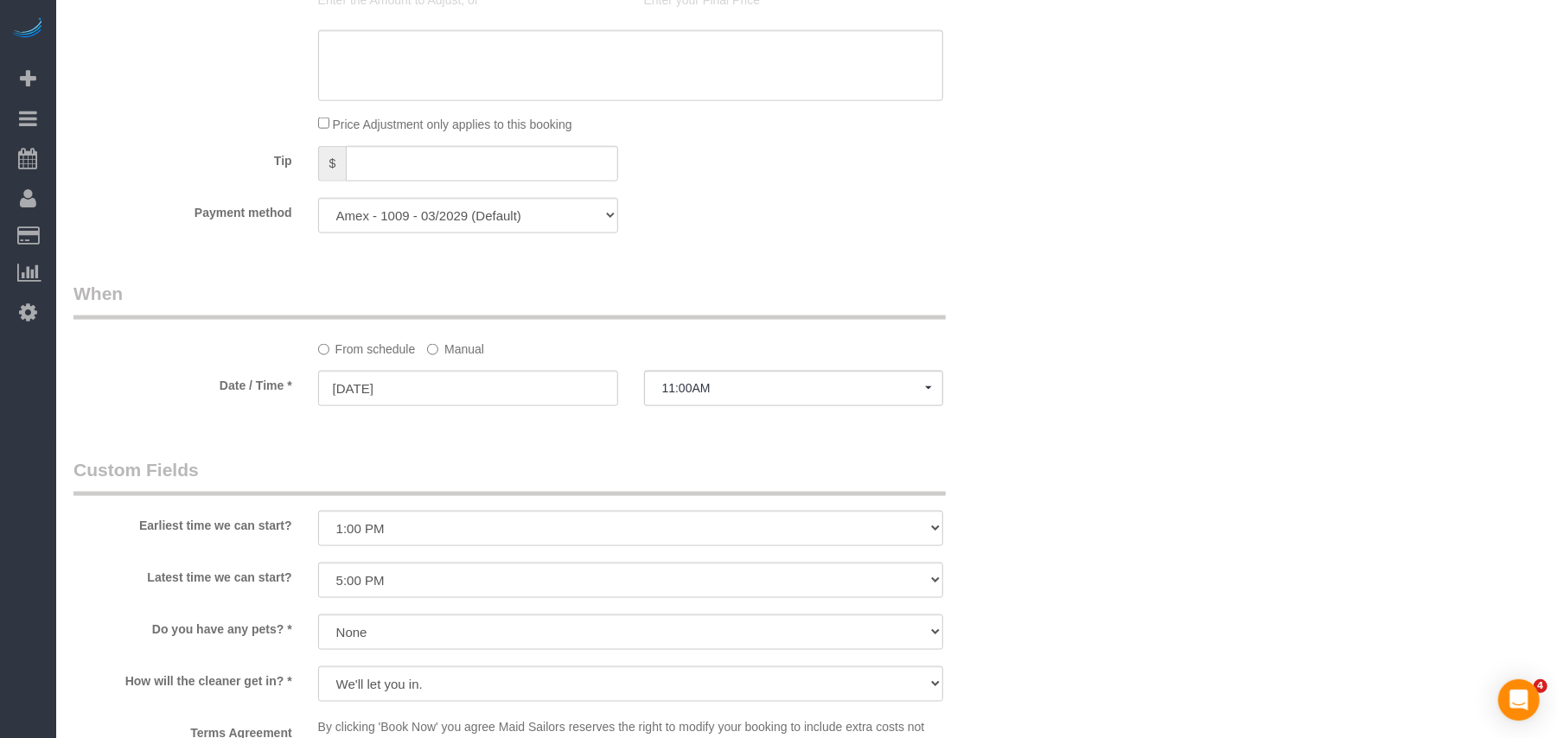
select select "spot64"
select select "1"
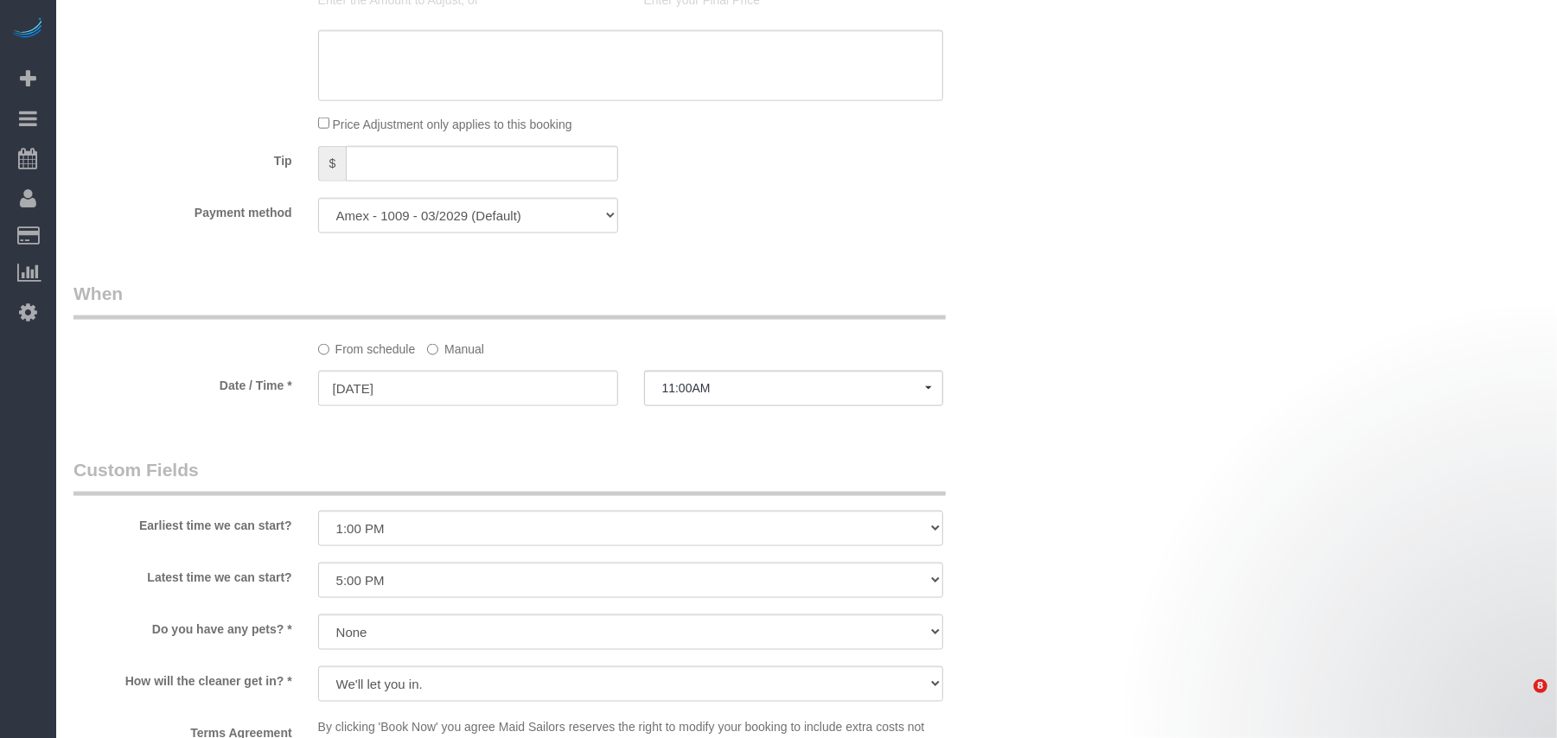
scroll to position [1466, 0]
click at [710, 403] on button "11:00AM" at bounding box center [794, 388] width 300 height 35
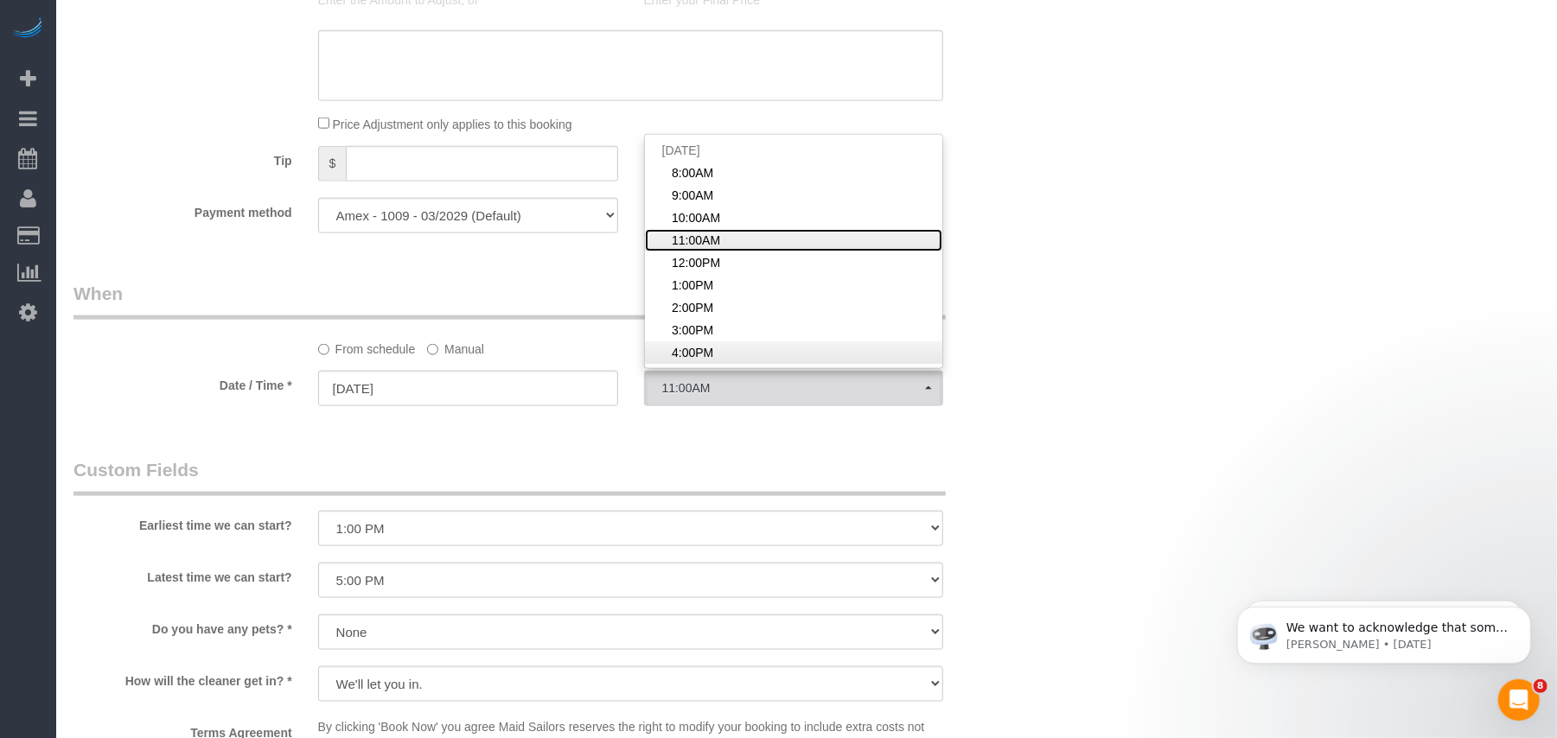
scroll to position [0, 0]
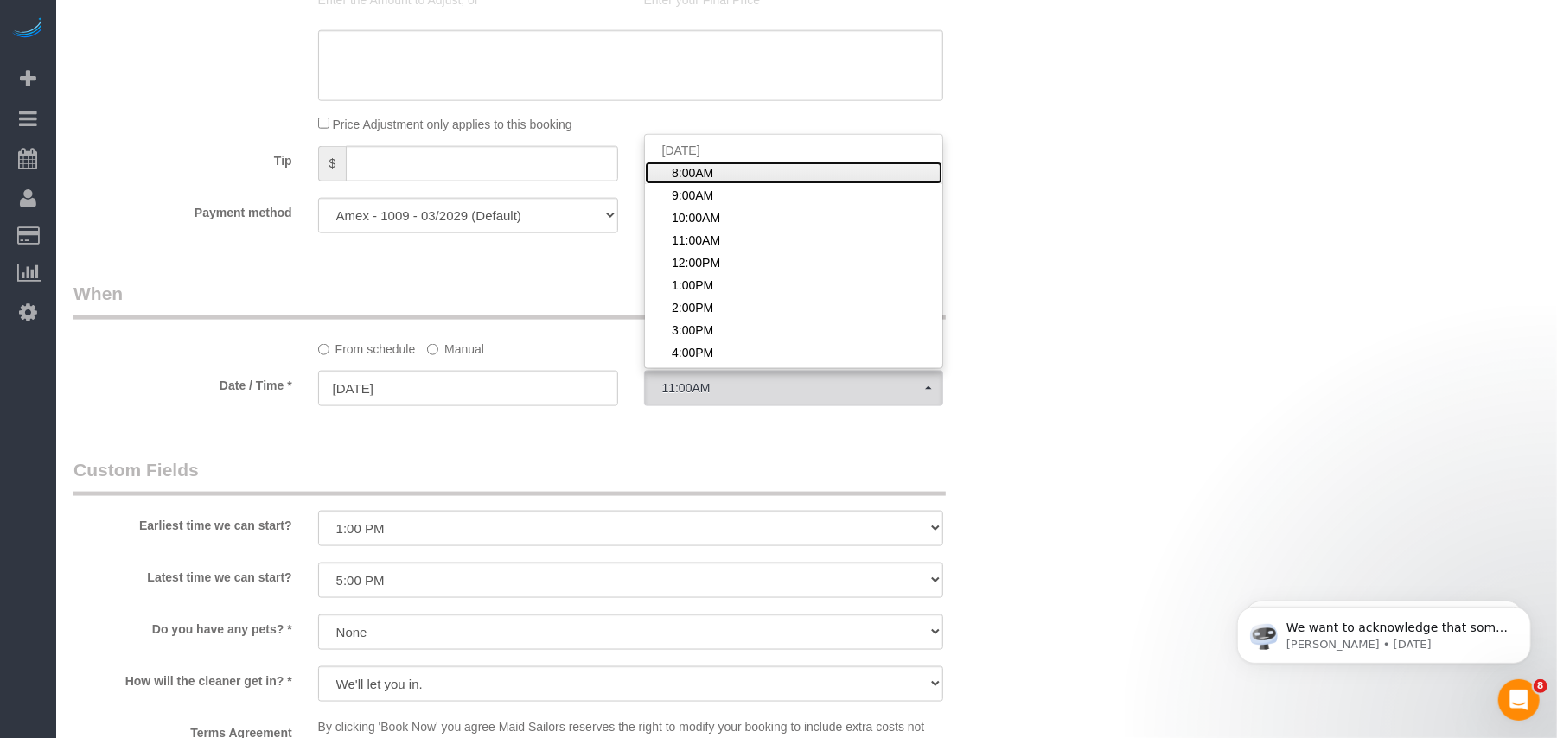
click at [690, 182] on span "8:00AM" at bounding box center [692, 172] width 41 height 17
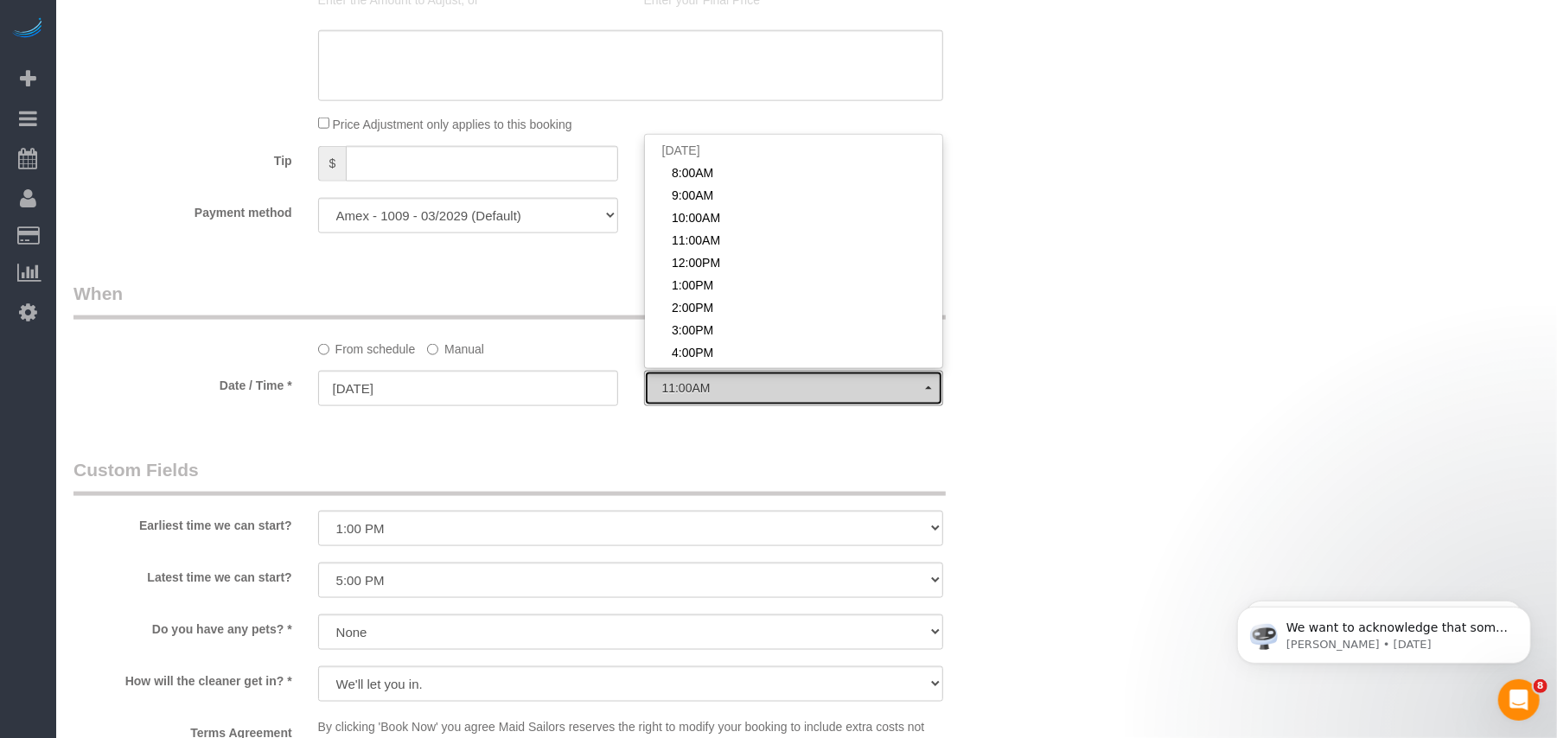
select select "spot61"
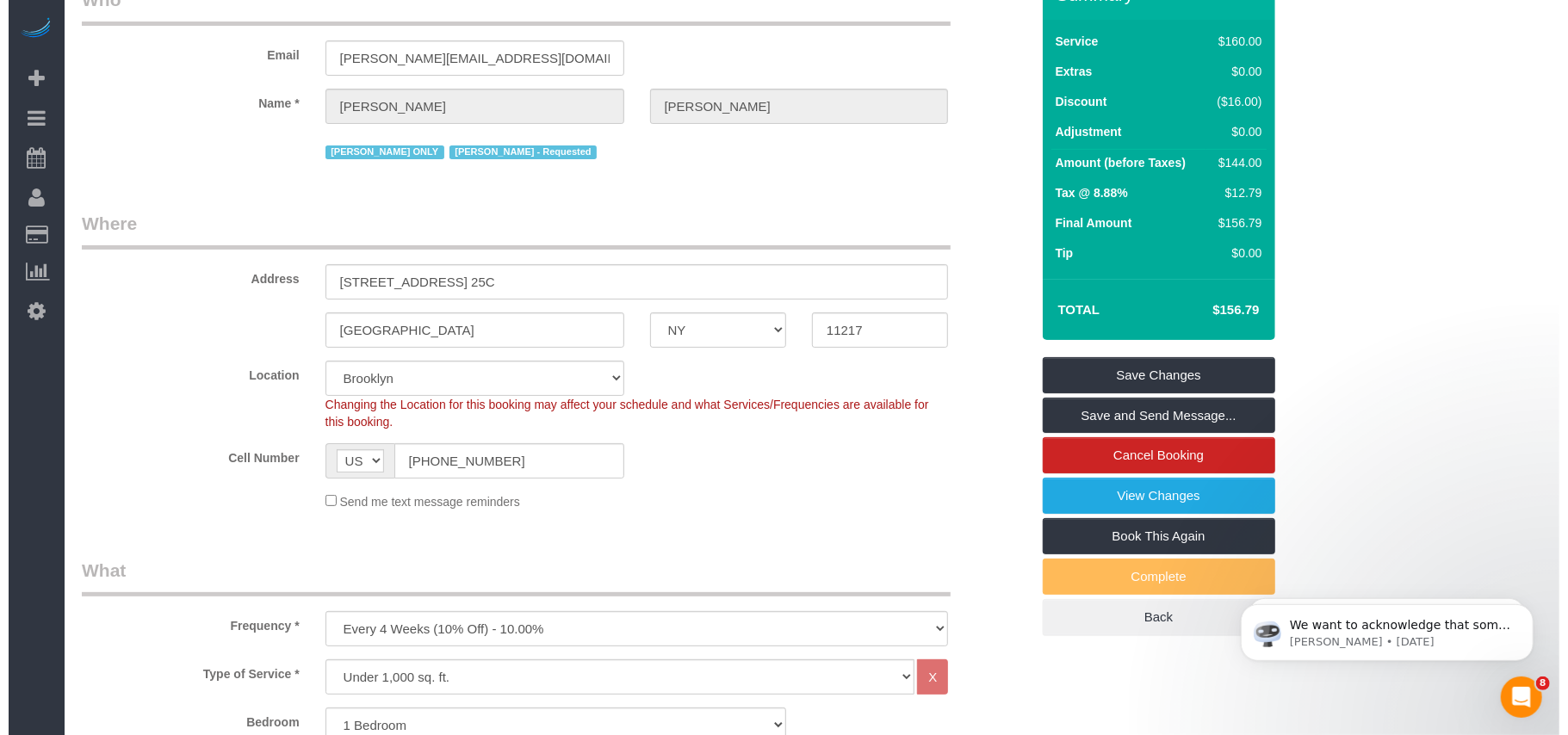
scroll to position [83, 0]
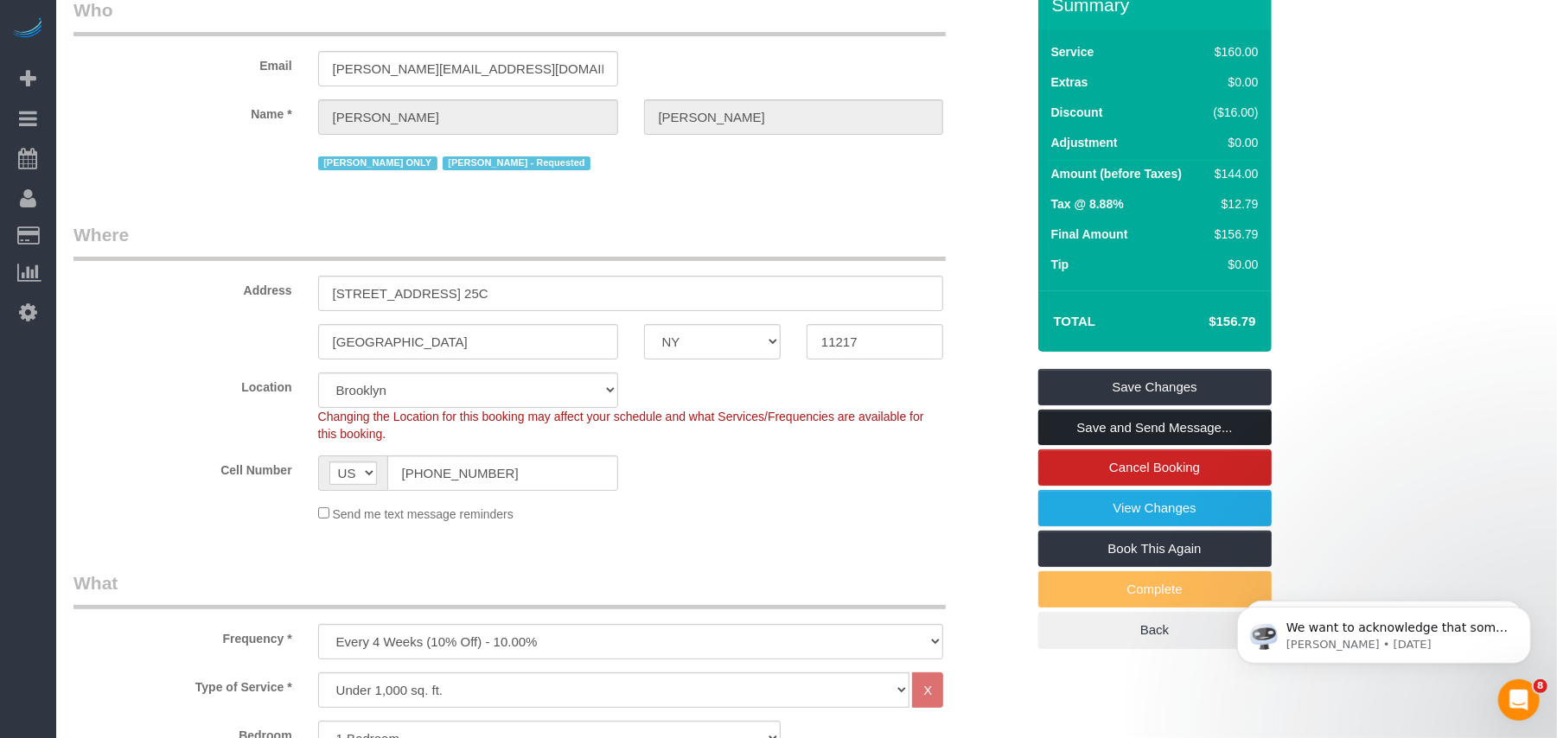
click at [1121, 446] on link "Save and Send Message..." at bounding box center [1154, 428] width 233 height 36
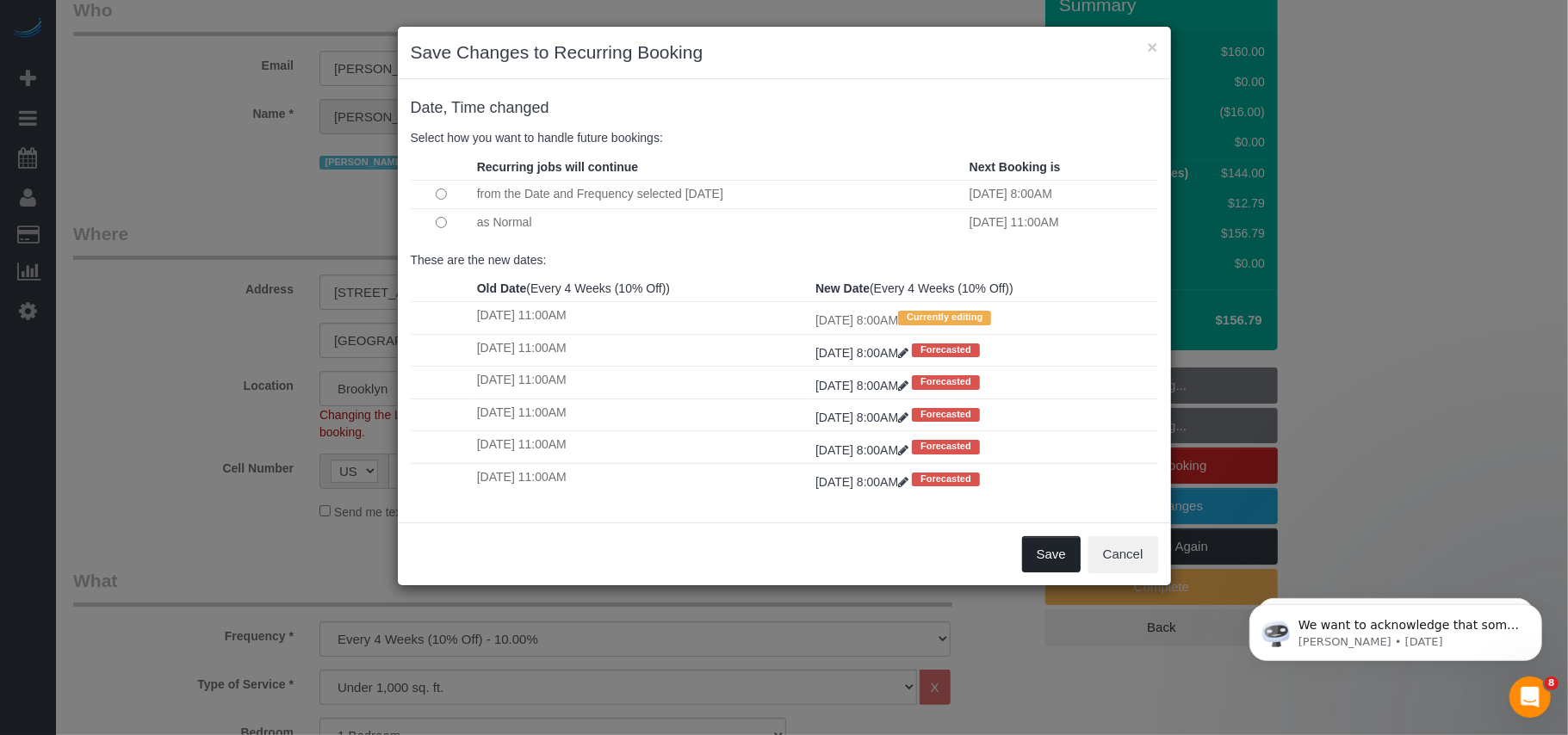
click at [1061, 563] on button "Save" at bounding box center [1051, 554] width 59 height 36
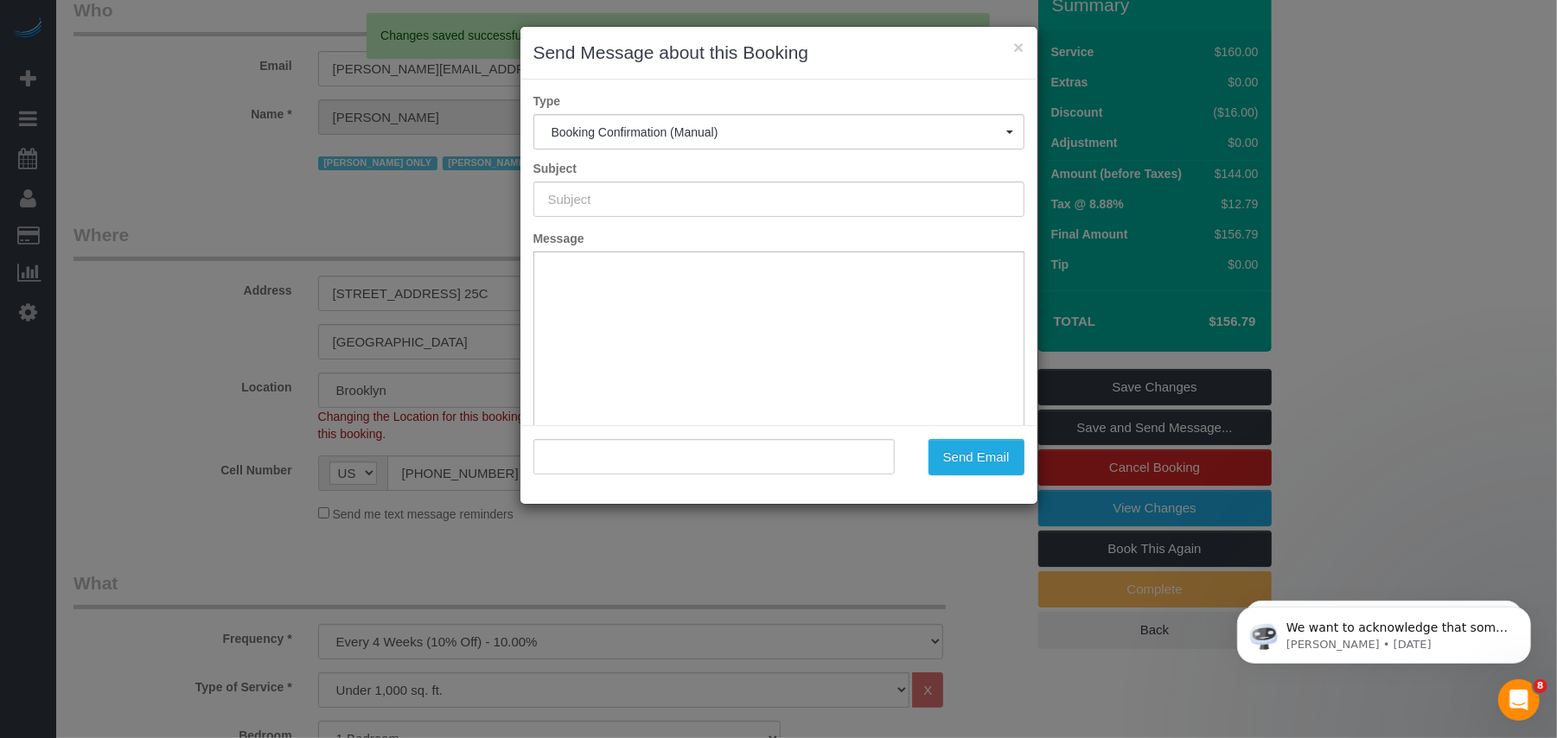
type input "Cleaning Confirmed for 09/30/2025 at 8:00am"
type input ""Tyler Marcolini" <marcolini.t@gmail.com>"
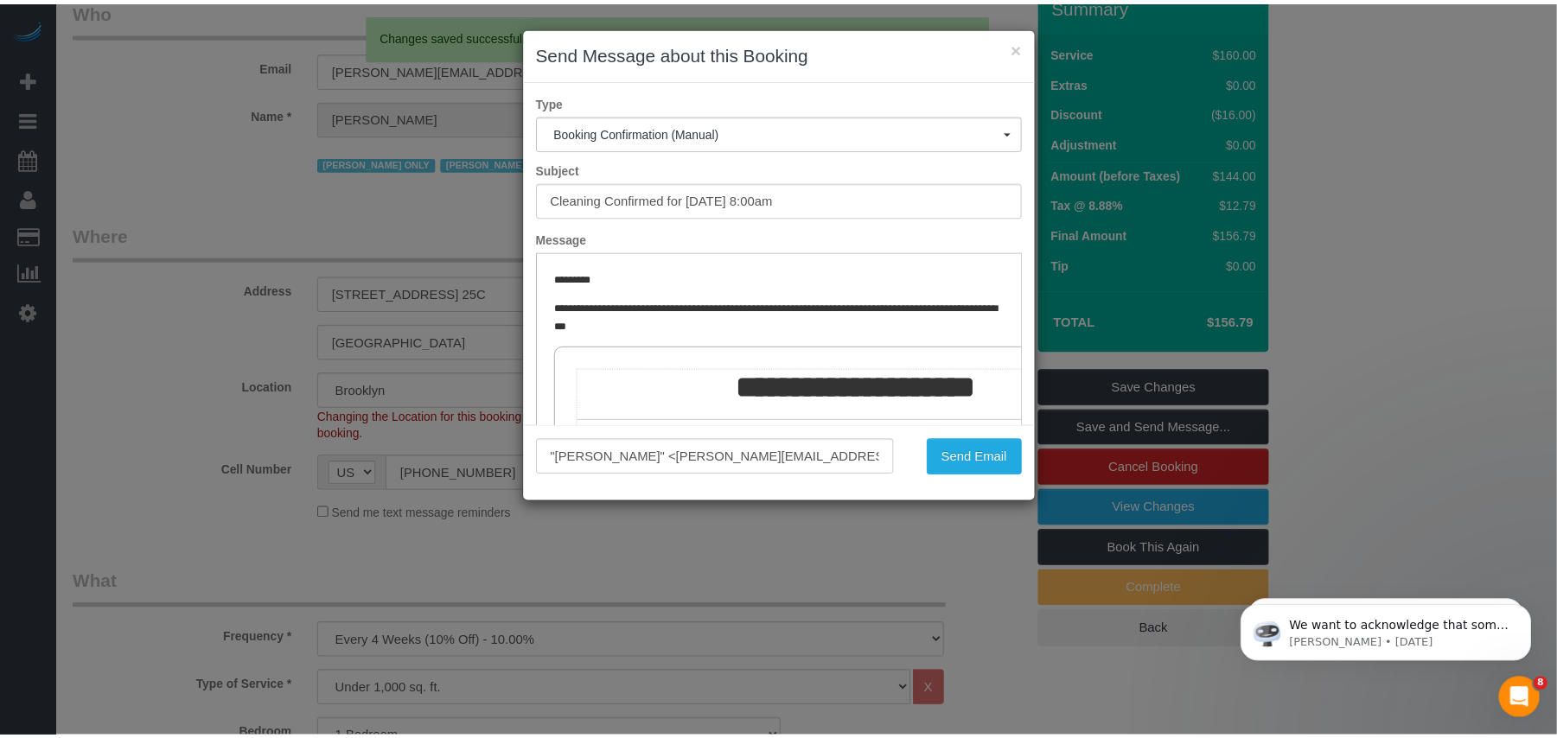
scroll to position [0, 0]
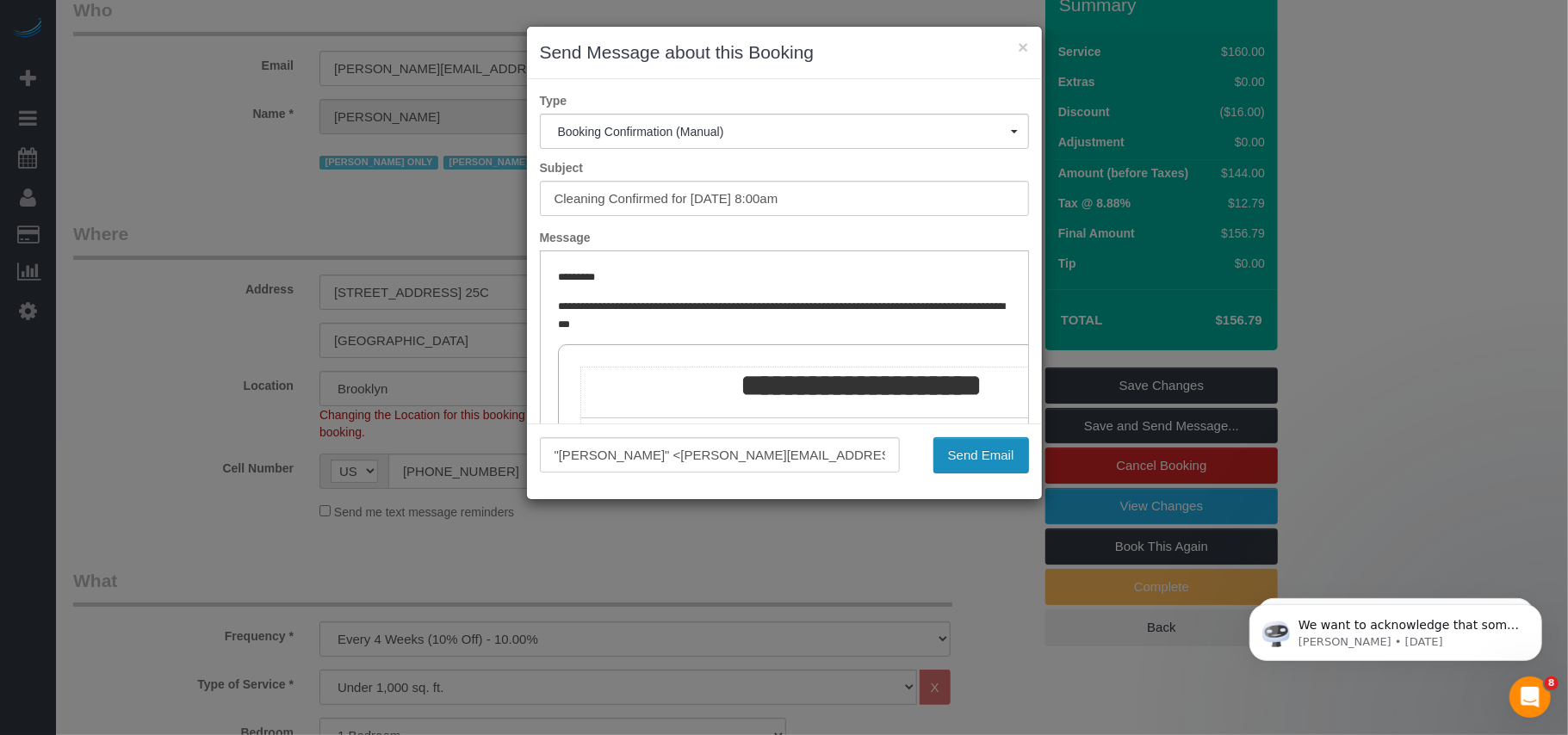
click at [967, 459] on button "Send Email" at bounding box center [981, 455] width 96 height 36
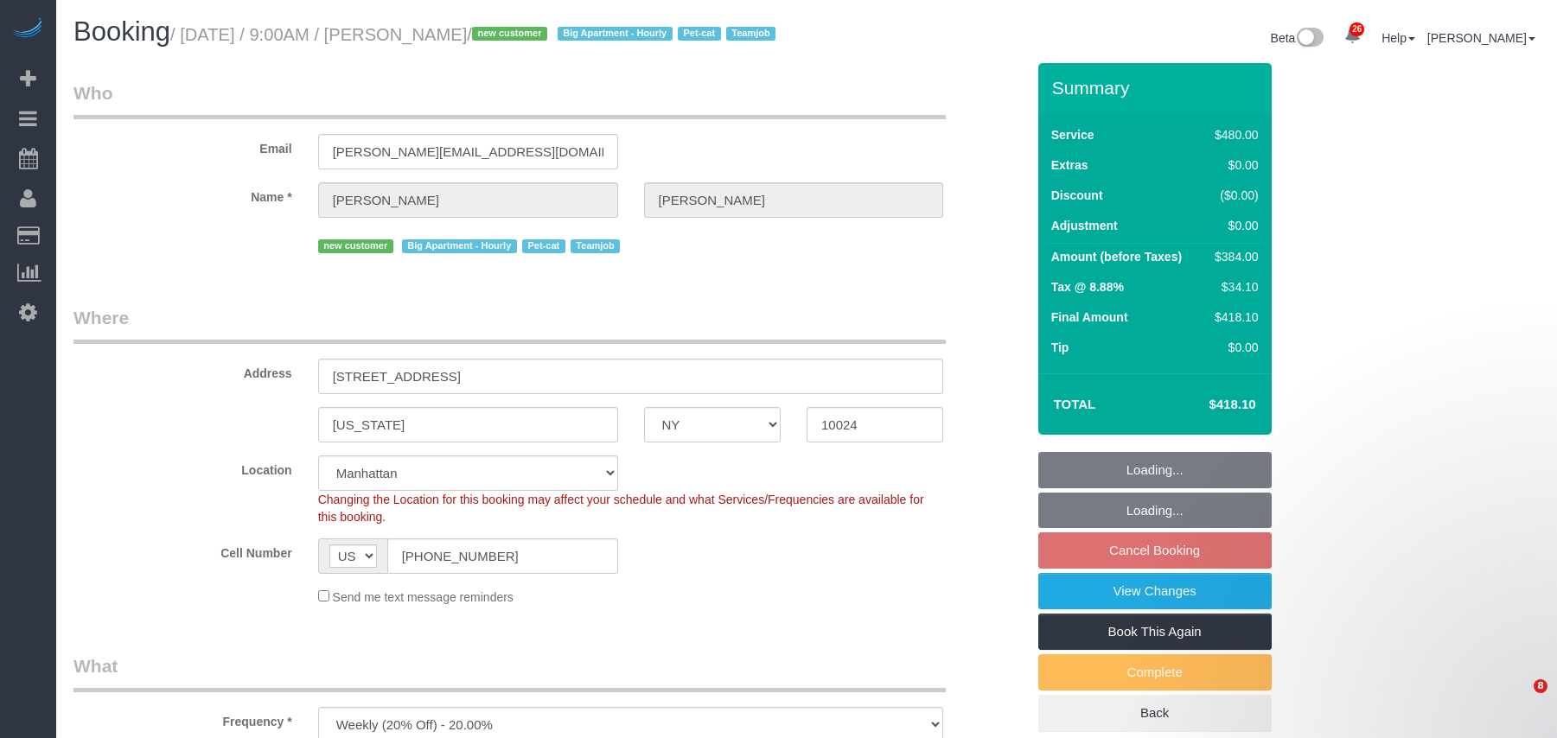
select select "NY"
select select "3"
select select "spot2"
select select "number:57"
select select "number:71"
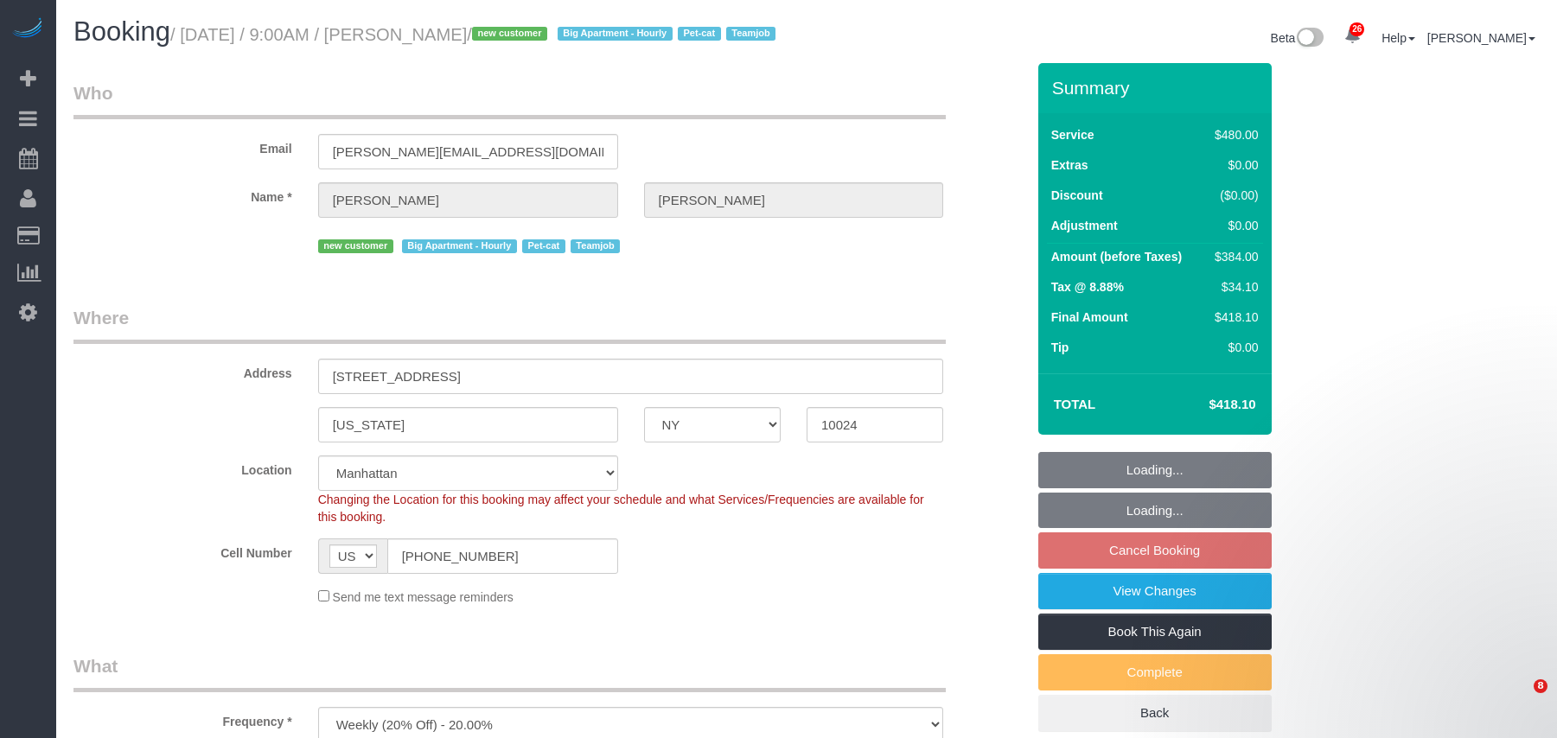
select select "number:14"
select select "number:6"
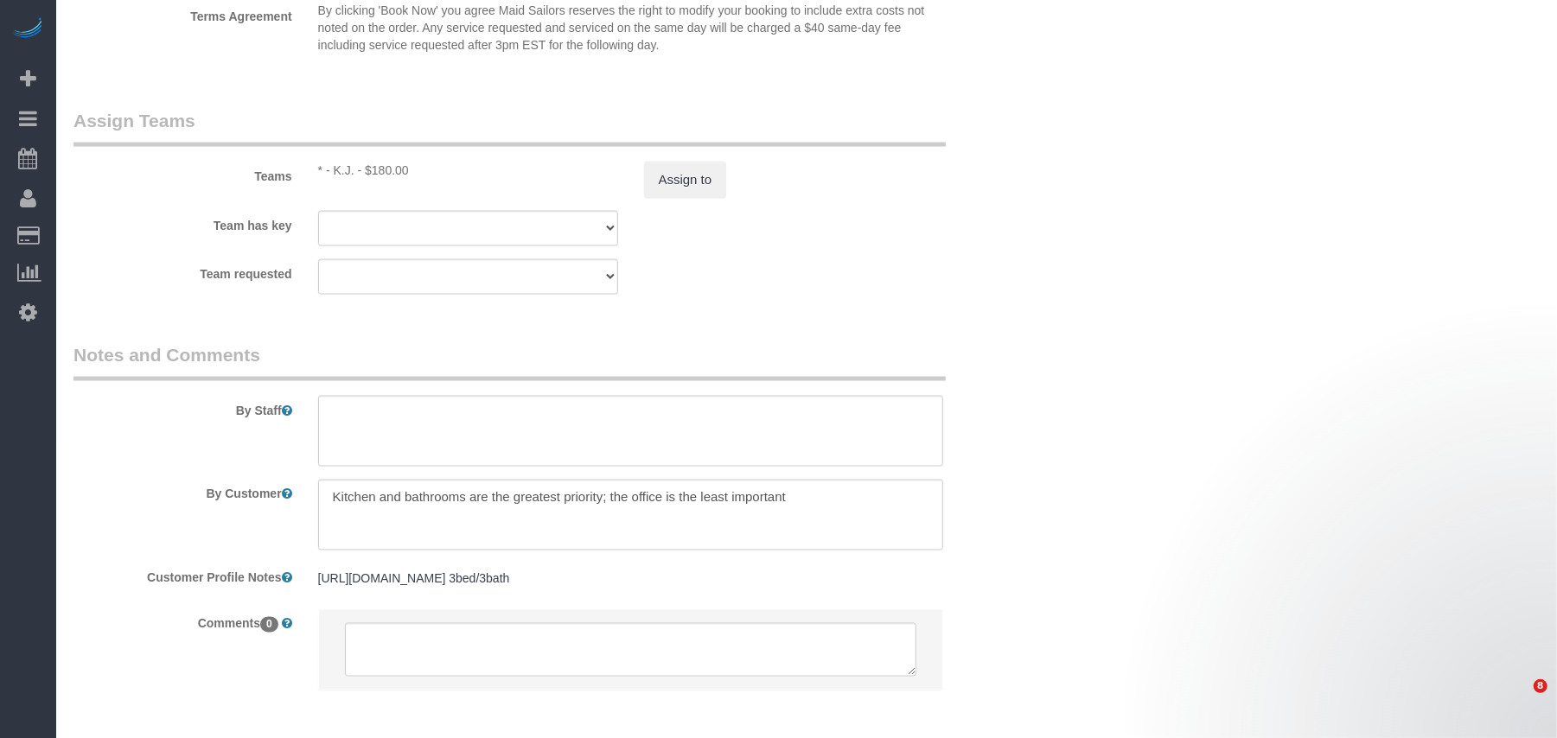
select select "object:1510"
click at [826, 519] on textarea at bounding box center [631, 515] width 626 height 71
paste textarea "Standard cleaning, thank you, and I have a two-step stool"
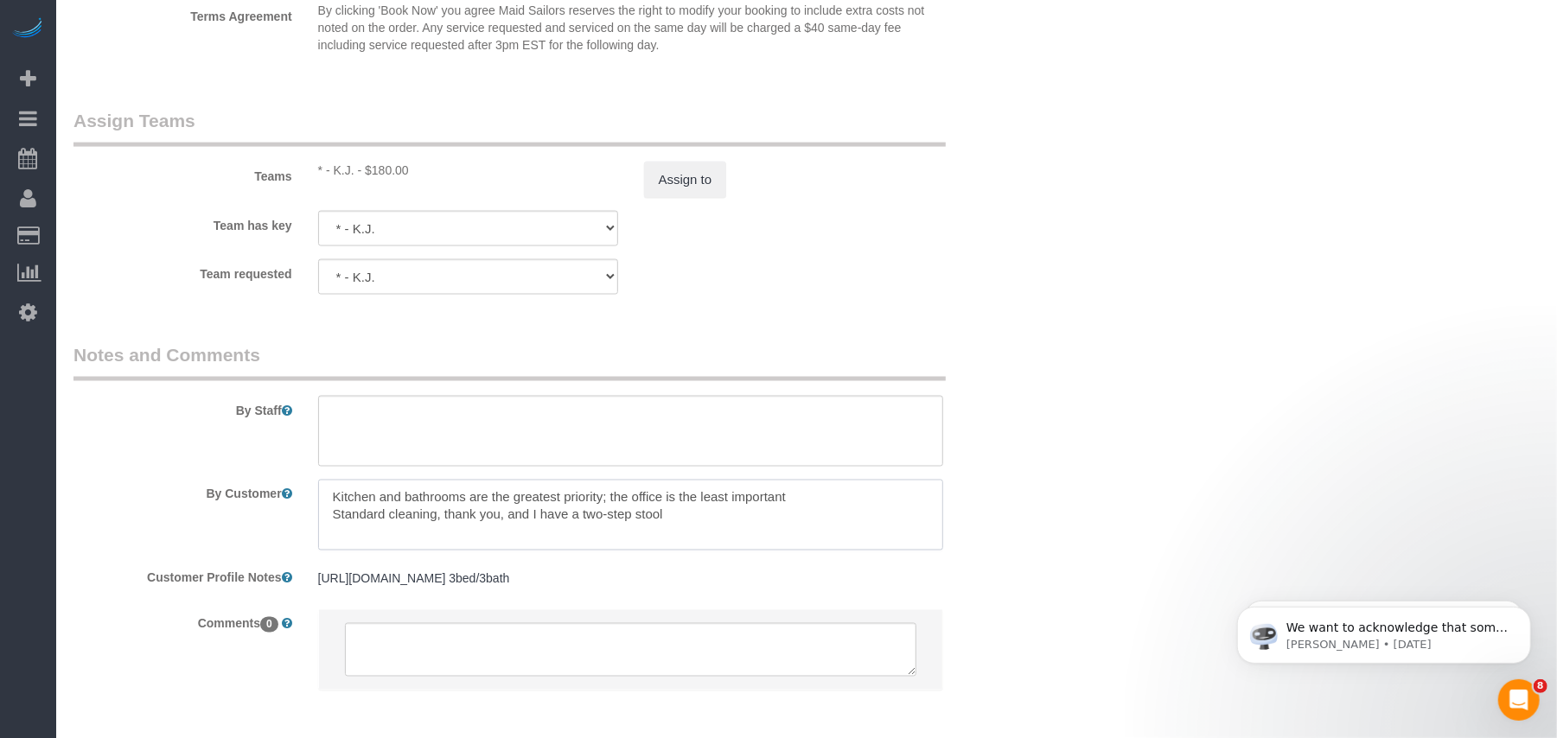
type textarea "Kitchen and bathrooms are the greatest priority; the office is the least import…"
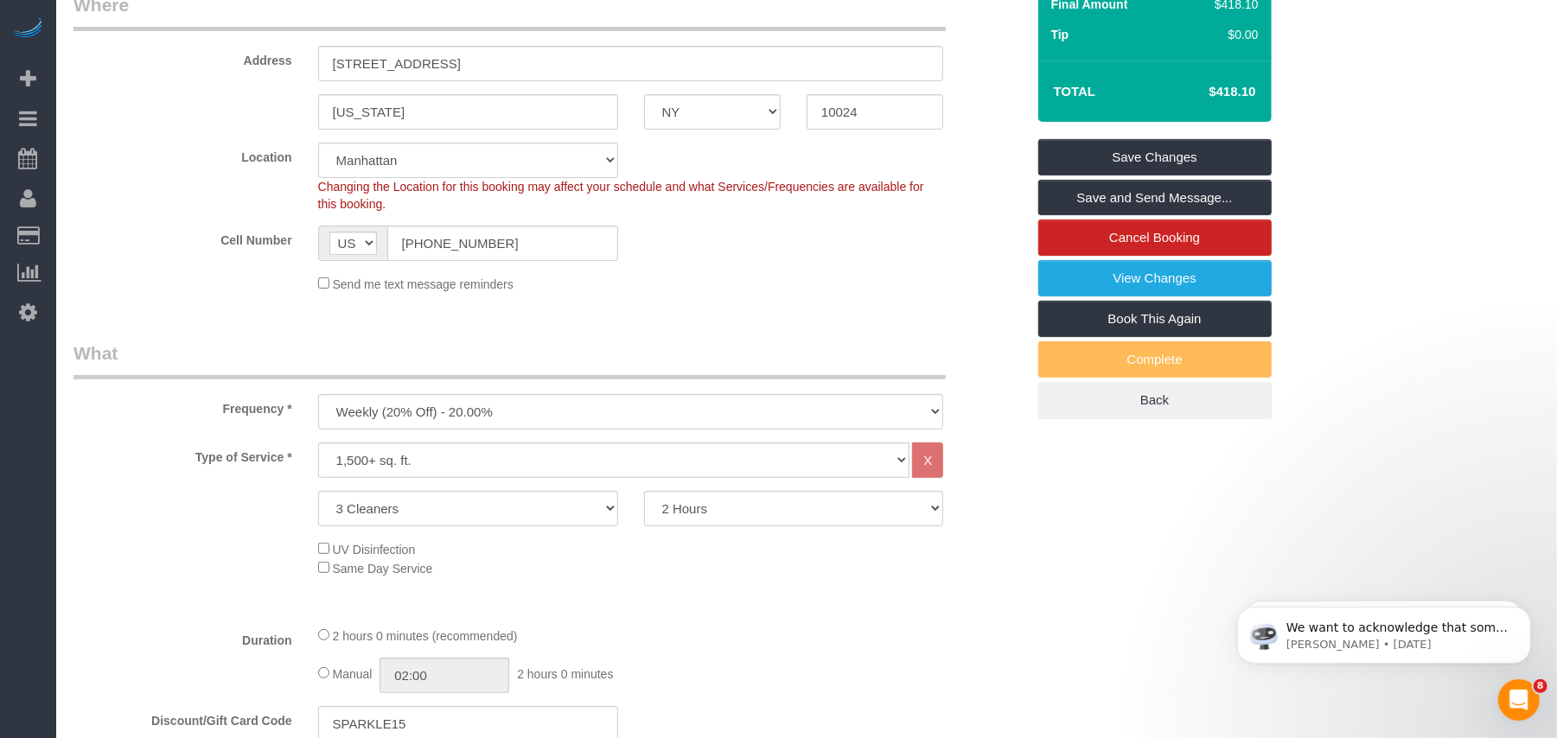
scroll to position [138, 0]
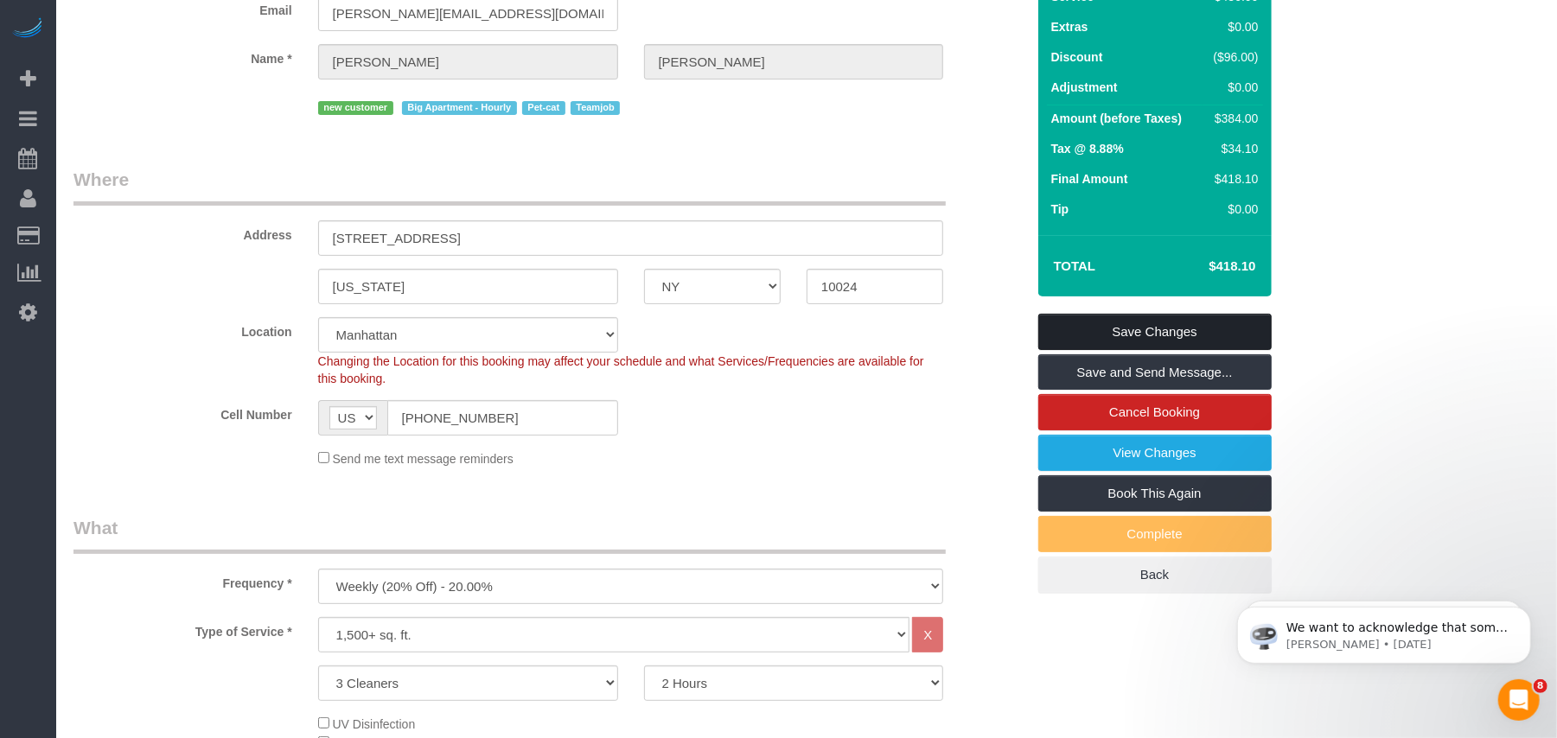
click at [1169, 344] on link "Save Changes" at bounding box center [1154, 332] width 233 height 36
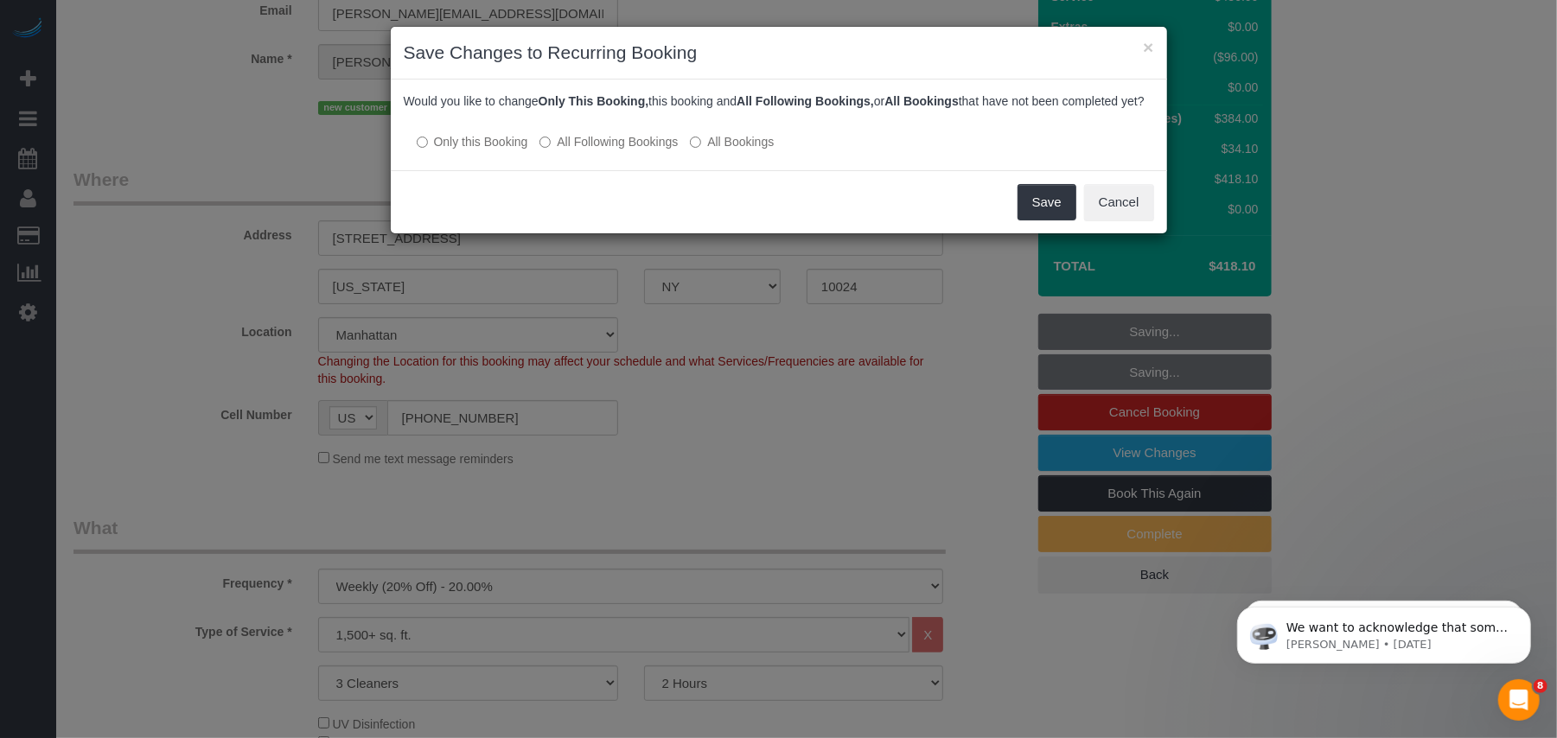
click at [757, 441] on div "× Save Changes to Recurring Booking Would you like to change Only This Booking,…" at bounding box center [778, 369] width 1557 height 738
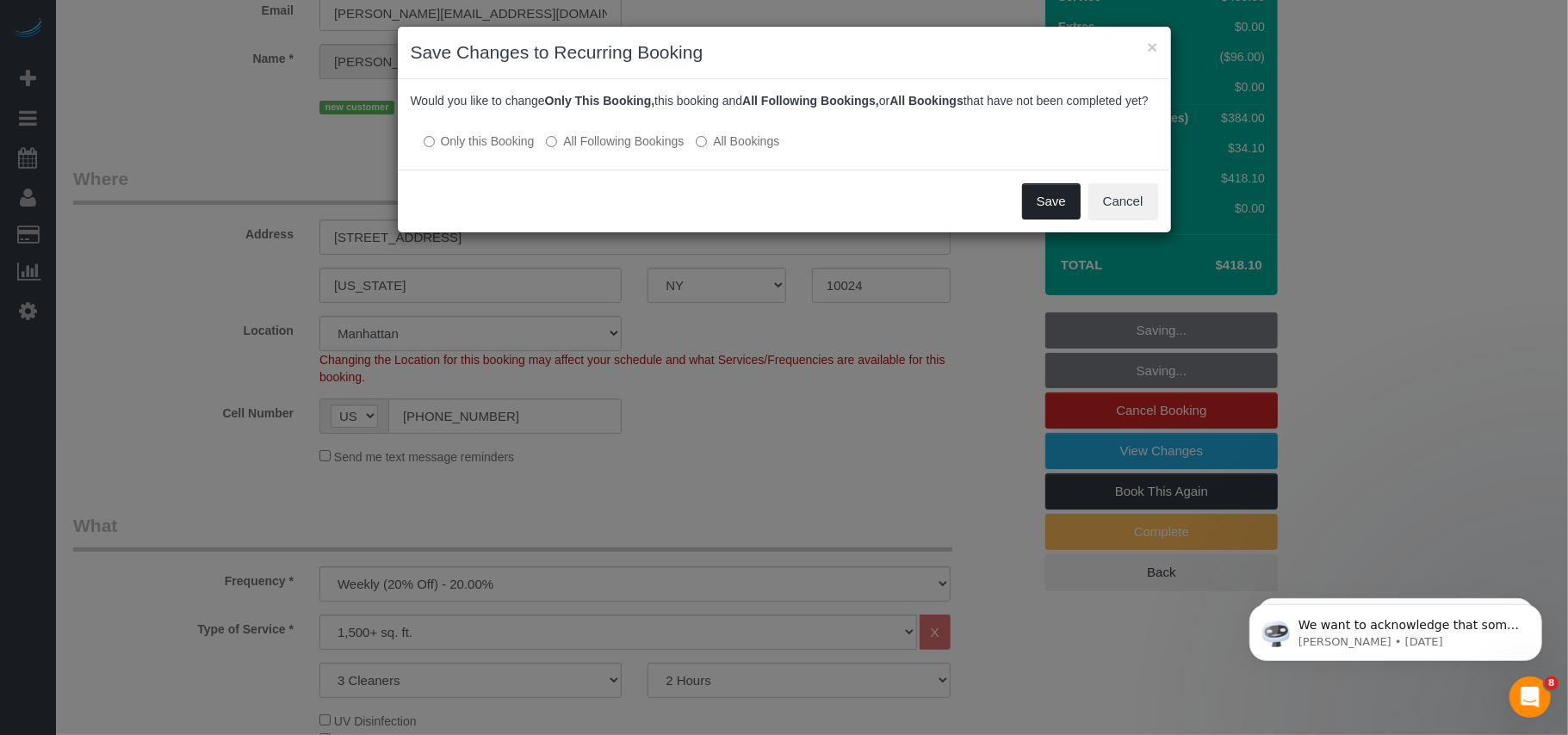
click at [1035, 214] on button "Save" at bounding box center [1051, 201] width 59 height 36
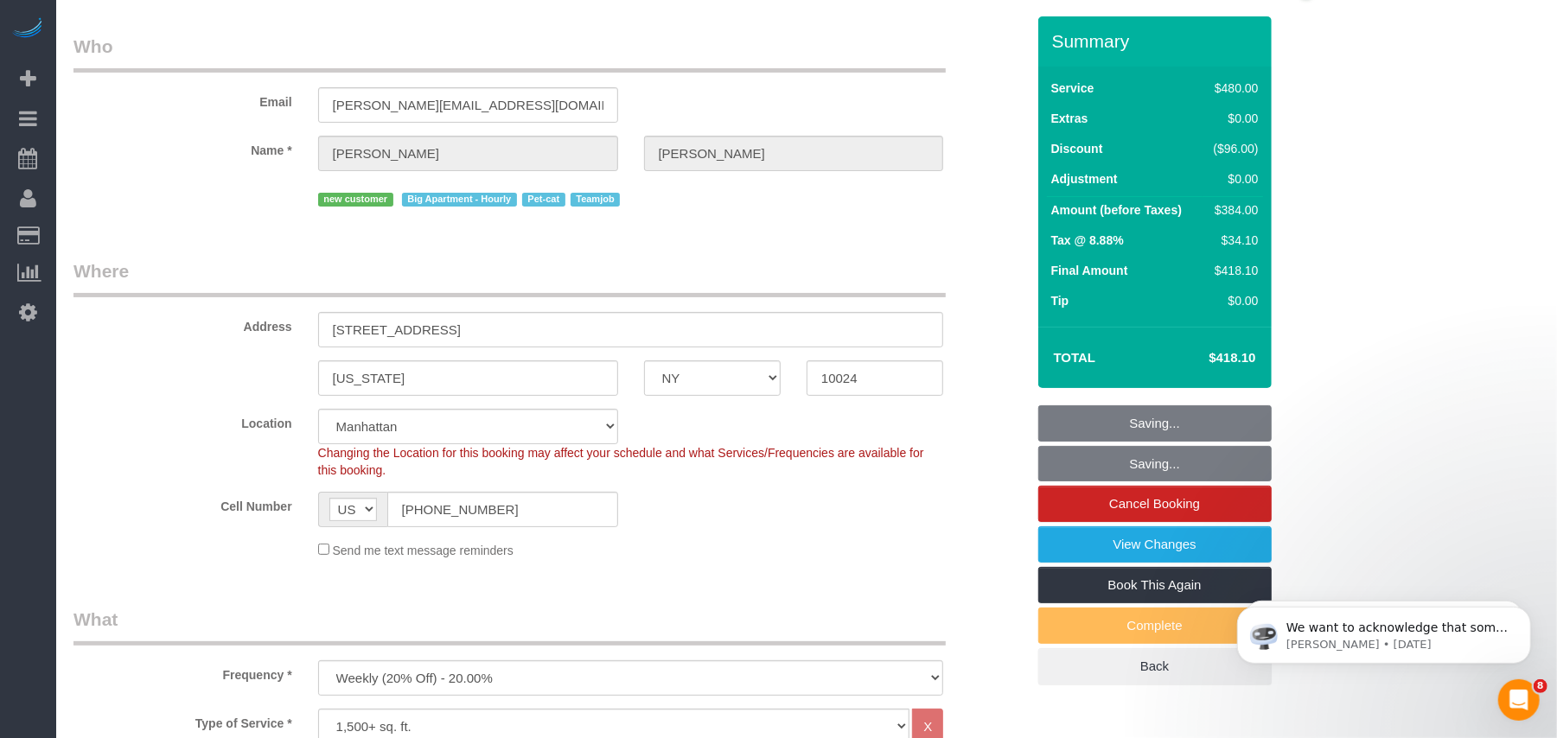
scroll to position [0, 0]
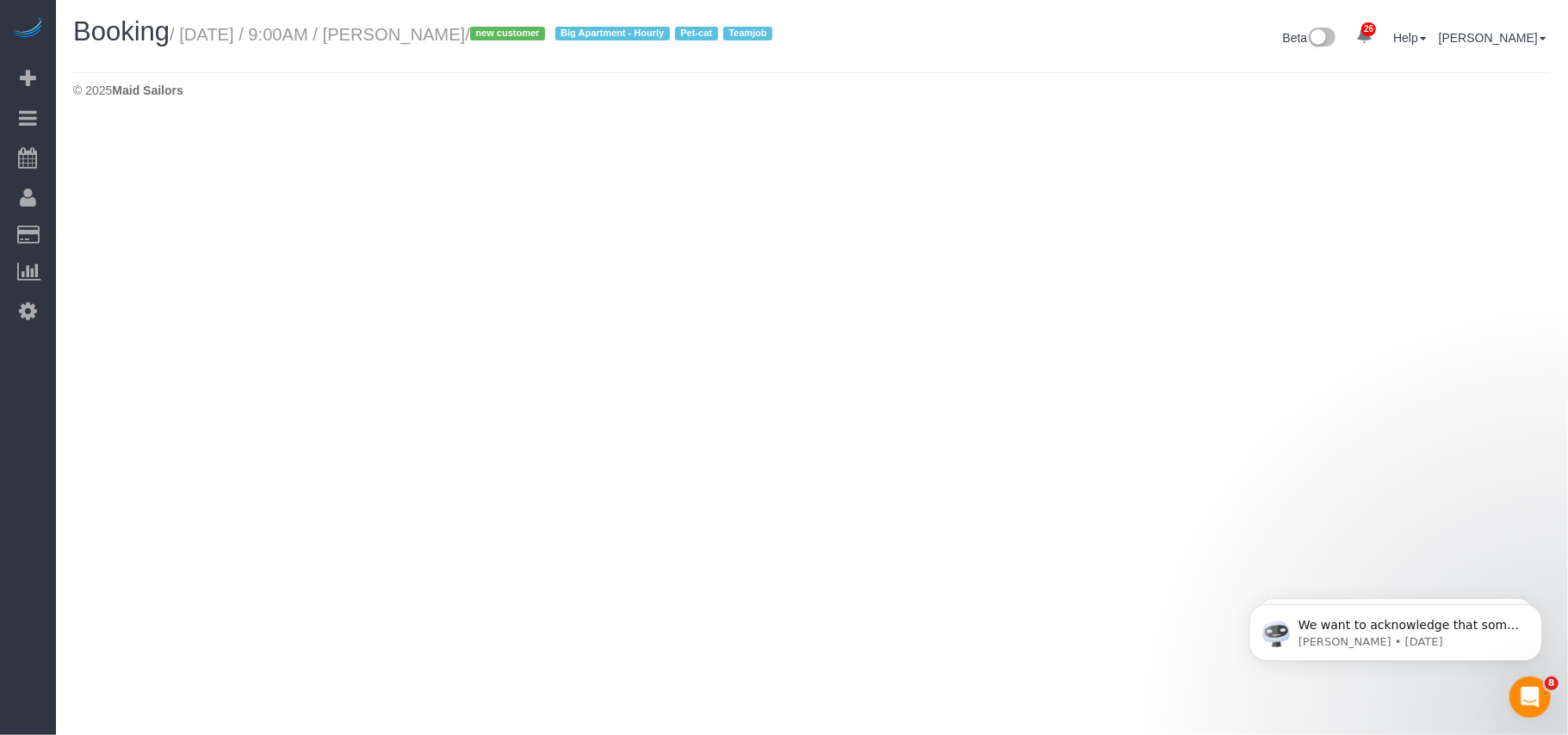
select select "NY"
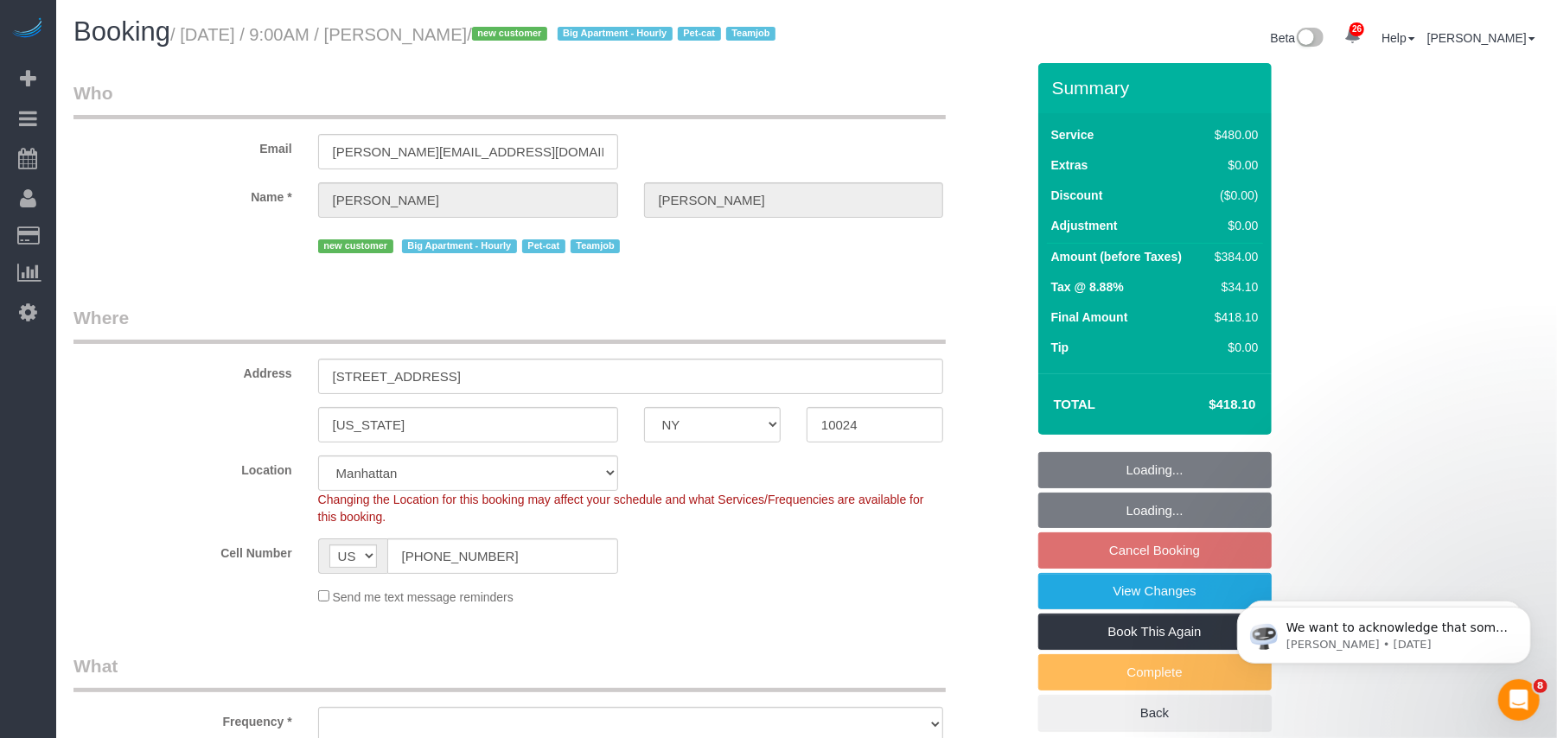
select select "number:57"
select select "number:71"
select select "number:14"
select select "number:6"
select select "object:2672"
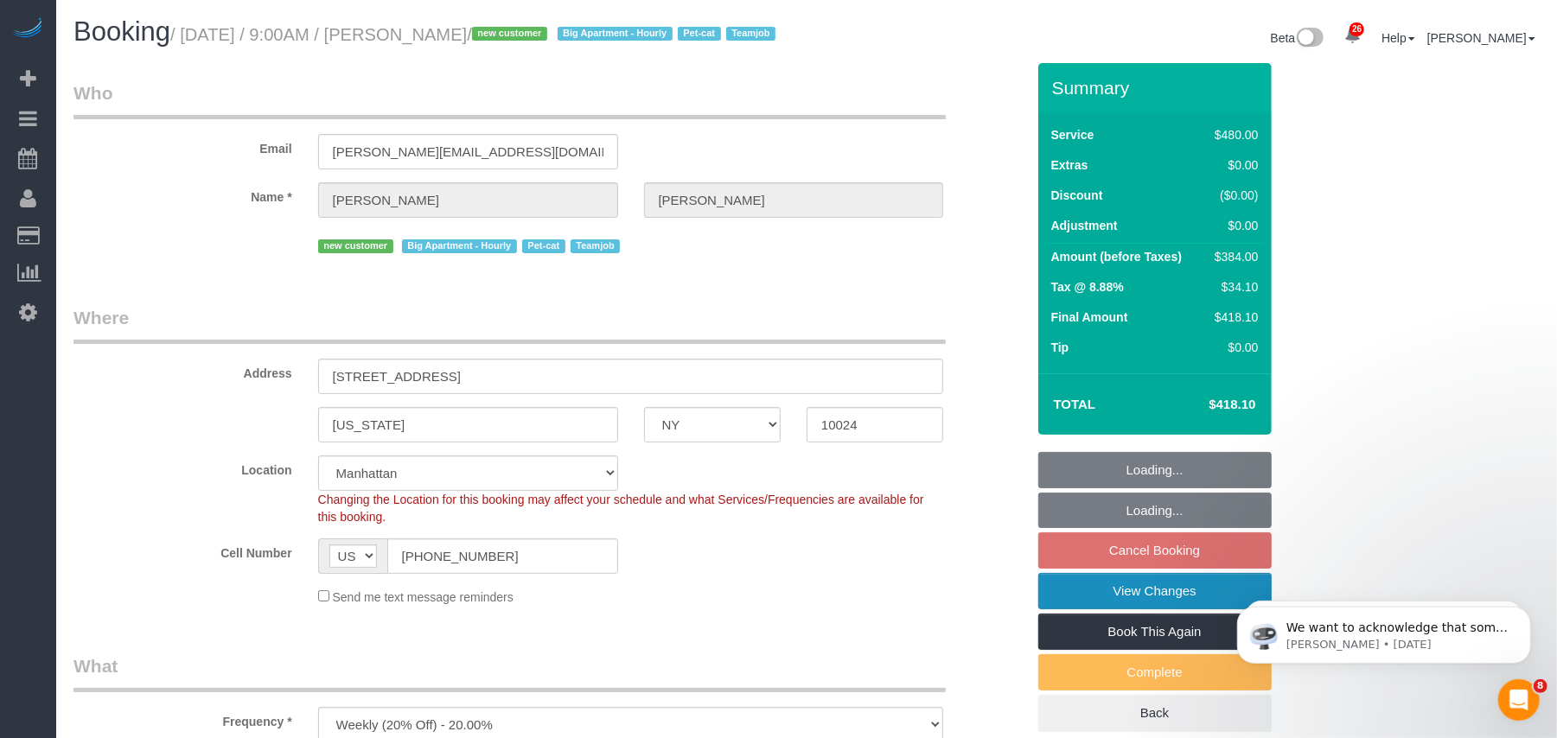
select select "string:stripe-pm_1SALCg4VGloSiKo7n0VJeoEE"
select select "3"
select select "object:2771"
click at [1153, 609] on link "View Changes" at bounding box center [1154, 591] width 233 height 36
select select "spot59"
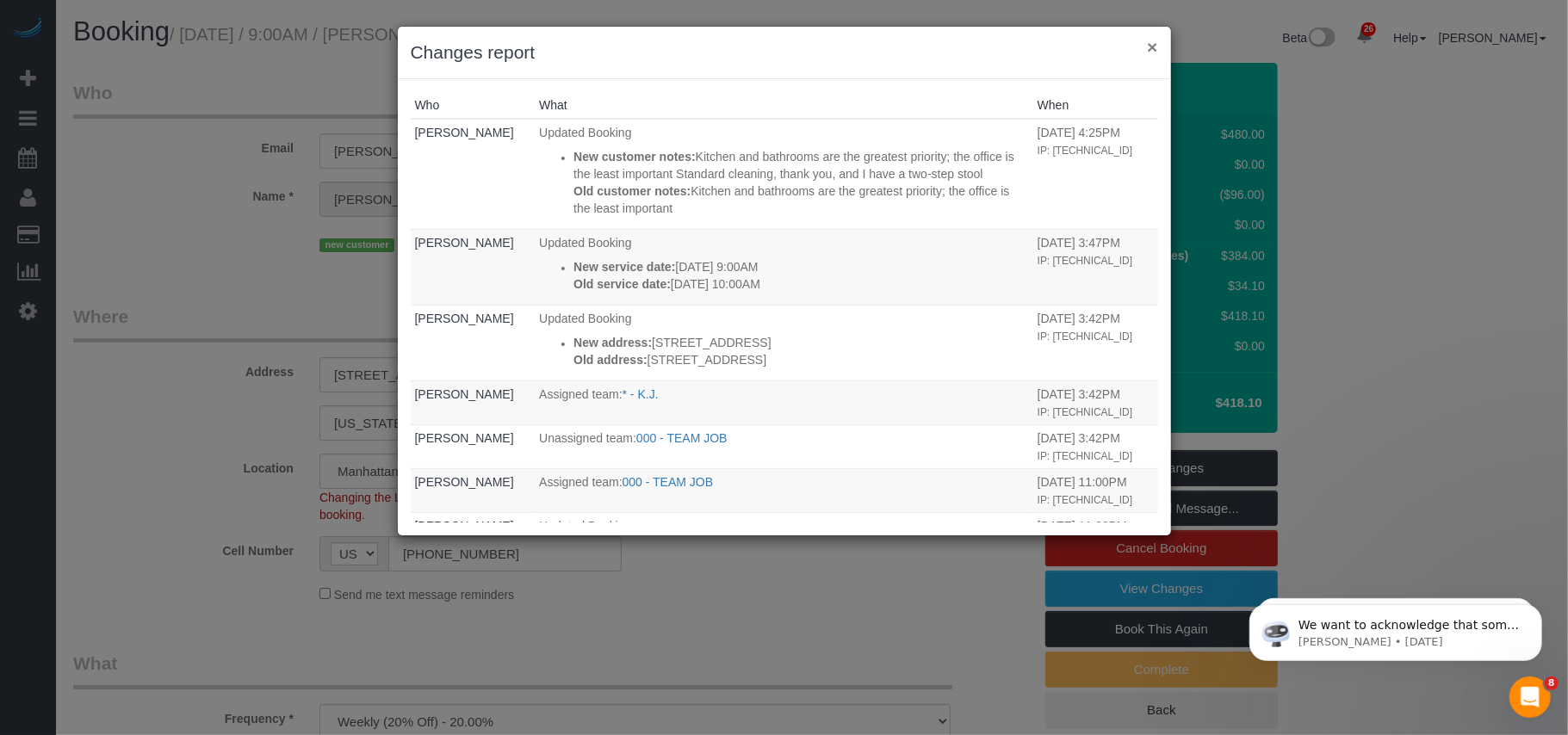
click at [1148, 45] on button "×" at bounding box center [1152, 47] width 10 height 18
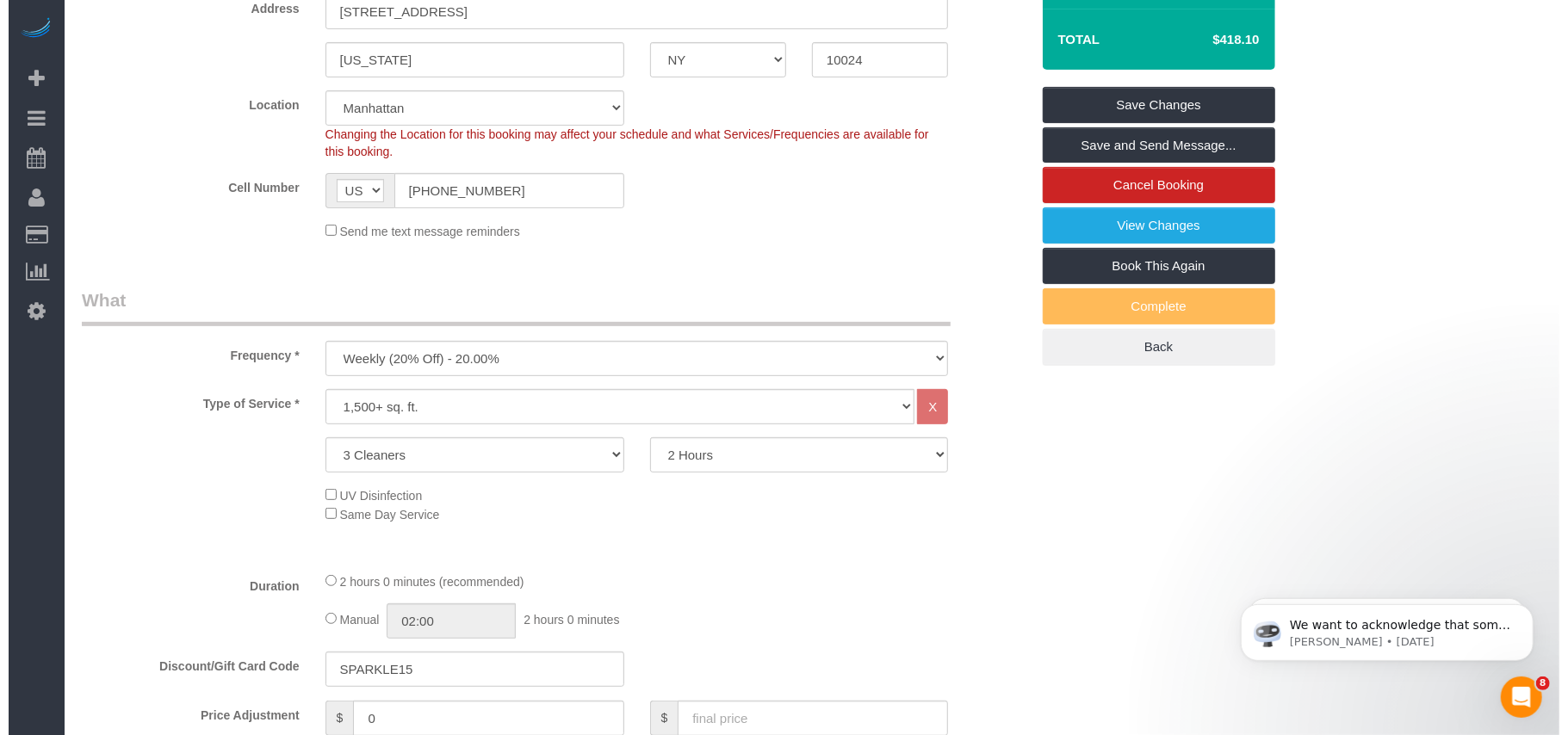
scroll to position [252, 0]
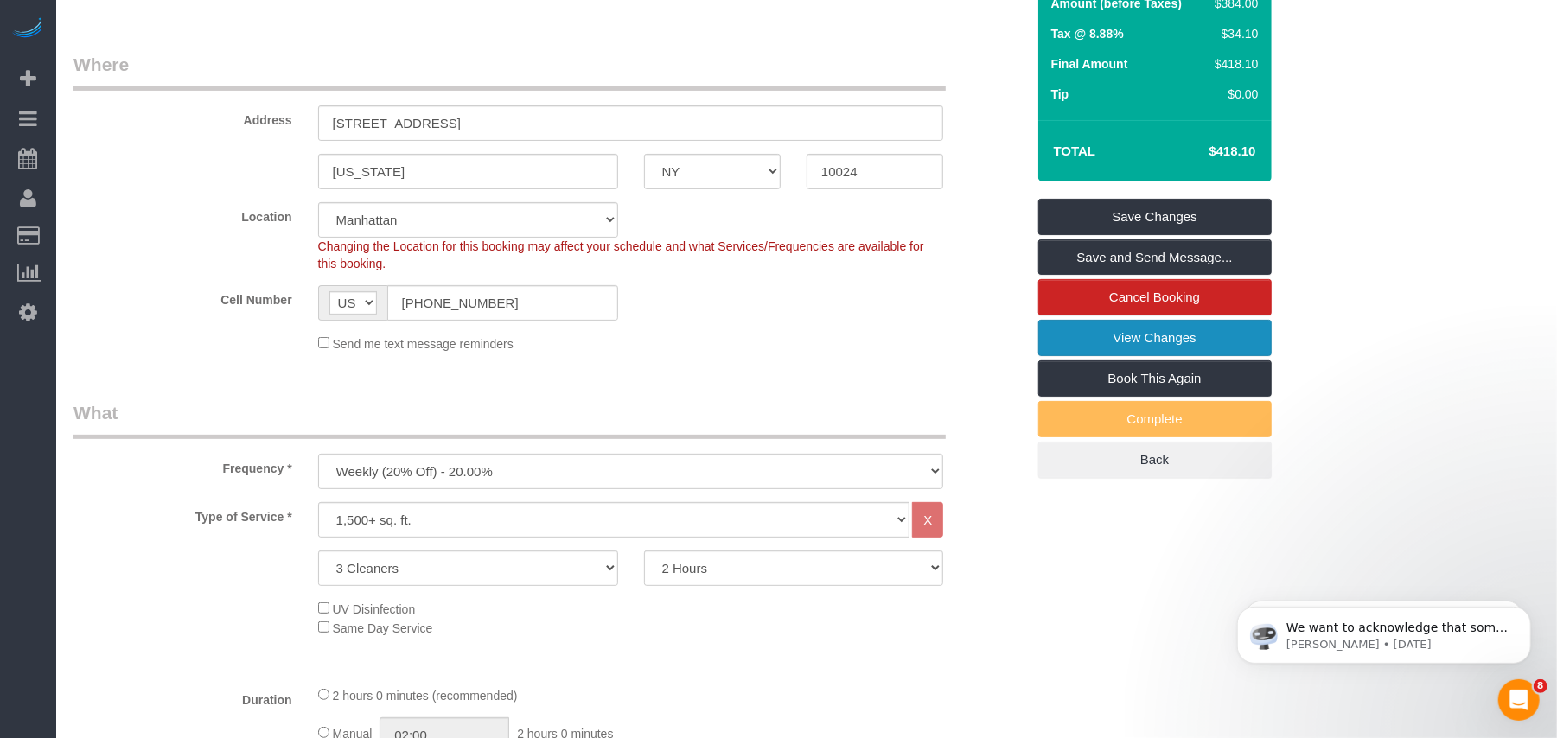
click at [1115, 356] on link "View Changes" at bounding box center [1154, 338] width 233 height 36
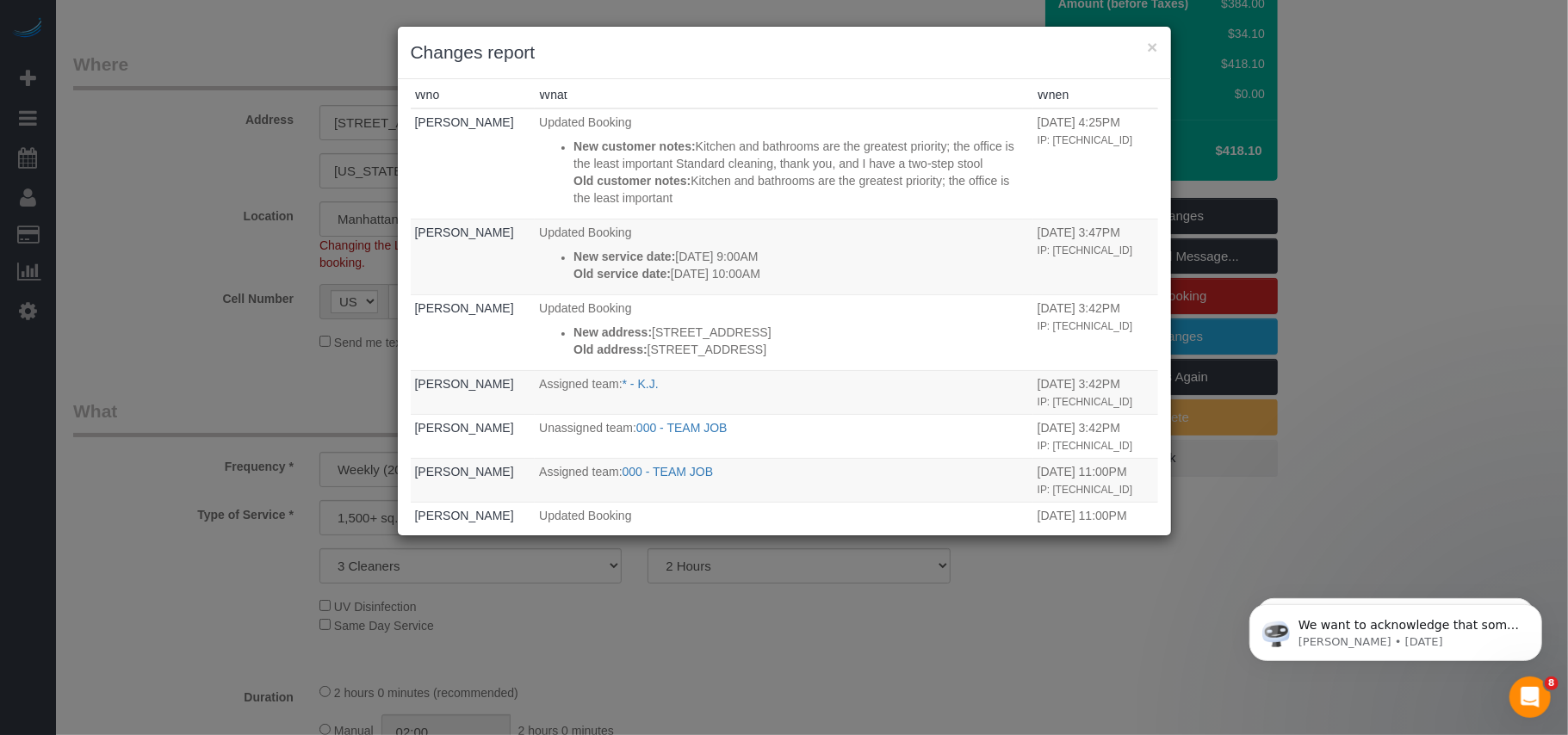
scroll to position [0, 0]
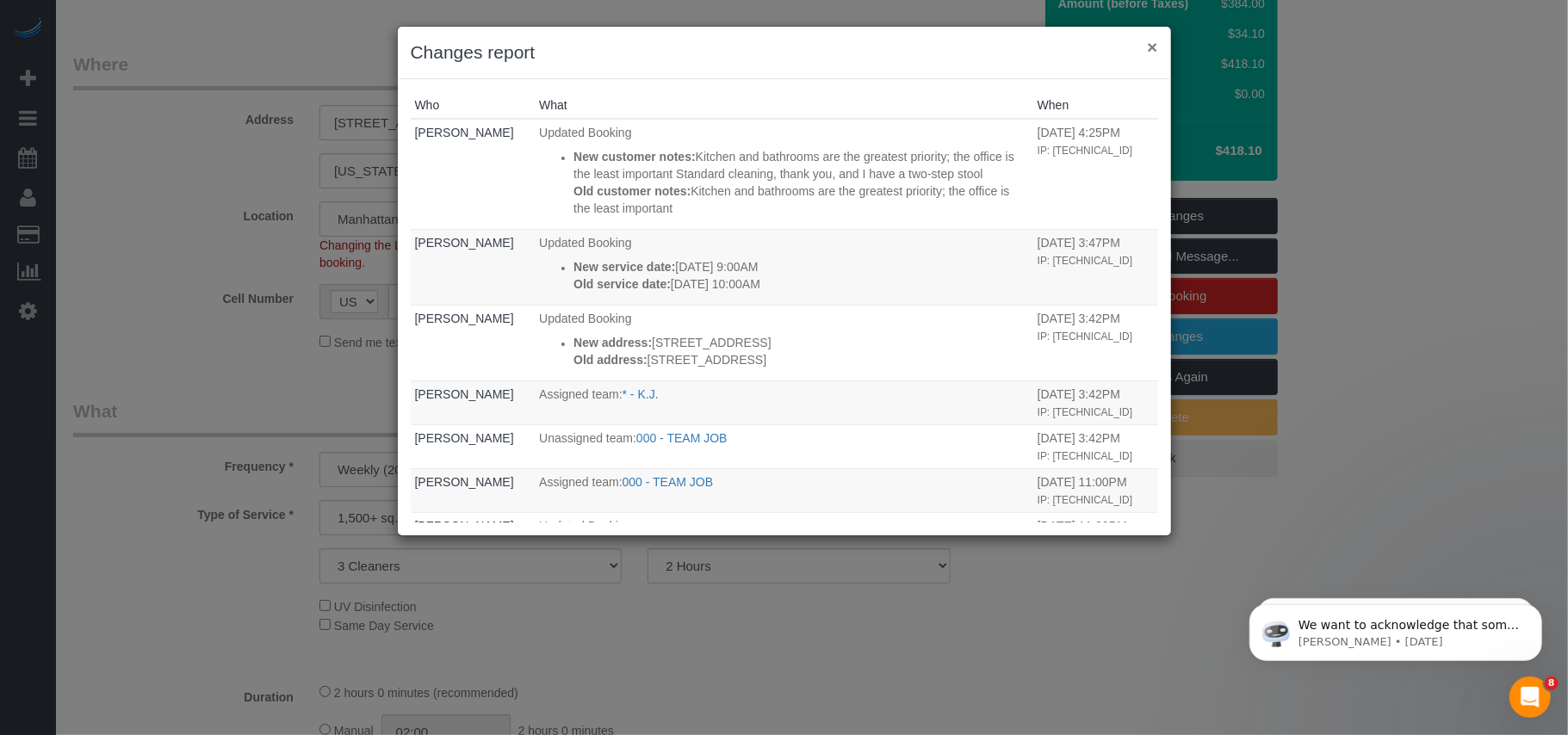
click at [1151, 49] on button "×" at bounding box center [1152, 47] width 10 height 18
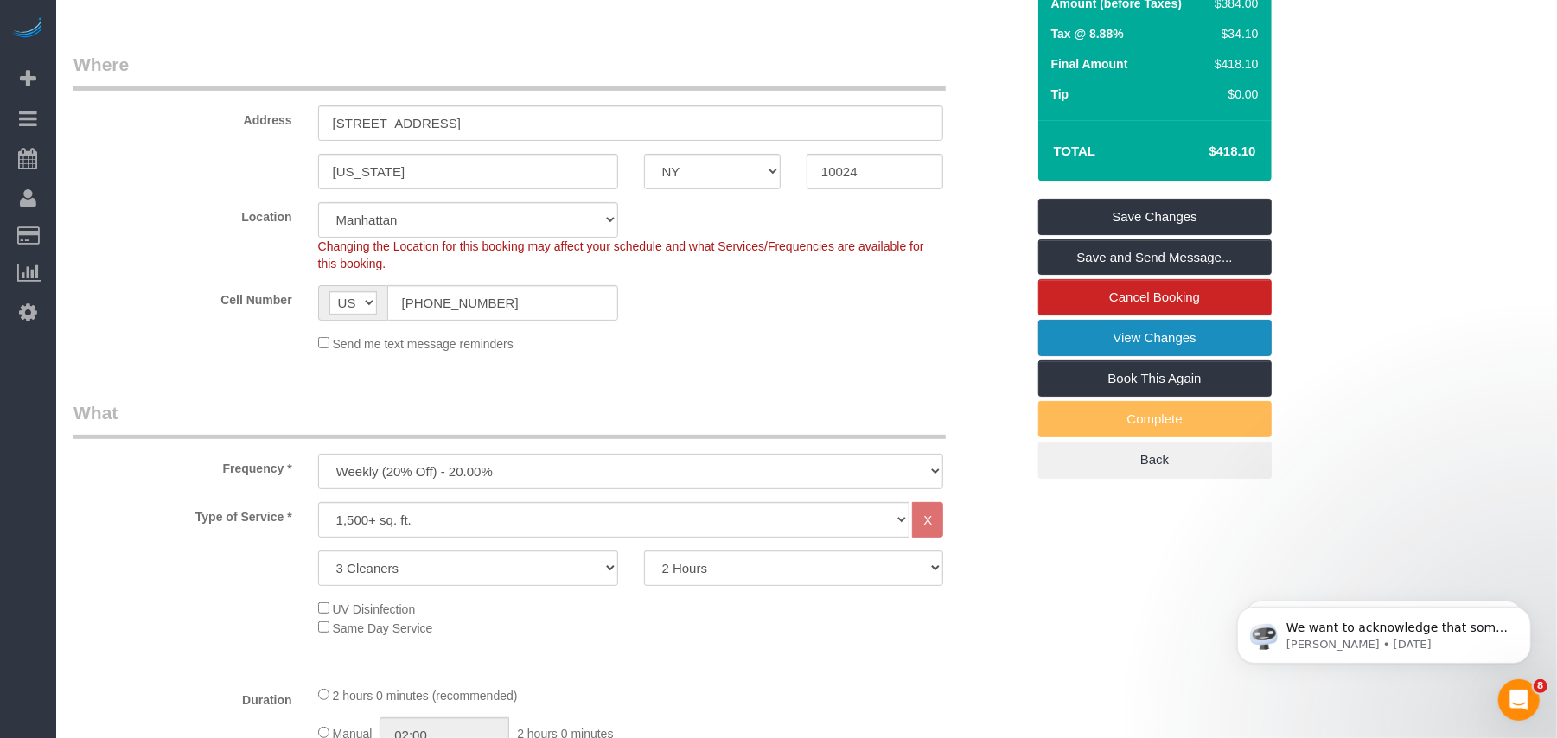
click at [1113, 356] on link "View Changes" at bounding box center [1154, 338] width 233 height 36
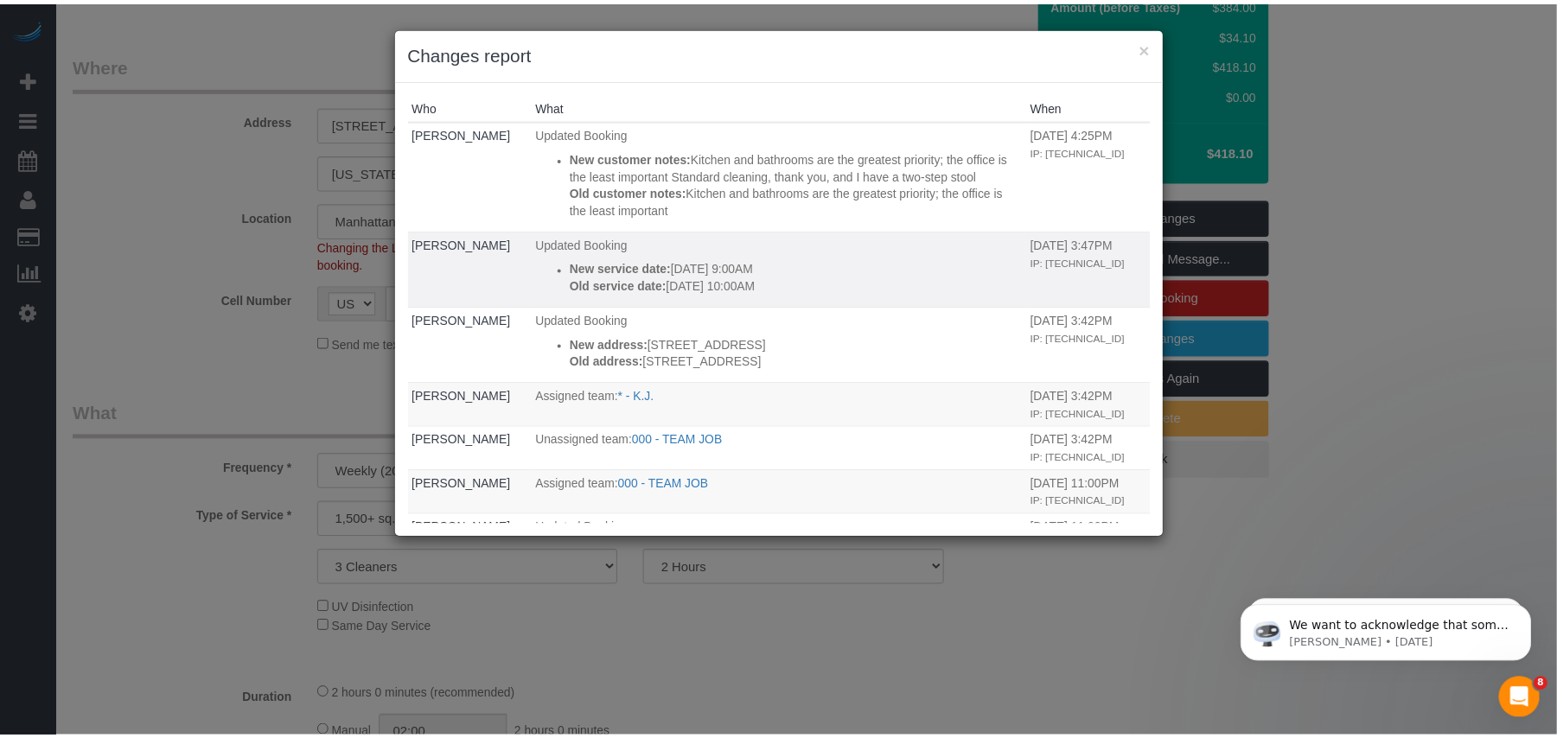
scroll to position [115, 0]
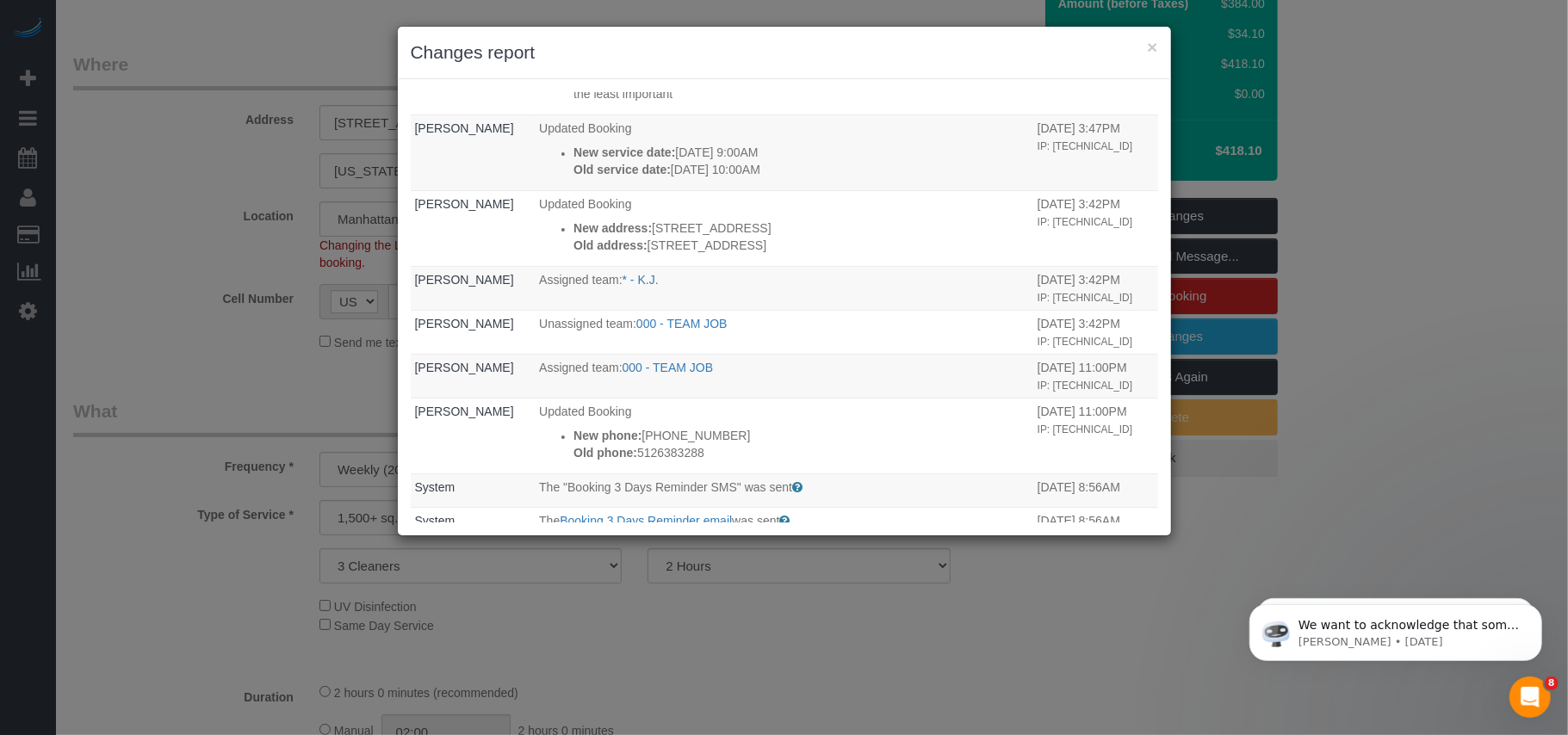
click at [1142, 47] on h3 "Changes report" at bounding box center [784, 53] width 747 height 26
click at [1152, 50] on button "×" at bounding box center [1152, 47] width 10 height 18
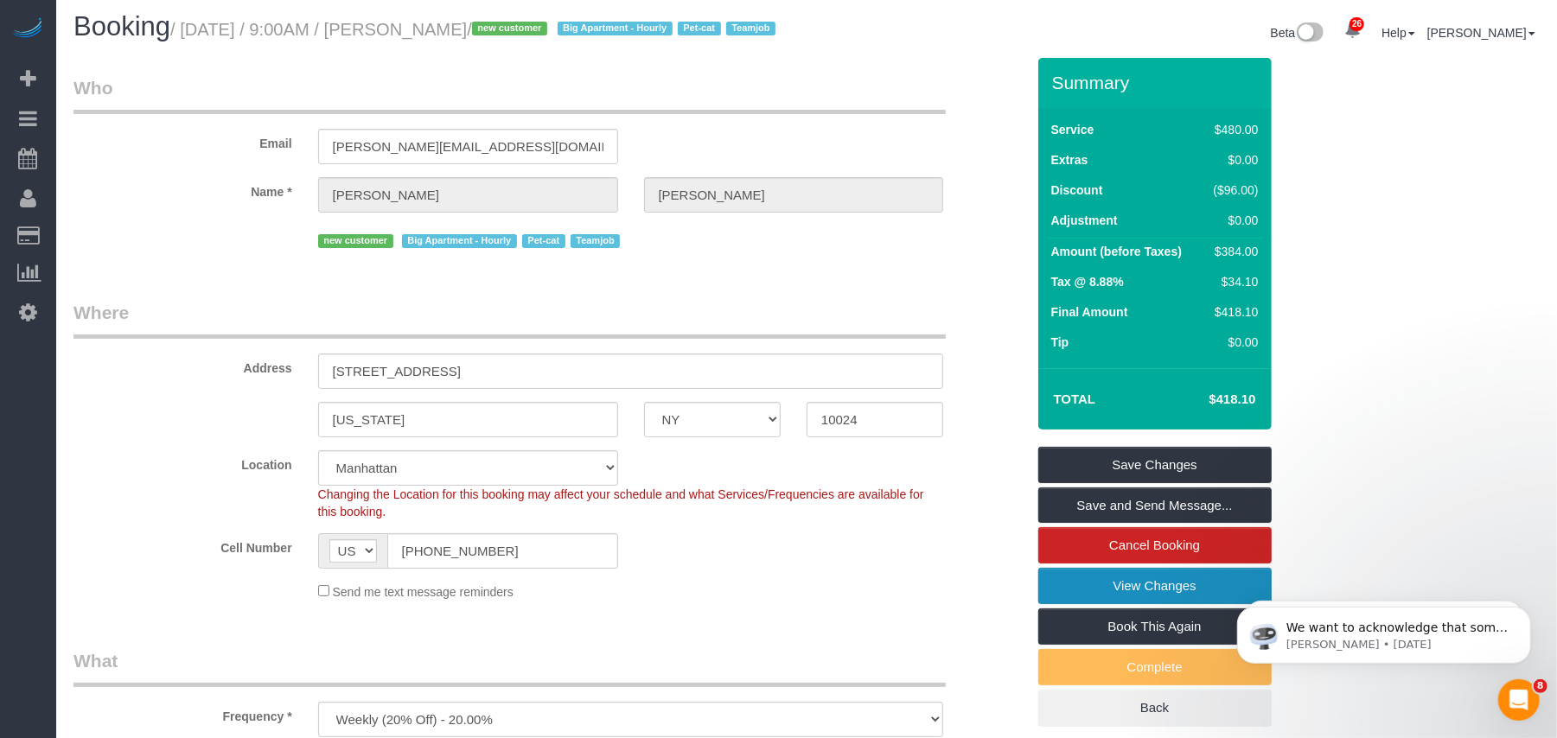
scroll to position [0, 0]
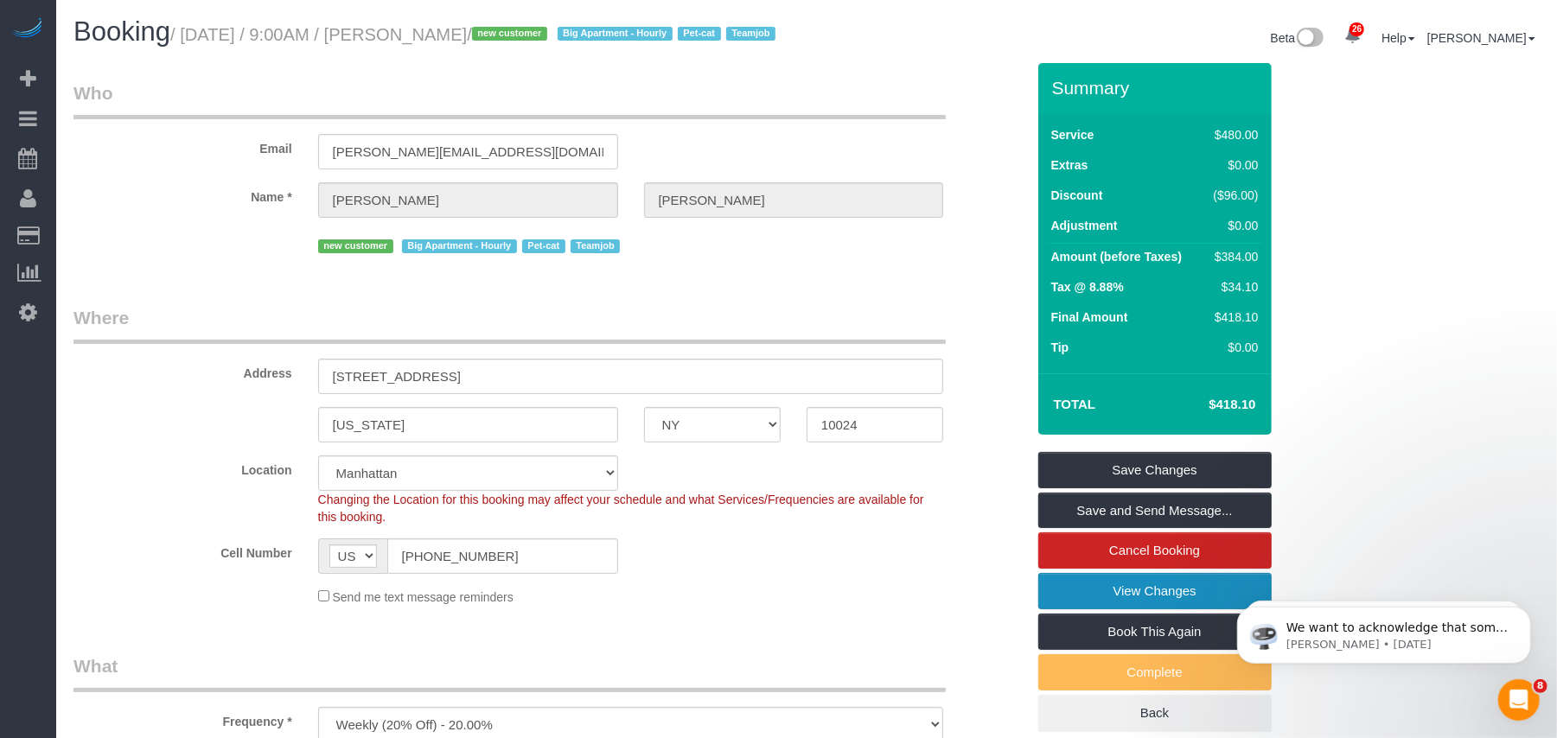
click at [1124, 609] on link "View Changes" at bounding box center [1154, 591] width 233 height 36
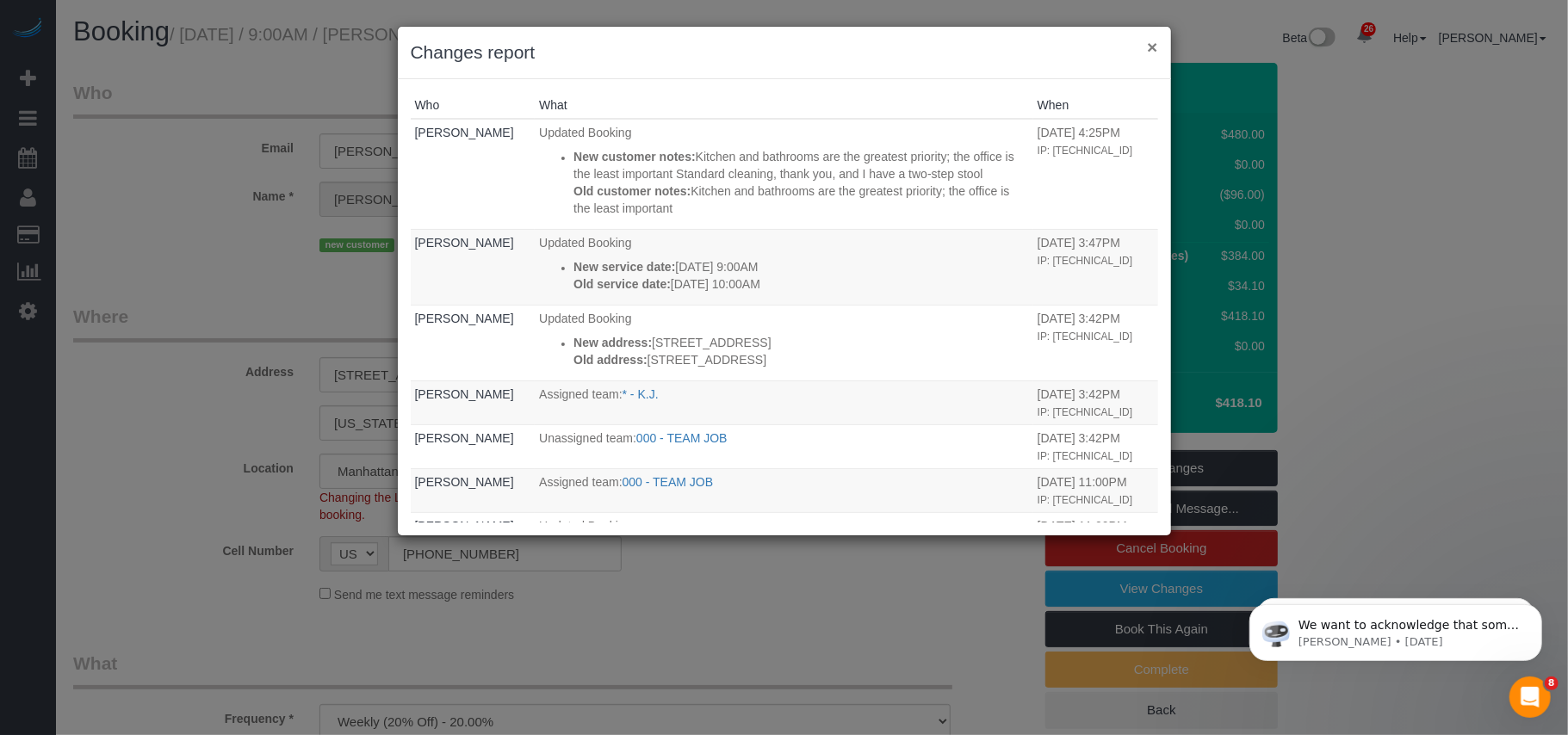
click at [1152, 54] on button "×" at bounding box center [1152, 47] width 10 height 18
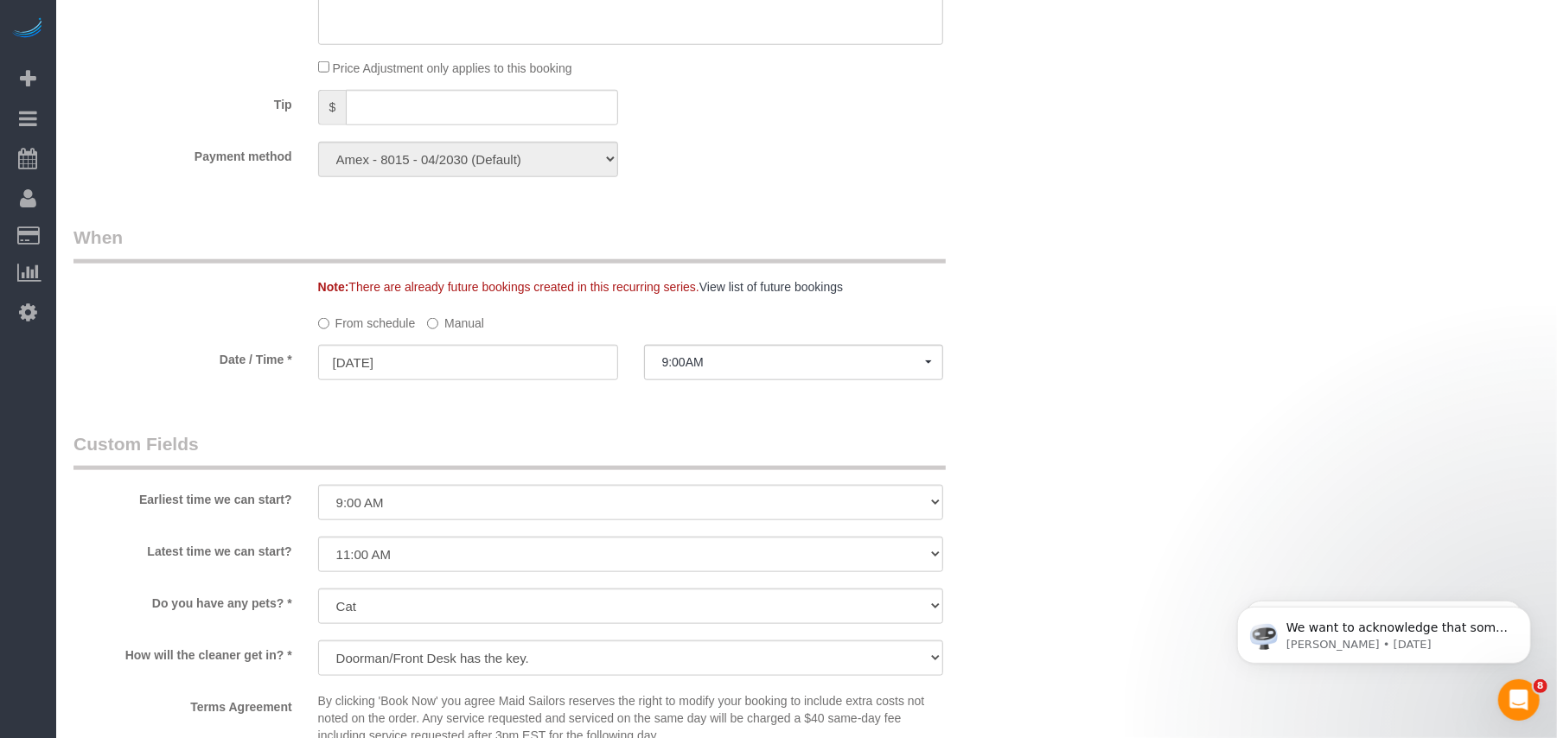
scroll to position [1383, 0]
